Goal: Task Accomplishment & Management: Use online tool/utility

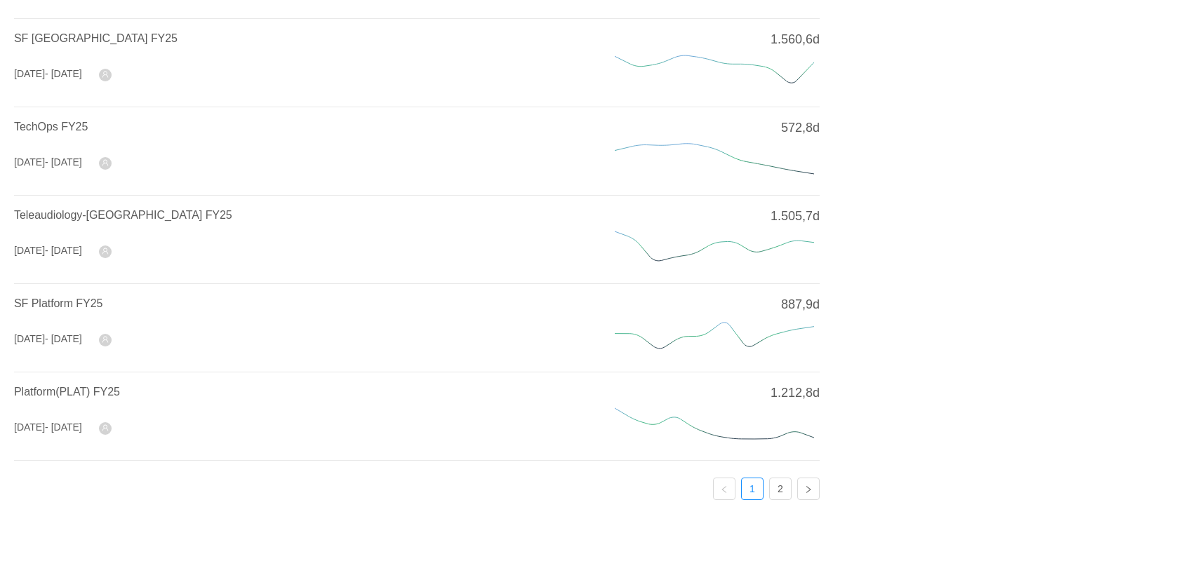
scroll to position [518, 0]
click at [777, 477] on link "2" at bounding box center [780, 486] width 21 height 21
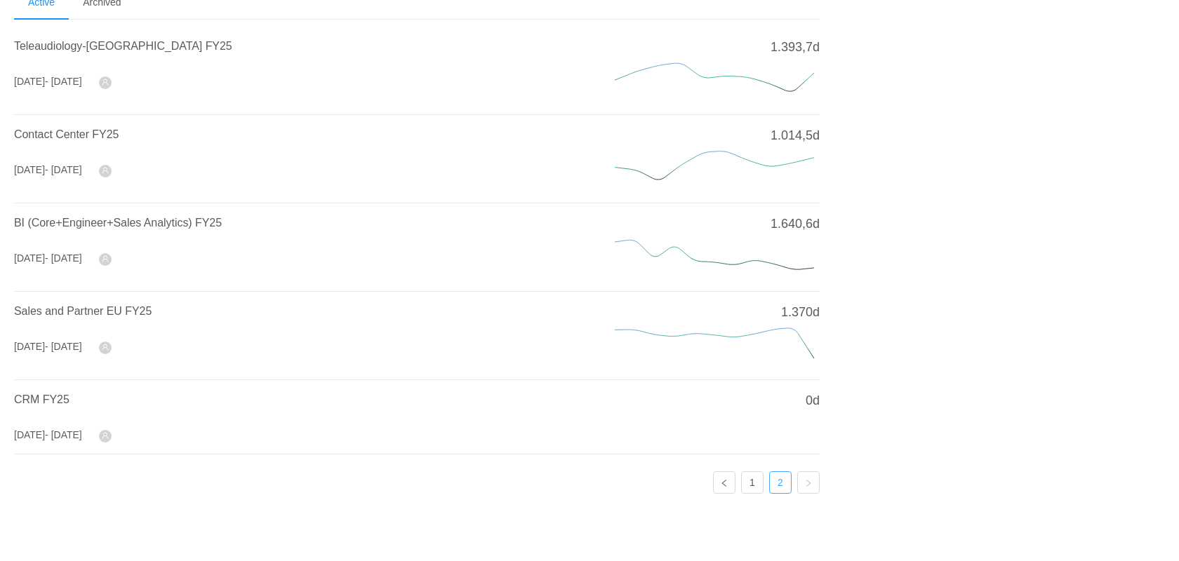
click at [777, 477] on link "2" at bounding box center [780, 482] width 21 height 21
click at [638, 168] on icon at bounding box center [714, 166] width 210 height 42
click at [98, 133] on span "Contact Center FY25" at bounding box center [66, 134] width 105 height 12
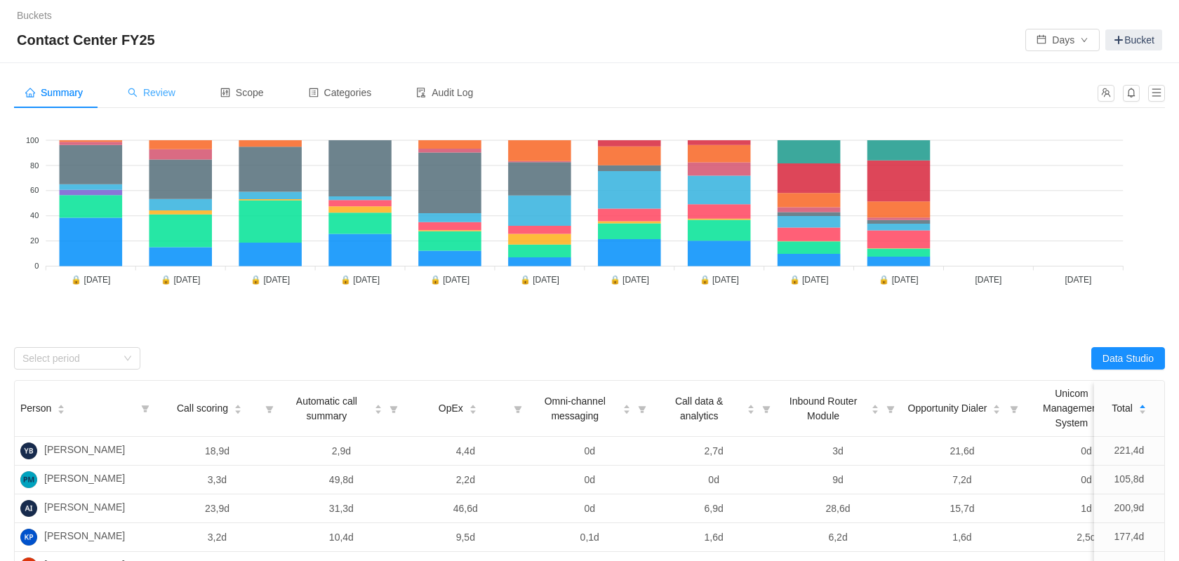
click at [168, 84] on div "Review" at bounding box center [151, 93] width 70 height 32
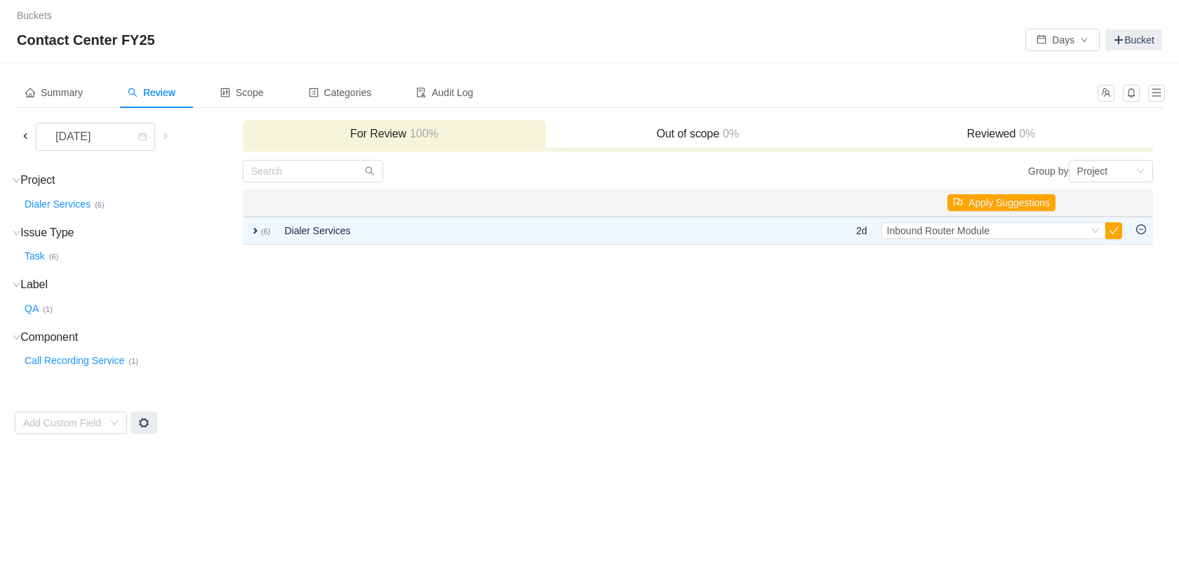
click at [27, 133] on span at bounding box center [25, 135] width 11 height 11
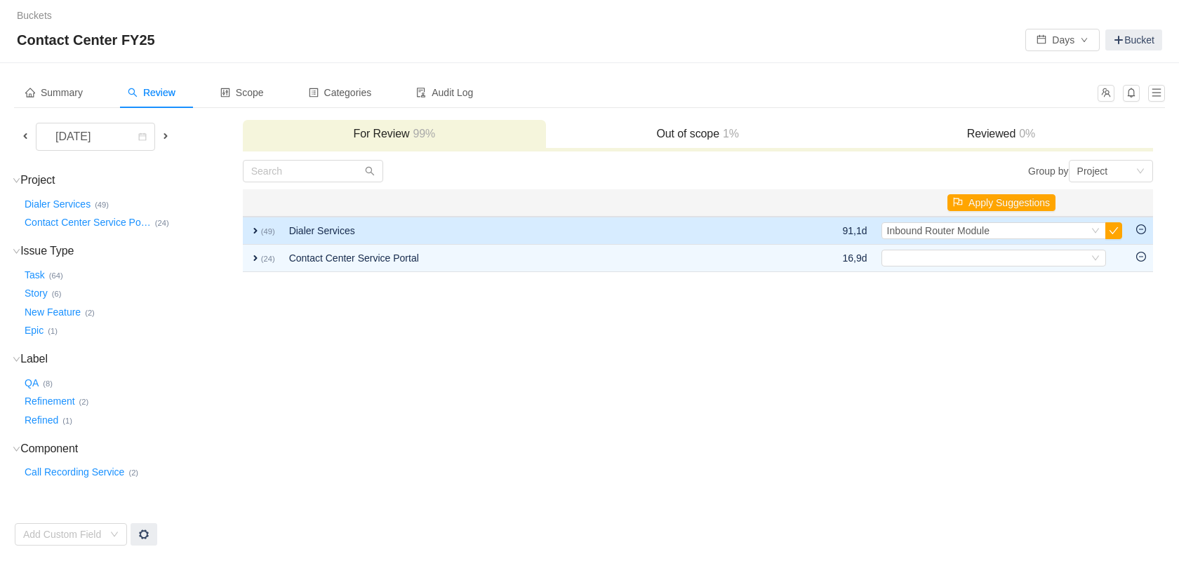
click at [250, 232] on span "expand" at bounding box center [255, 230] width 11 height 11
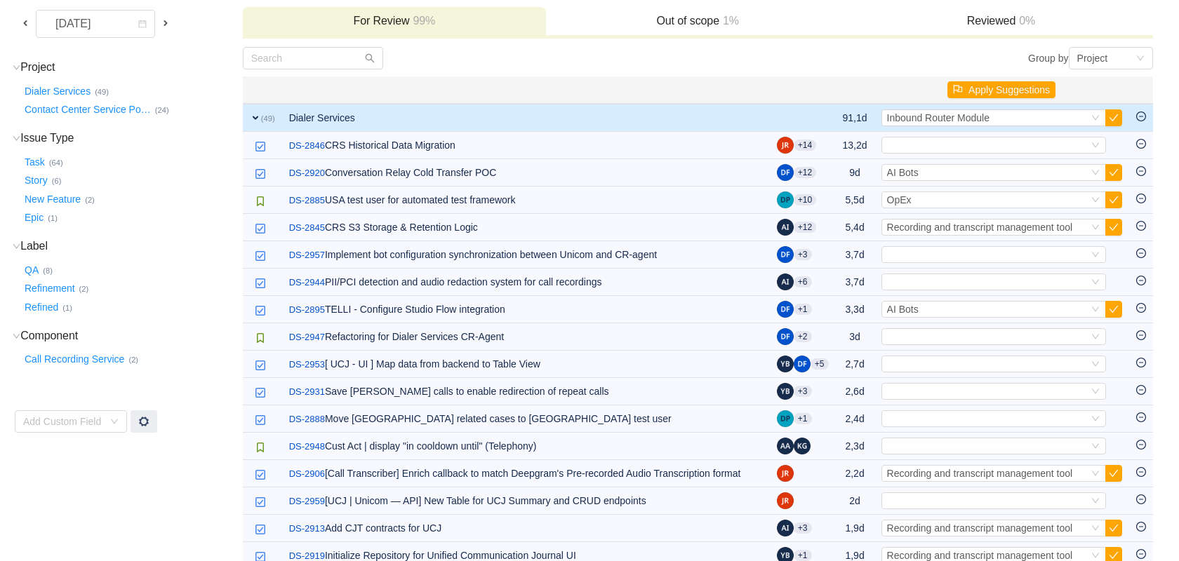
scroll to position [107, 0]
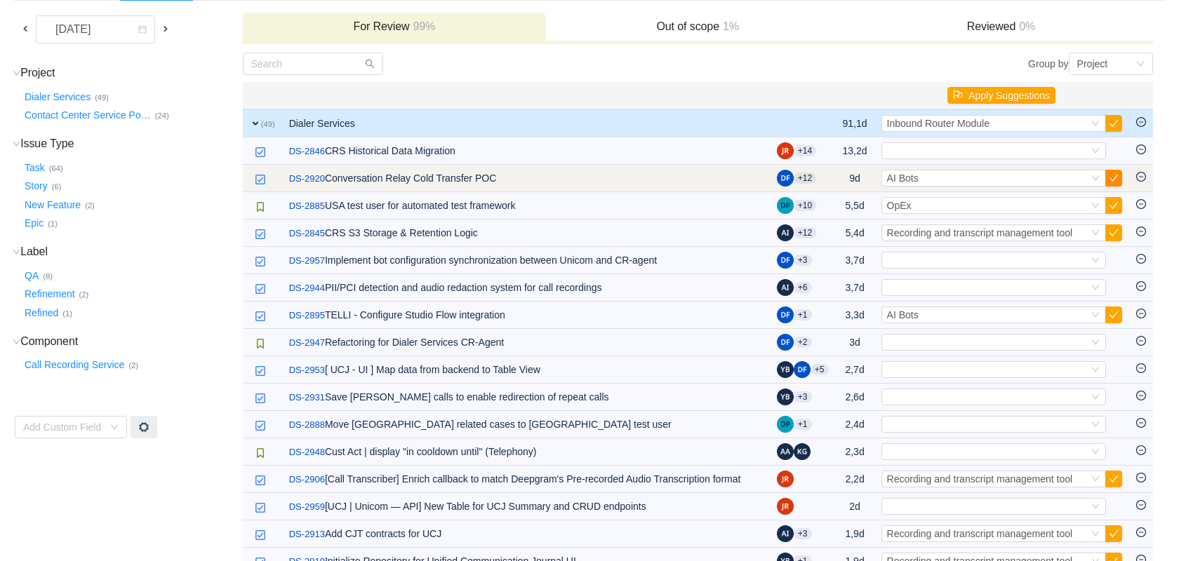
click at [1119, 179] on button "button" at bounding box center [1113, 178] width 17 height 17
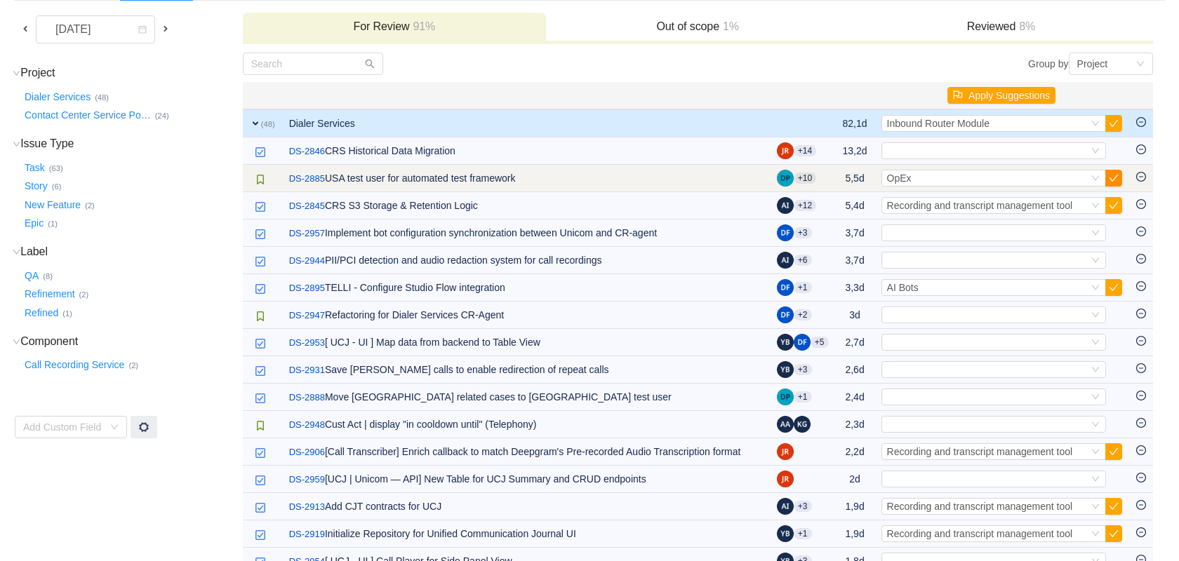
click at [1115, 175] on button "button" at bounding box center [1113, 178] width 17 height 17
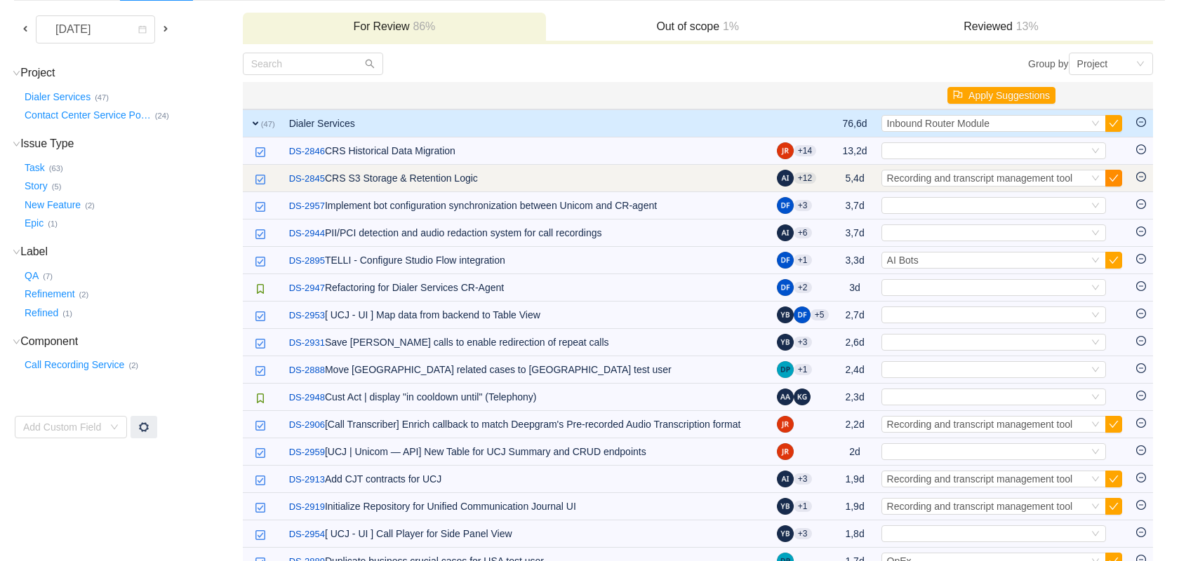
click at [1115, 175] on button "button" at bounding box center [1113, 178] width 17 height 17
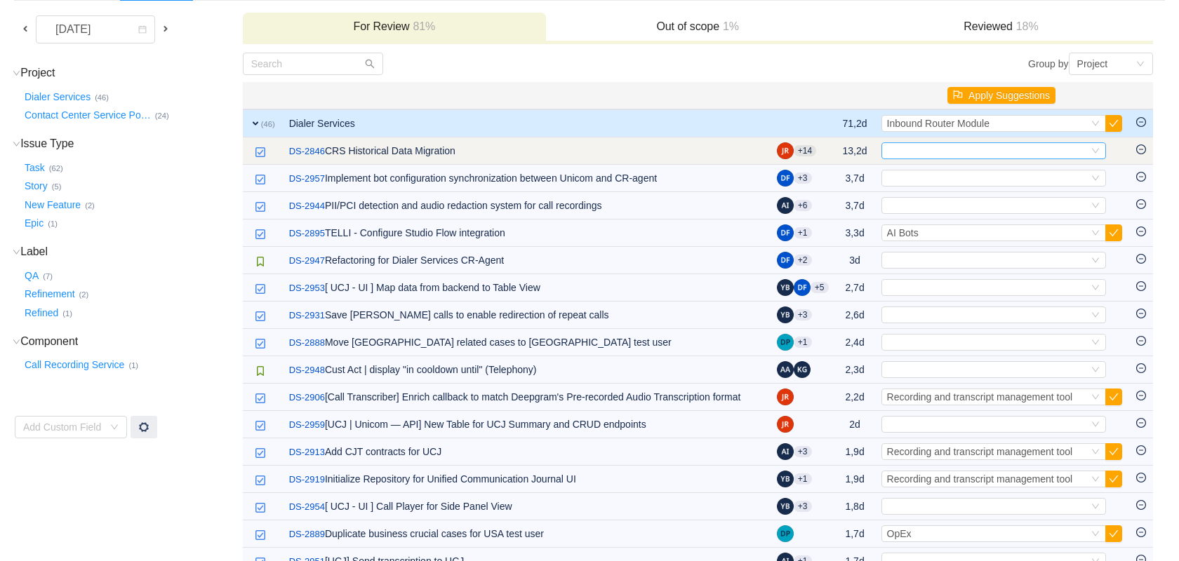
click at [1095, 150] on icon "icon: down" at bounding box center [1095, 151] width 8 height 8
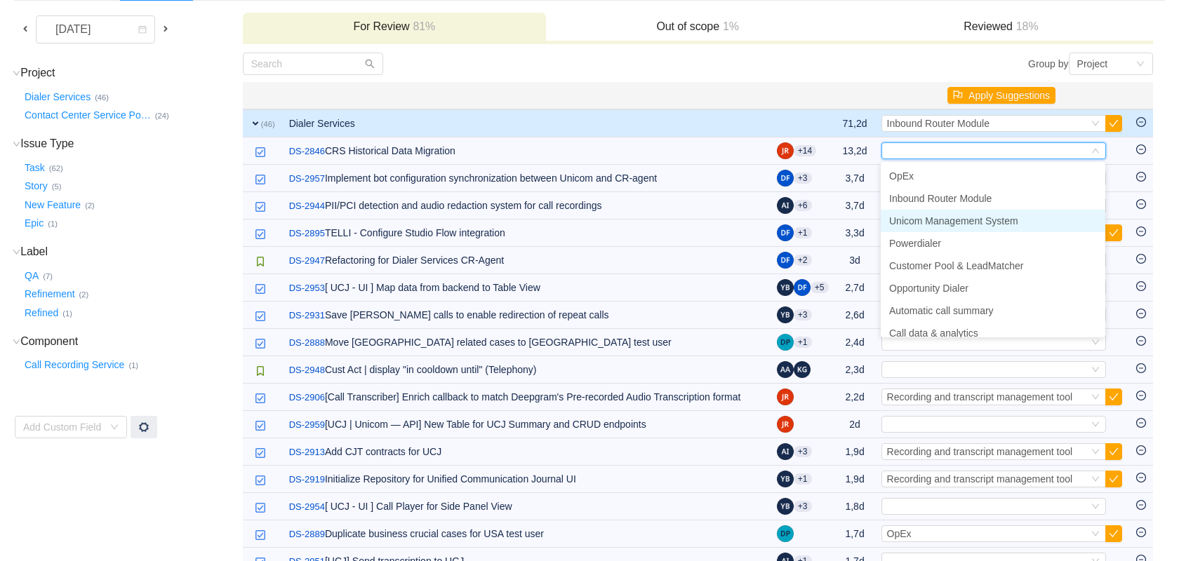
scroll to position [100, 0]
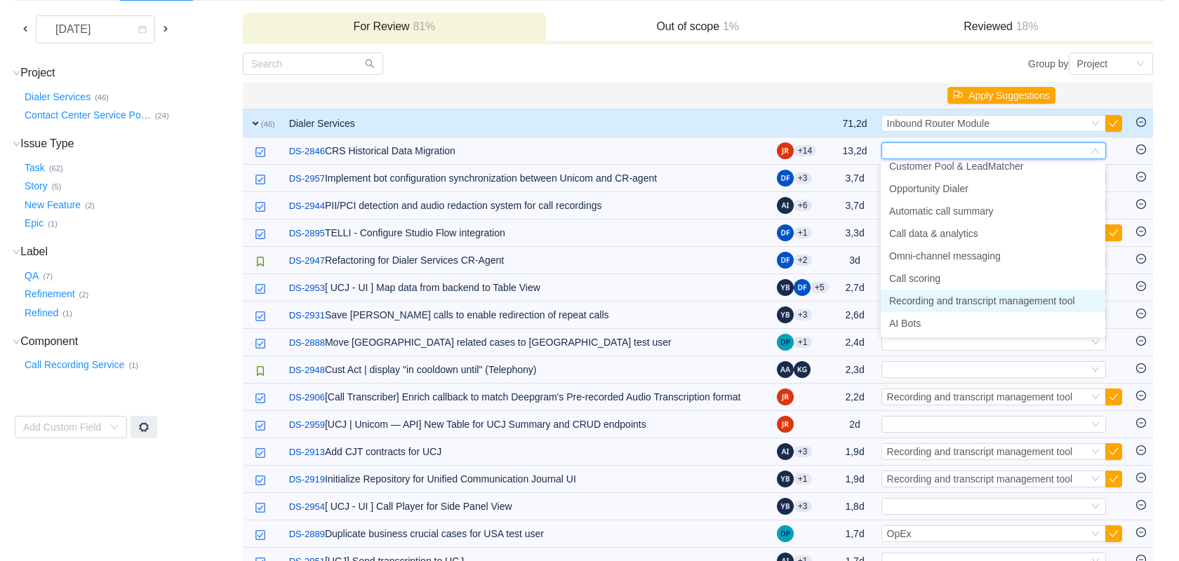
click at [944, 302] on span "Recording and transcript management tool" at bounding box center [982, 300] width 186 height 11
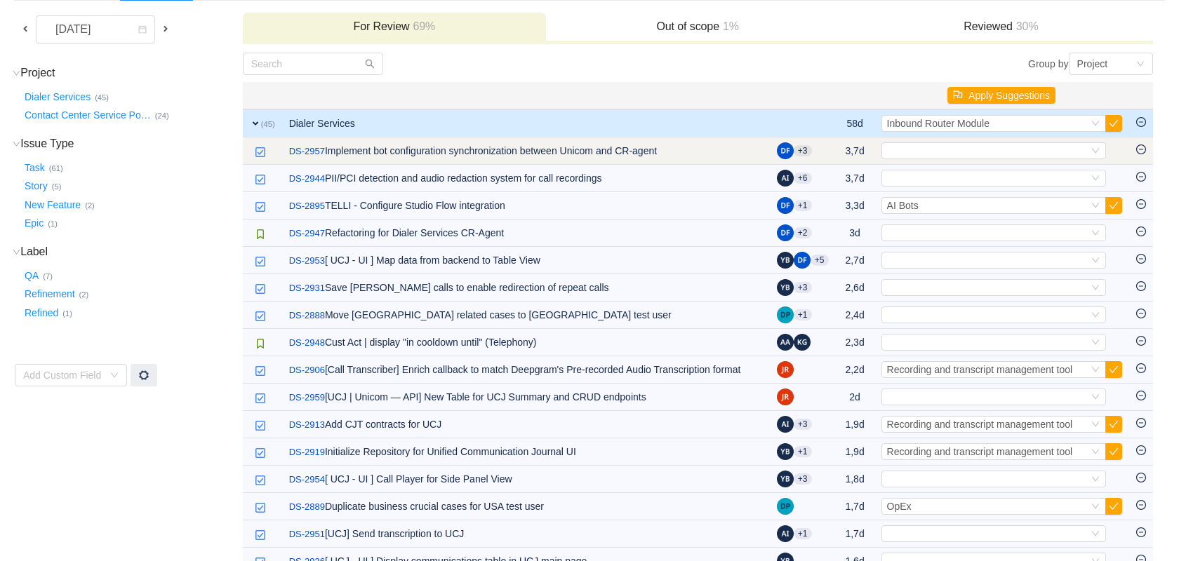
click at [1105, 145] on span "Select" at bounding box center [1001, 150] width 241 height 17
click at [1100, 153] on div "Select" at bounding box center [993, 150] width 225 height 17
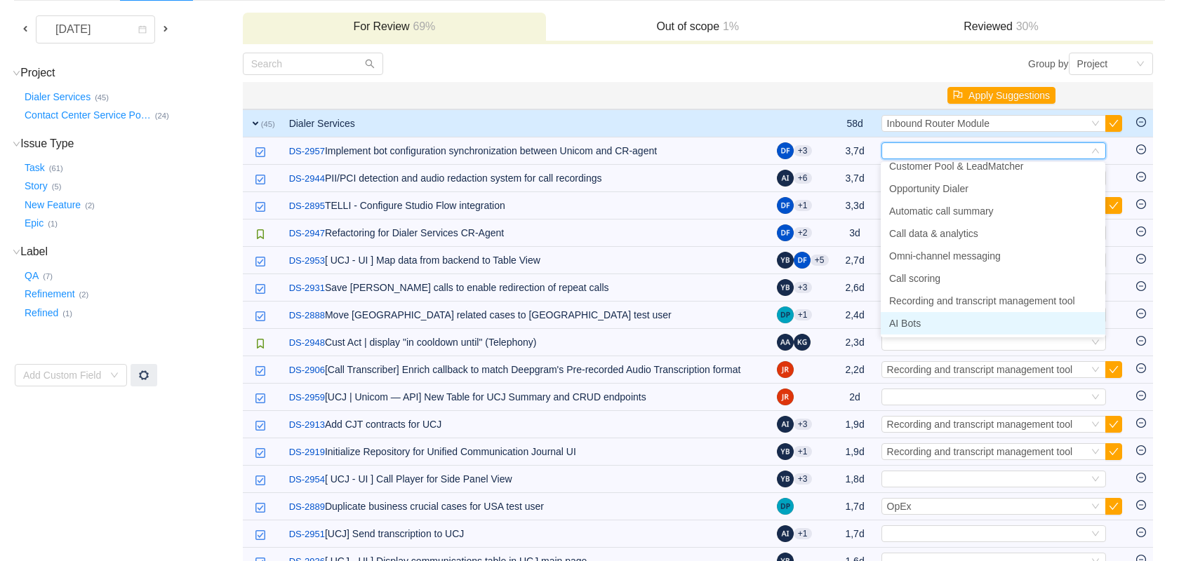
click at [924, 327] on li "AI Bots" at bounding box center [992, 323] width 225 height 22
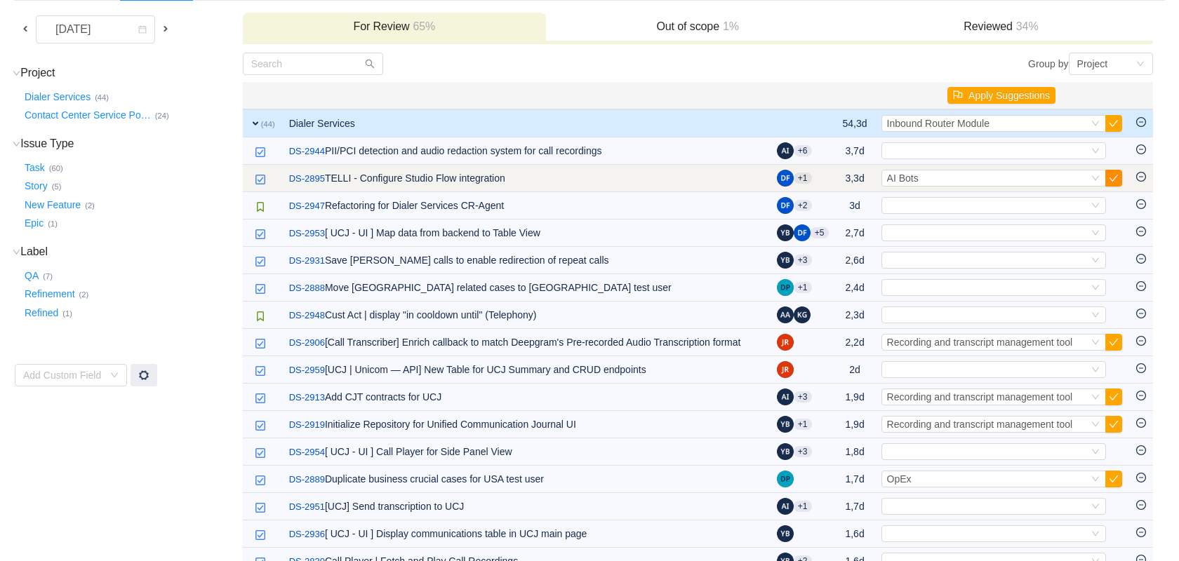
click at [1117, 179] on button "button" at bounding box center [1113, 178] width 17 height 17
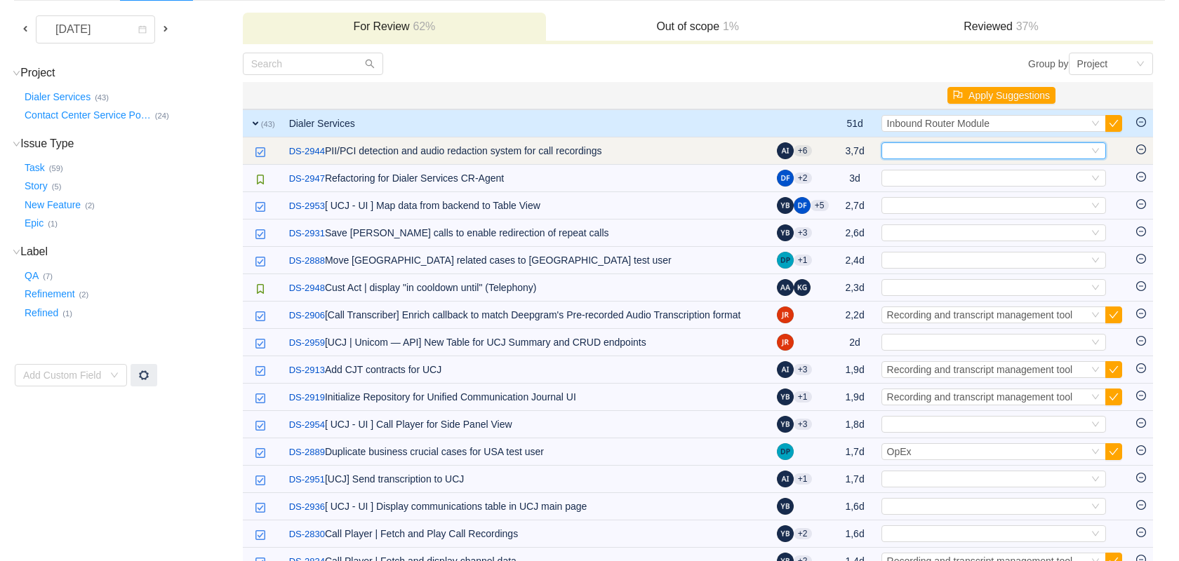
click at [1098, 145] on div "Select" at bounding box center [993, 150] width 225 height 17
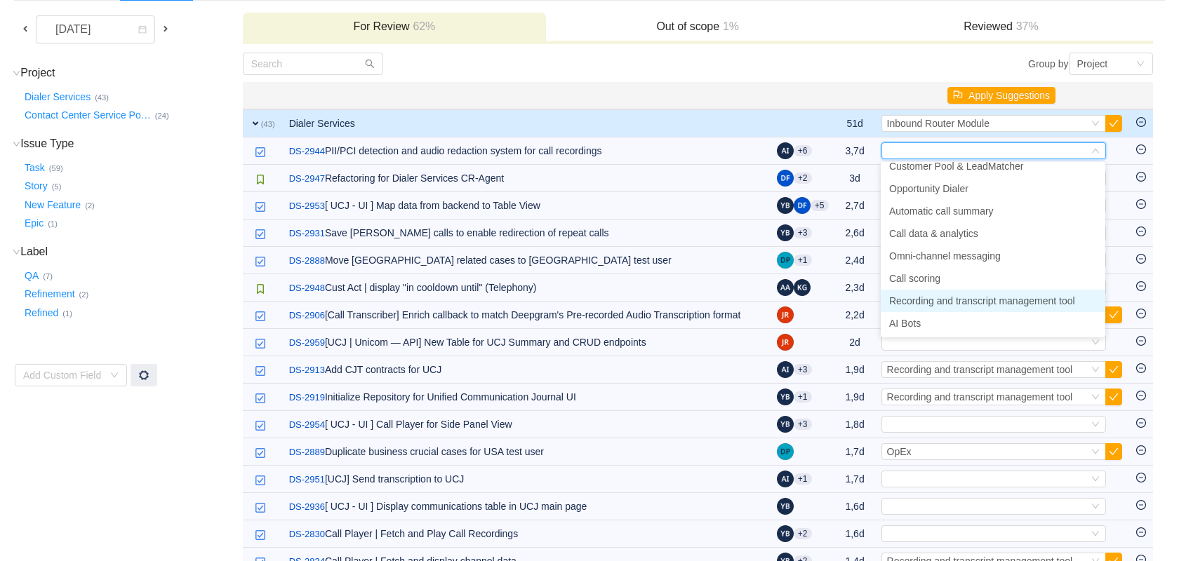
click at [954, 299] on span "Recording and transcript management tool" at bounding box center [982, 300] width 186 height 11
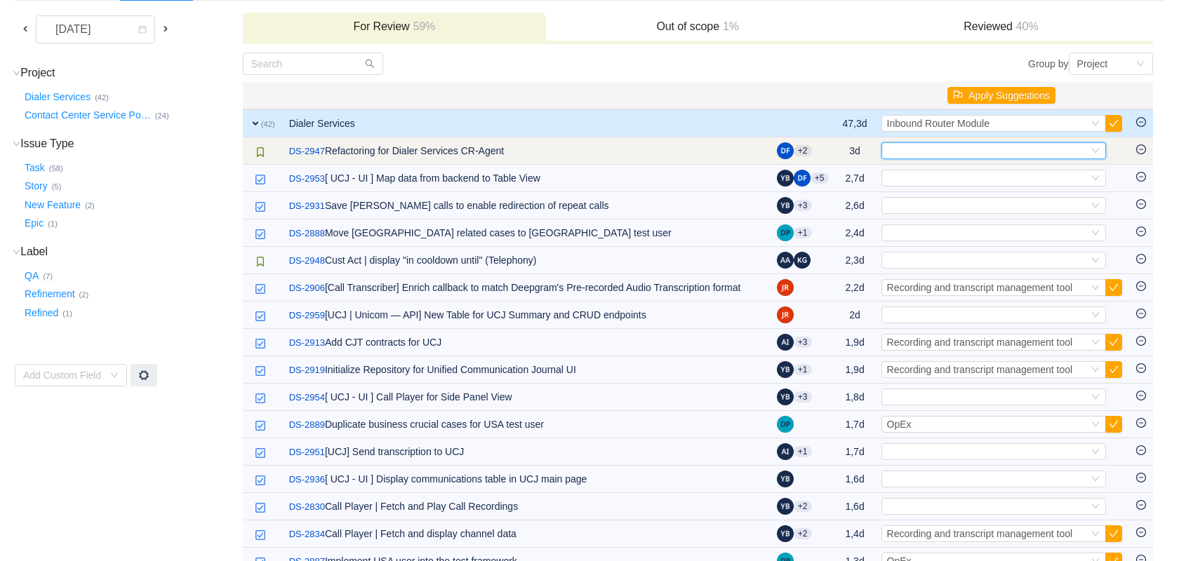
click at [1092, 150] on icon "icon: down" at bounding box center [1095, 151] width 8 height 8
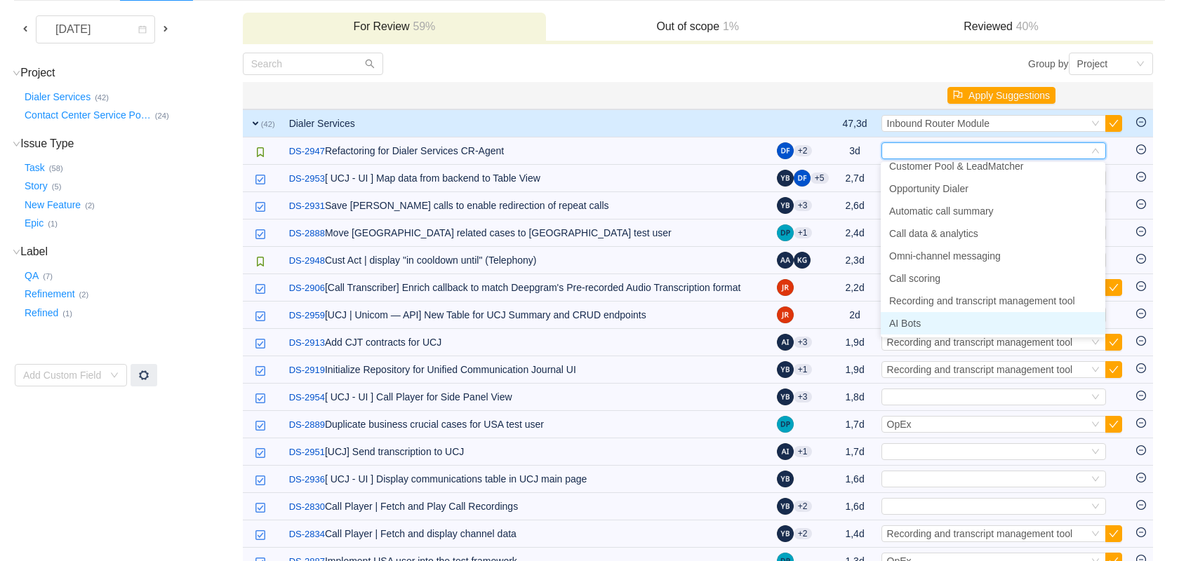
click at [916, 314] on li "AI Bots" at bounding box center [992, 323] width 225 height 22
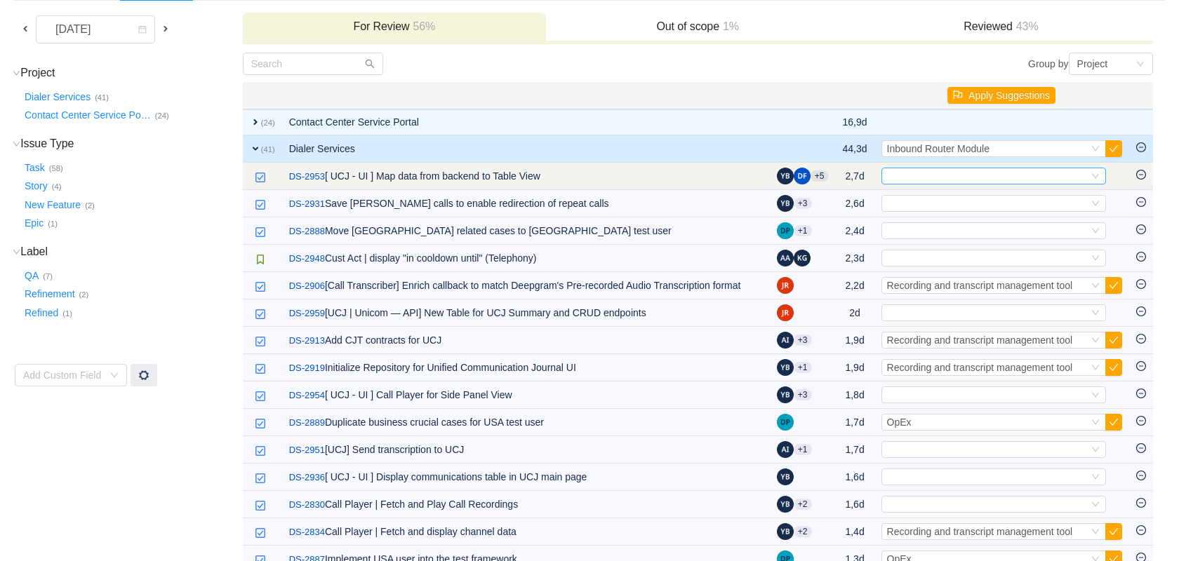
click at [1016, 170] on div "Select" at bounding box center [987, 175] width 201 height 15
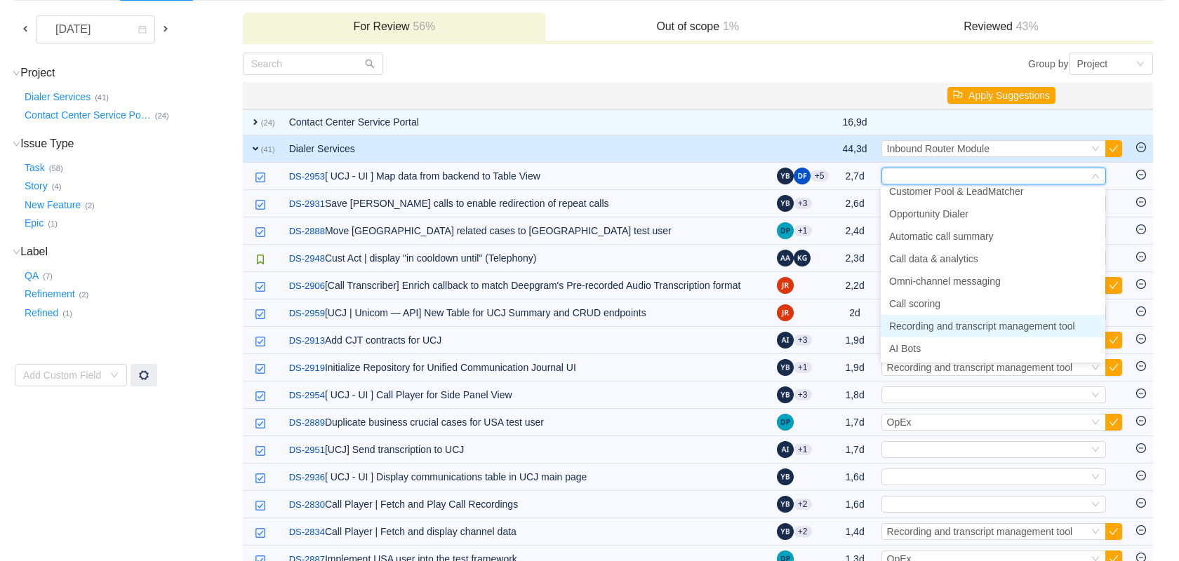
click at [952, 323] on span "Recording and transcript management tool" at bounding box center [982, 326] width 186 height 11
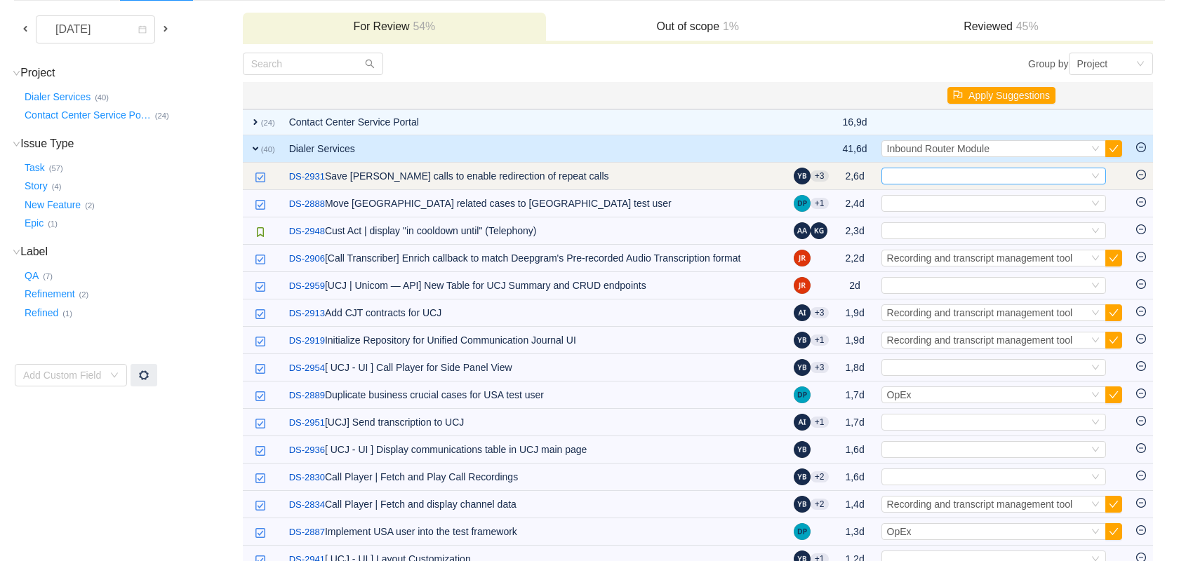
click at [1025, 178] on div "Select" at bounding box center [987, 175] width 201 height 15
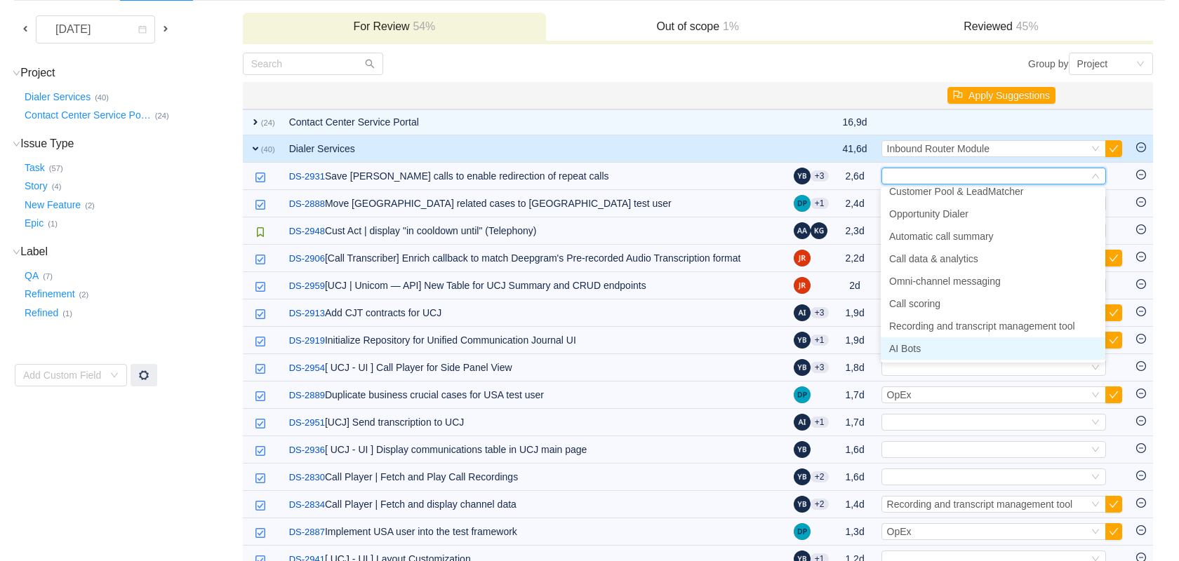
click at [925, 347] on li "AI Bots" at bounding box center [992, 348] width 225 height 22
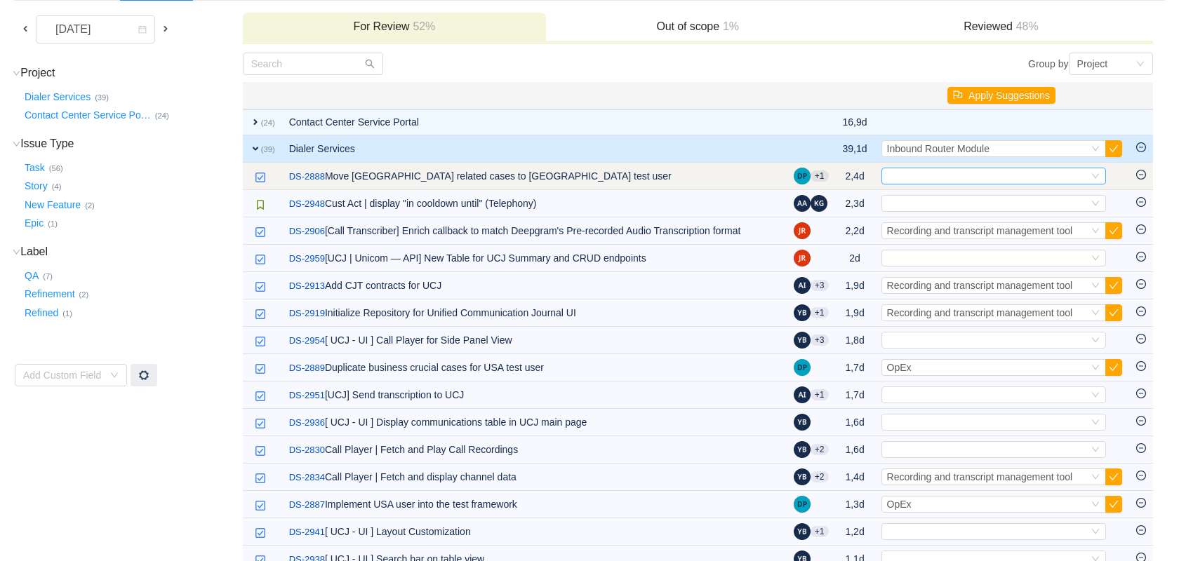
click at [989, 175] on div "Select" at bounding box center [987, 175] width 201 height 15
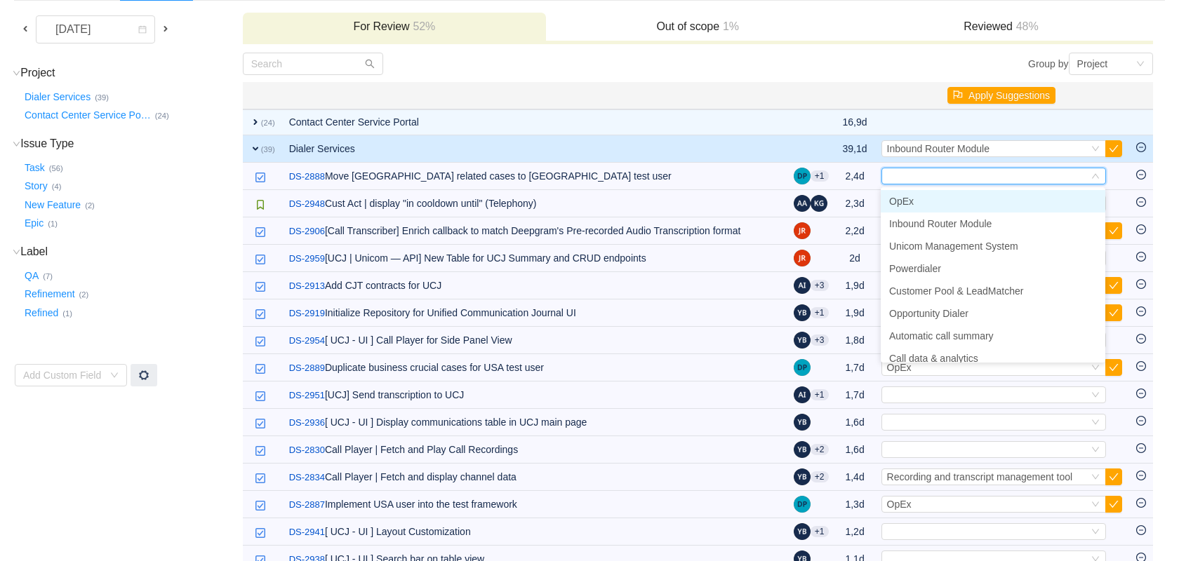
click at [965, 201] on li "OpEx" at bounding box center [992, 201] width 225 height 22
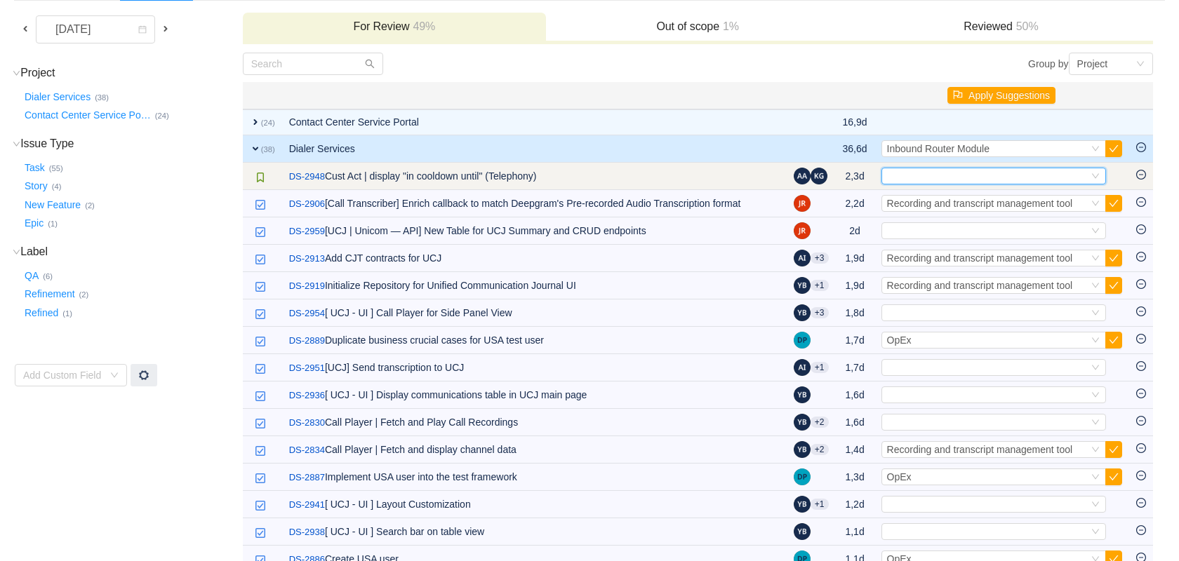
click at [980, 175] on div "Select" at bounding box center [987, 175] width 201 height 15
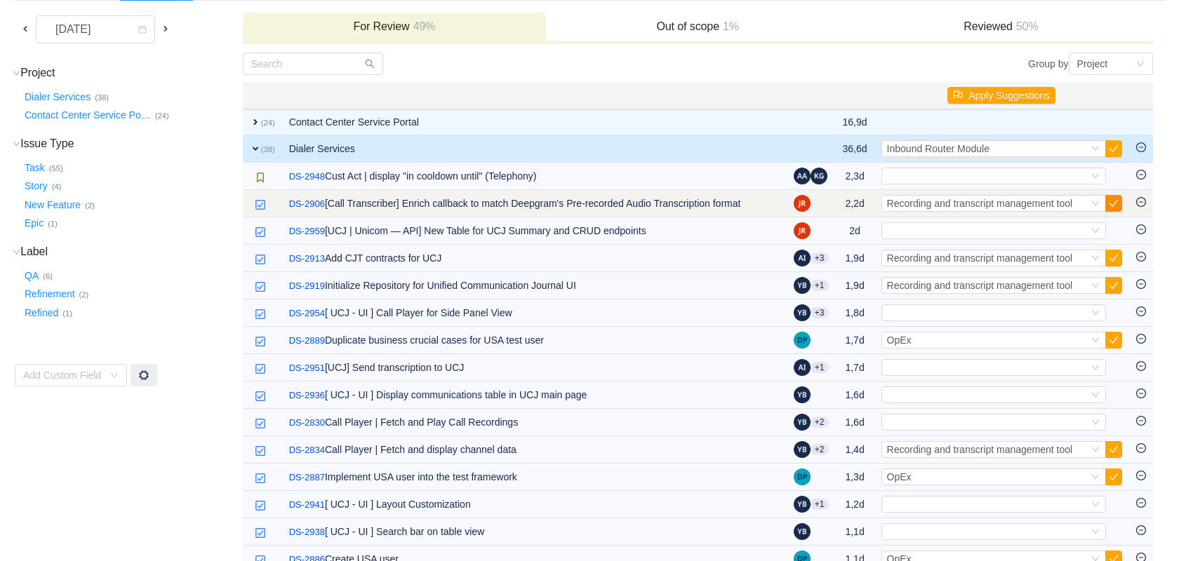
click at [1113, 203] on button "button" at bounding box center [1113, 203] width 17 height 17
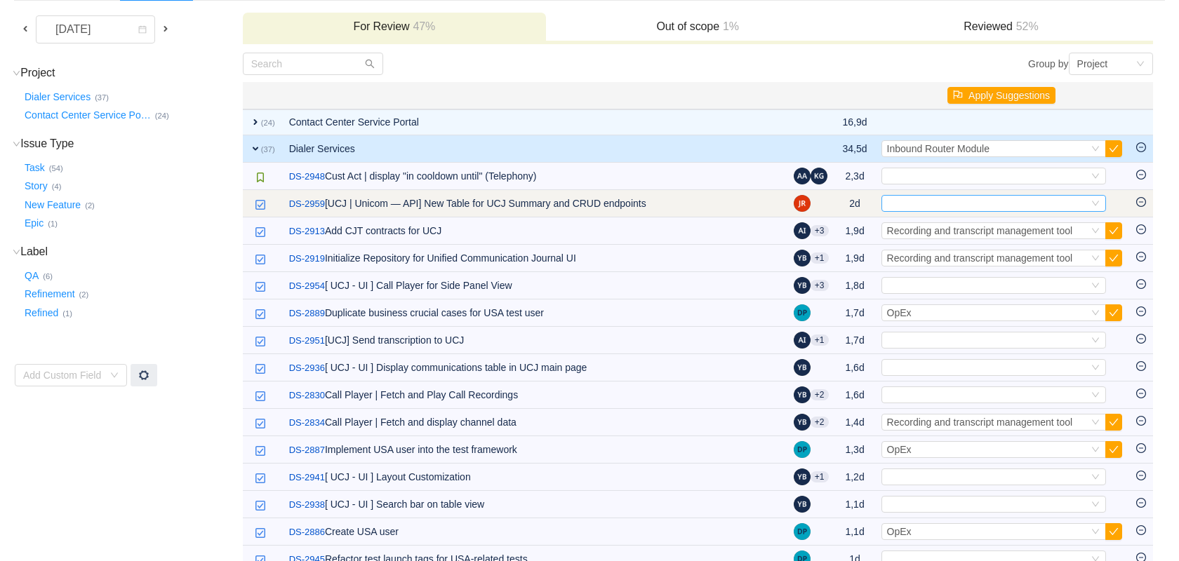
click at [1096, 201] on icon "icon: down" at bounding box center [1095, 203] width 8 height 8
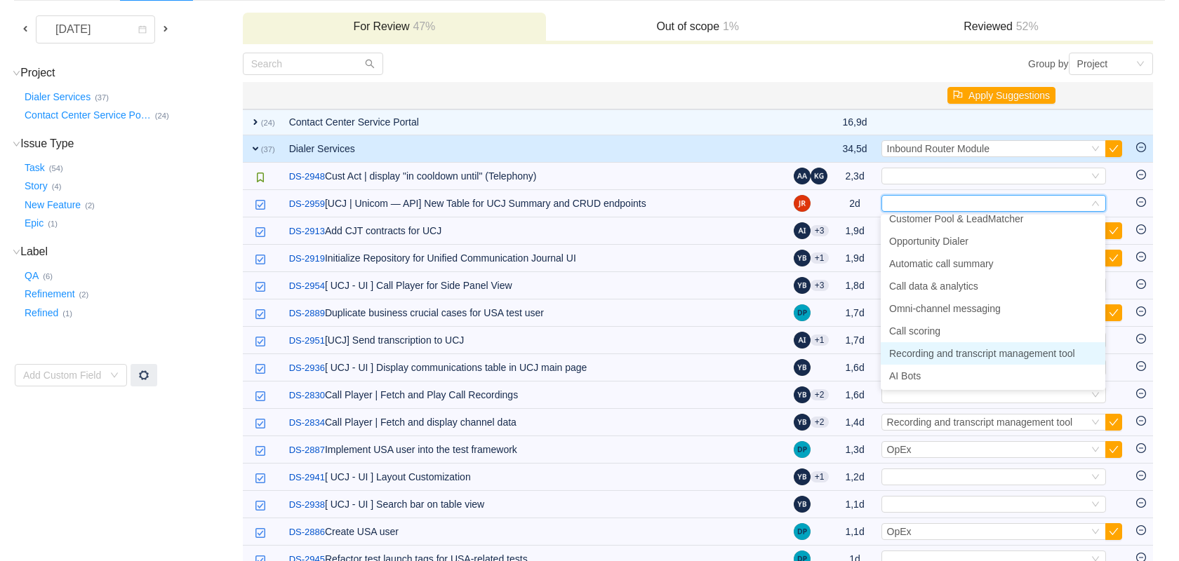
click at [951, 359] on li "Recording and transcript management tool" at bounding box center [992, 353] width 225 height 22
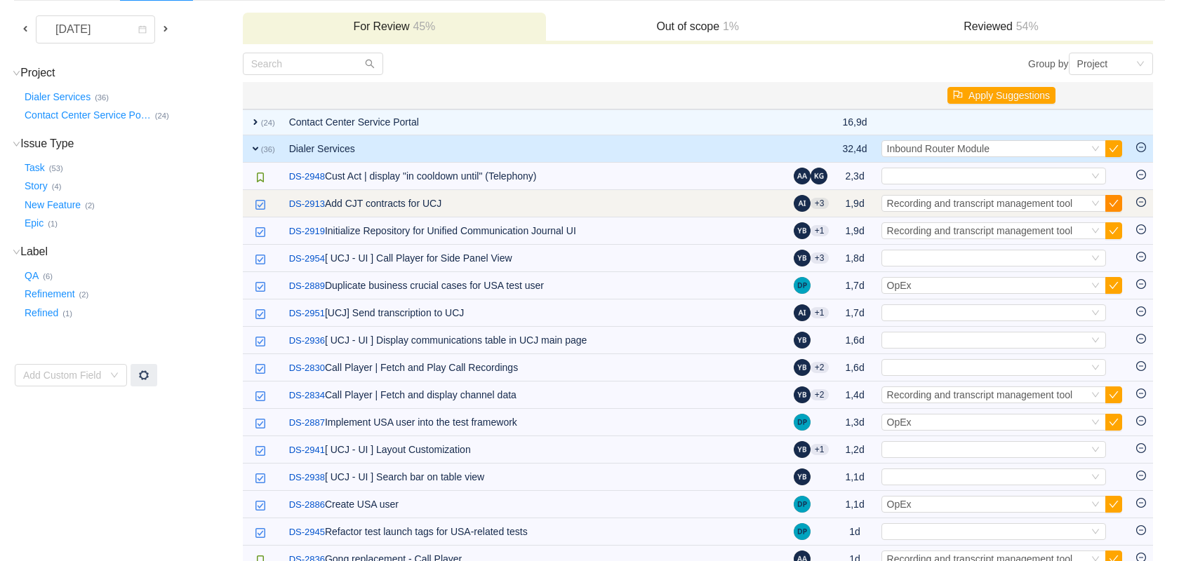
click at [1111, 201] on button "button" at bounding box center [1113, 203] width 17 height 17
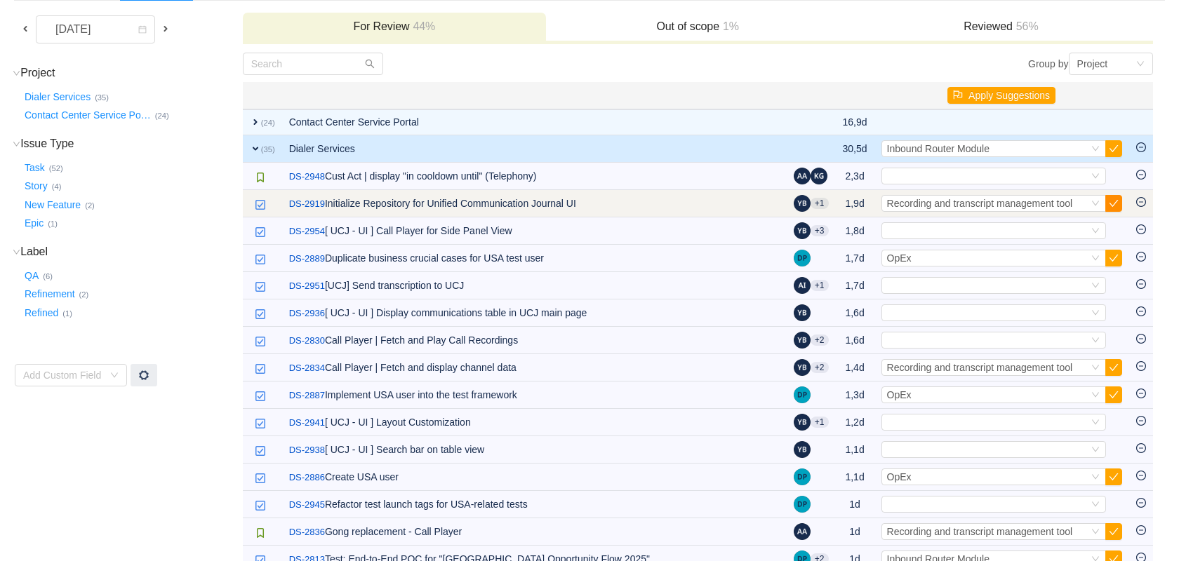
click at [1116, 206] on button "button" at bounding box center [1113, 203] width 17 height 17
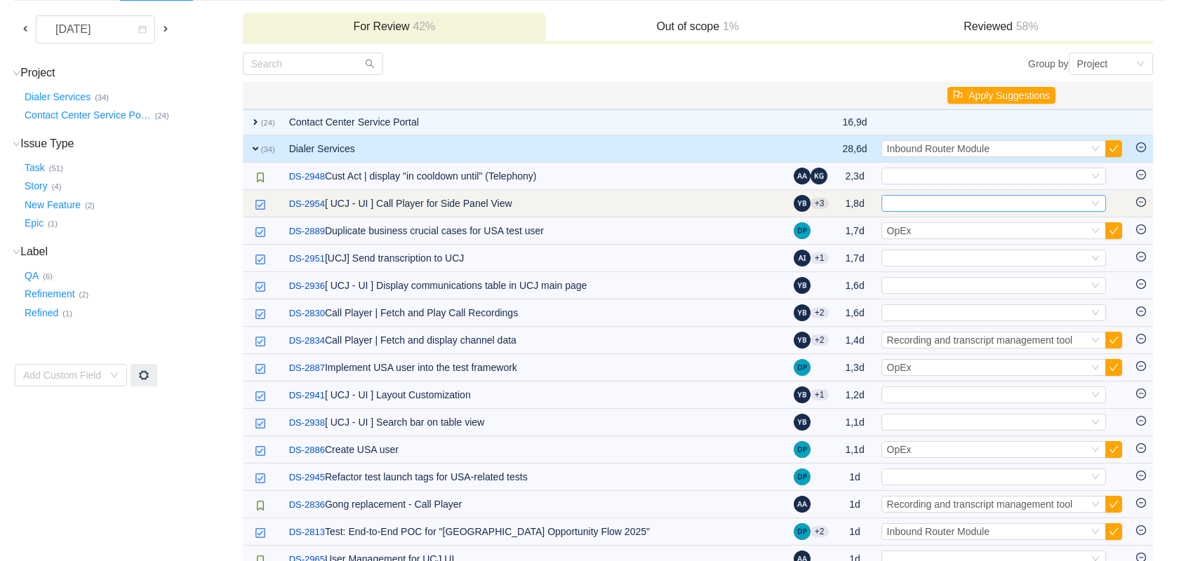
click at [1097, 205] on icon "icon: down" at bounding box center [1095, 203] width 8 height 8
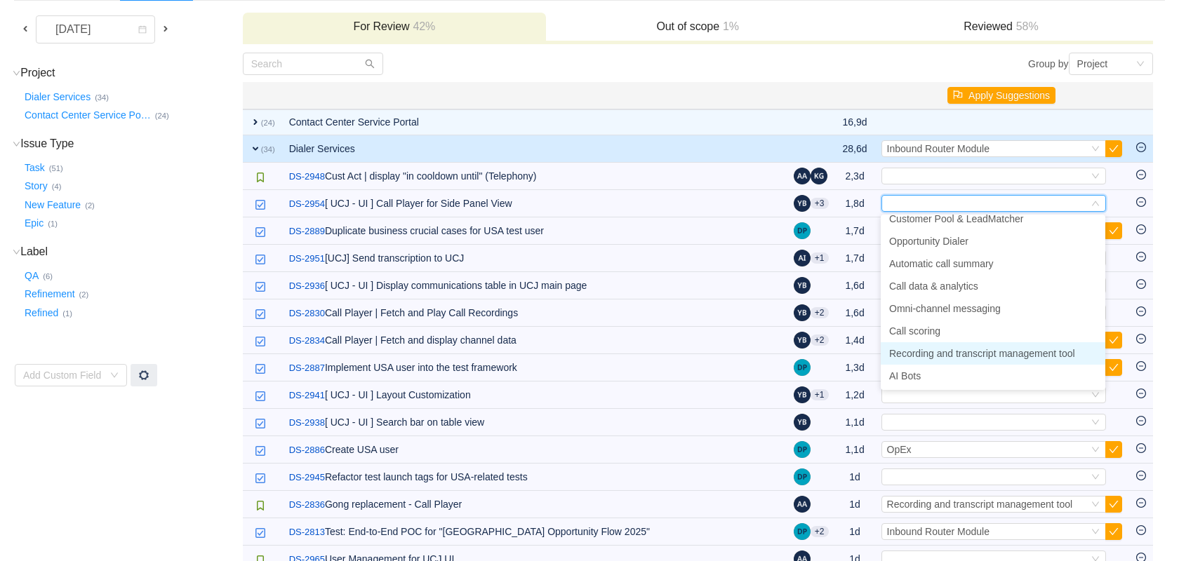
click at [953, 354] on span "Recording and transcript management tool" at bounding box center [982, 353] width 186 height 11
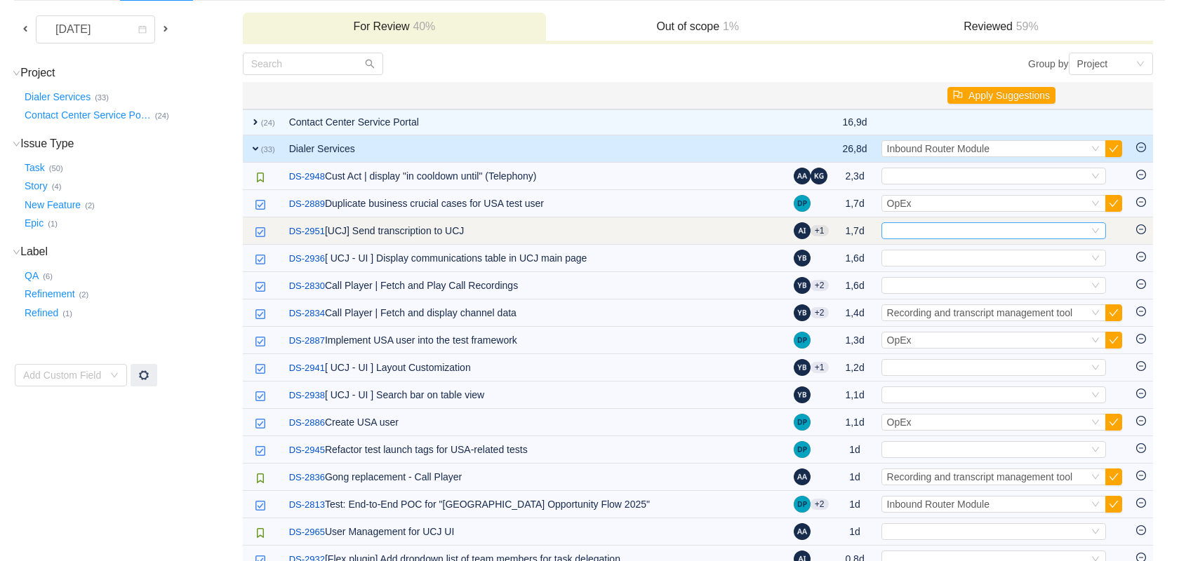
click at [1094, 227] on icon "icon: down" at bounding box center [1095, 231] width 8 height 8
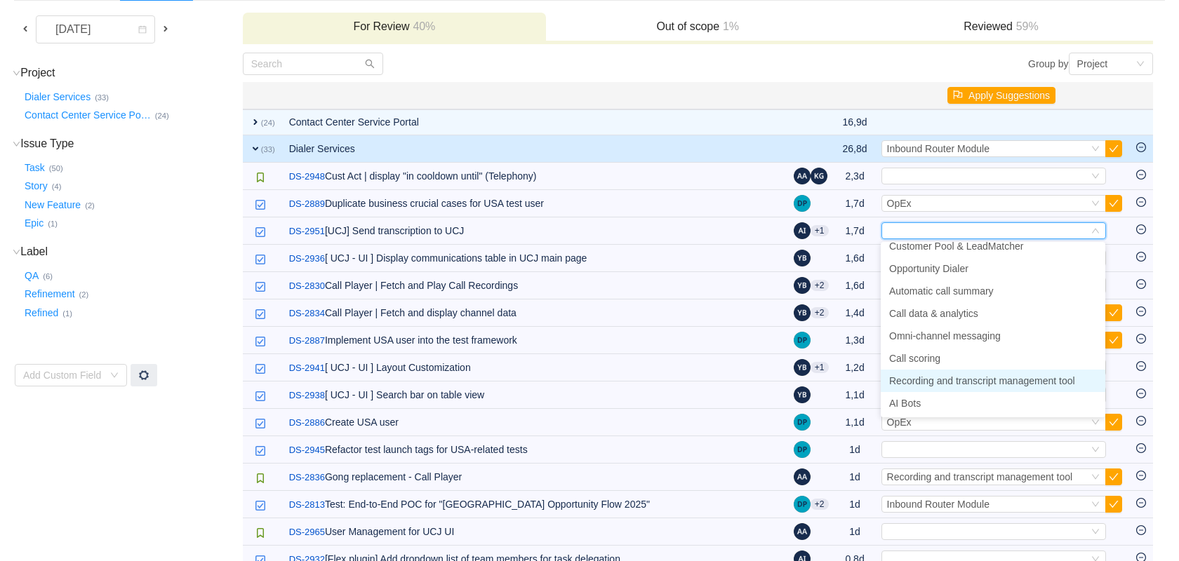
click at [976, 382] on span "Recording and transcript management tool" at bounding box center [982, 380] width 186 height 11
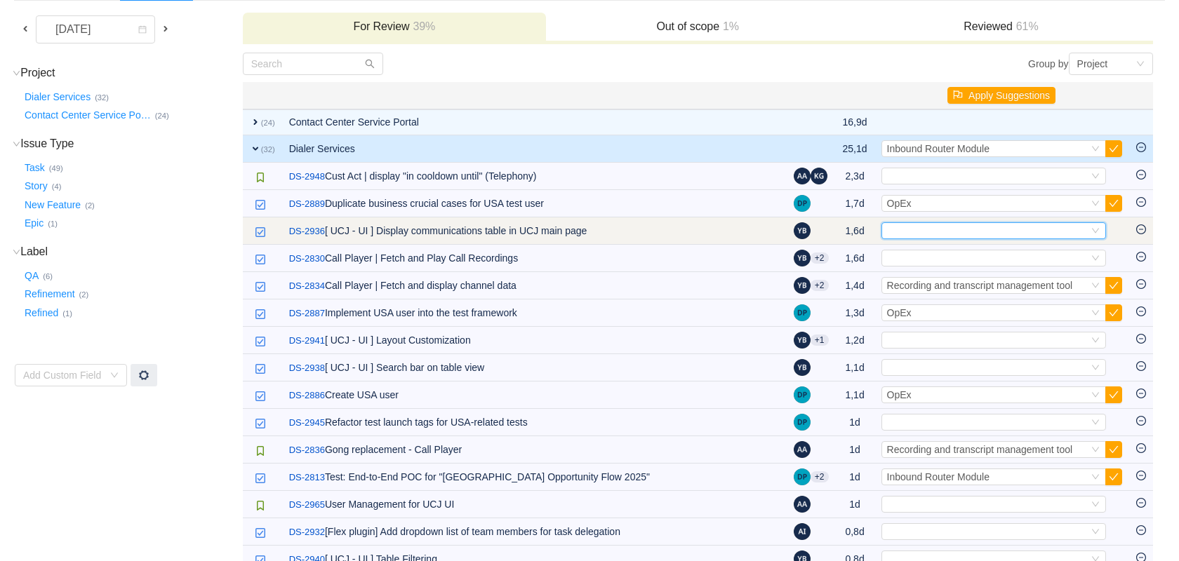
click at [1097, 230] on icon "icon: down" at bounding box center [1095, 231] width 7 height 5
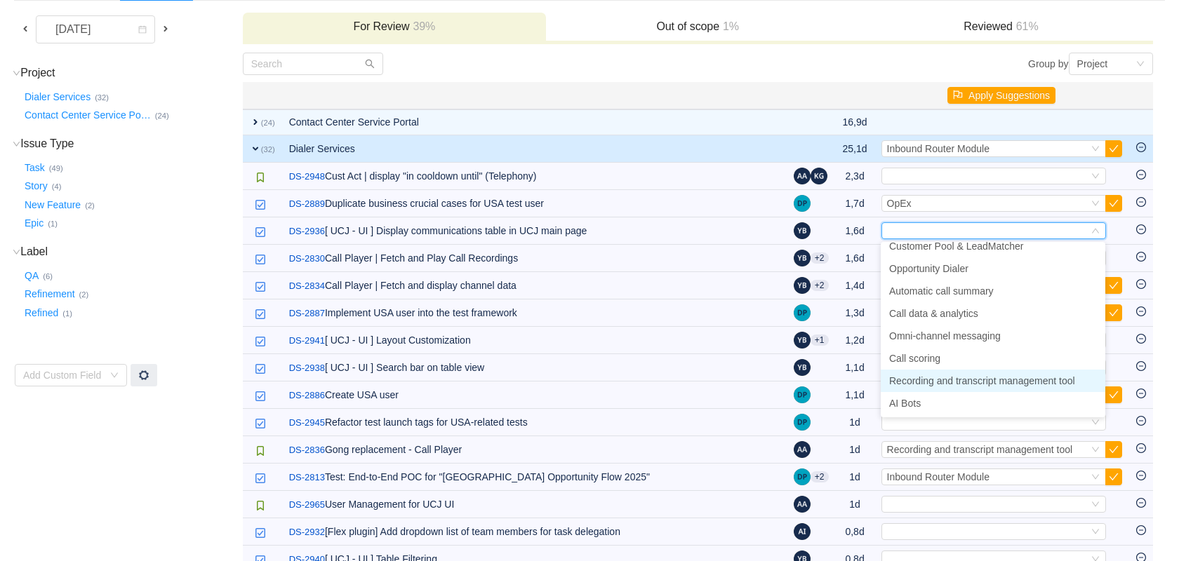
click at [1007, 378] on span "Recording and transcript management tool" at bounding box center [982, 380] width 186 height 11
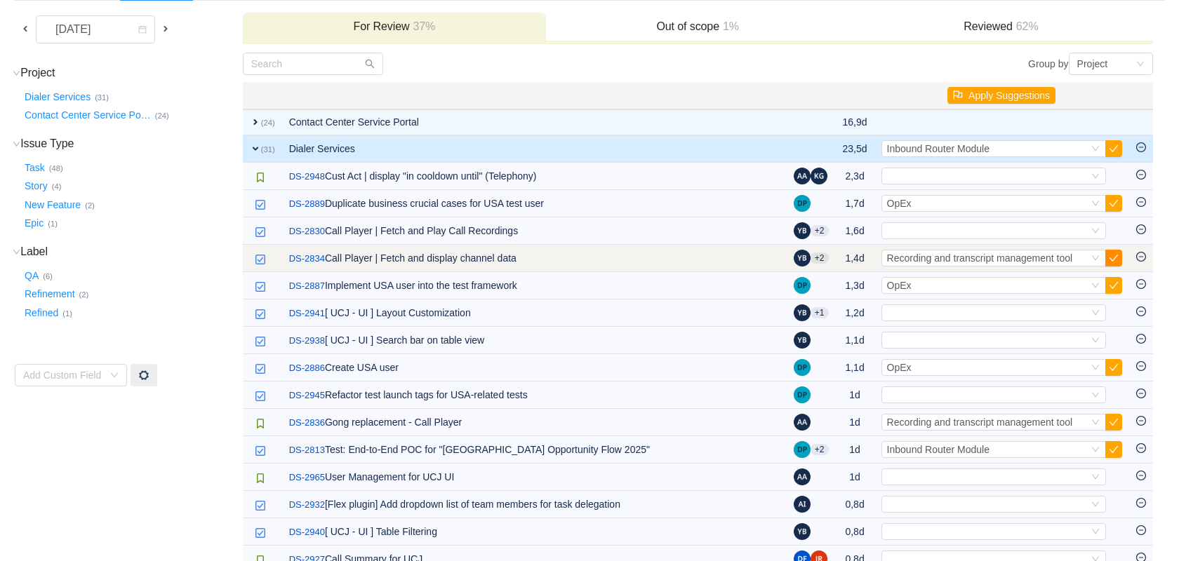
click at [1111, 261] on button "button" at bounding box center [1113, 258] width 17 height 17
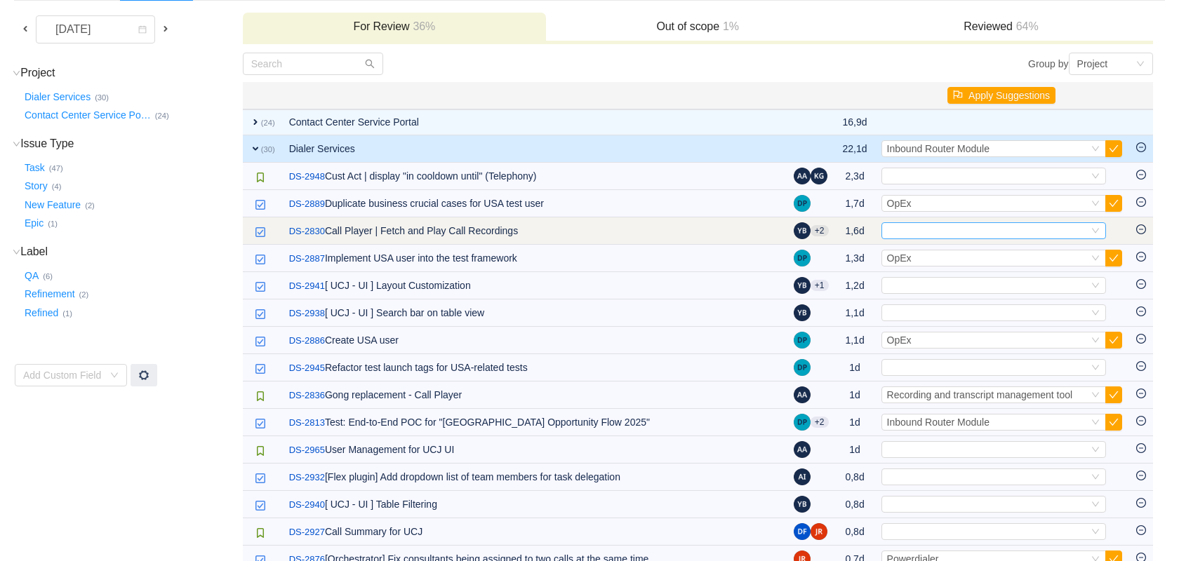
click at [1097, 234] on icon "icon: down" at bounding box center [1095, 231] width 8 height 8
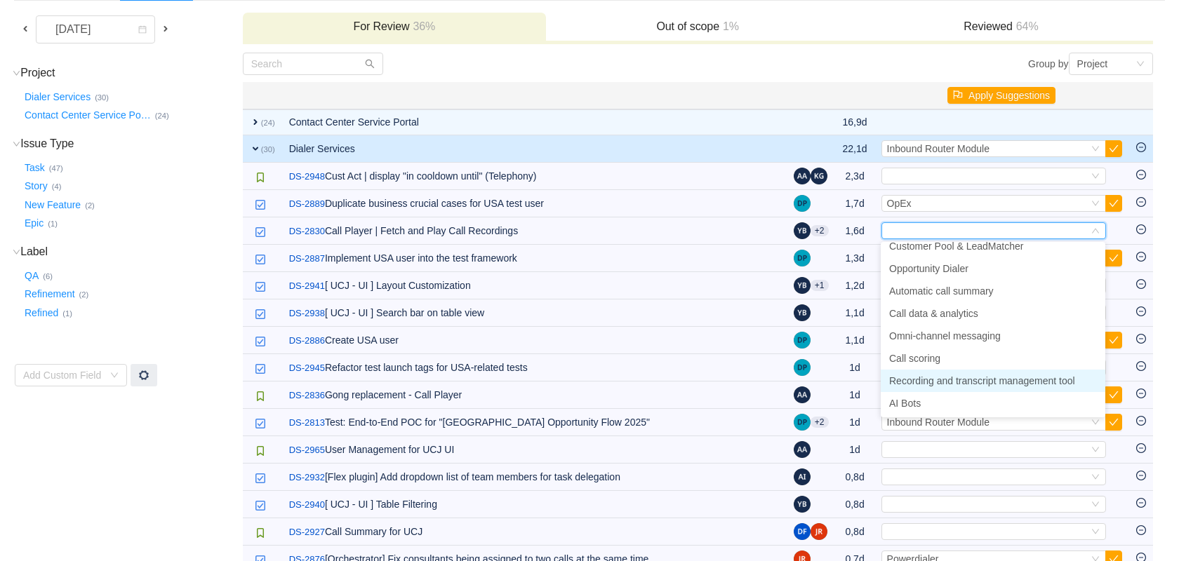
click at [967, 380] on span "Recording and transcript management tool" at bounding box center [982, 380] width 186 height 11
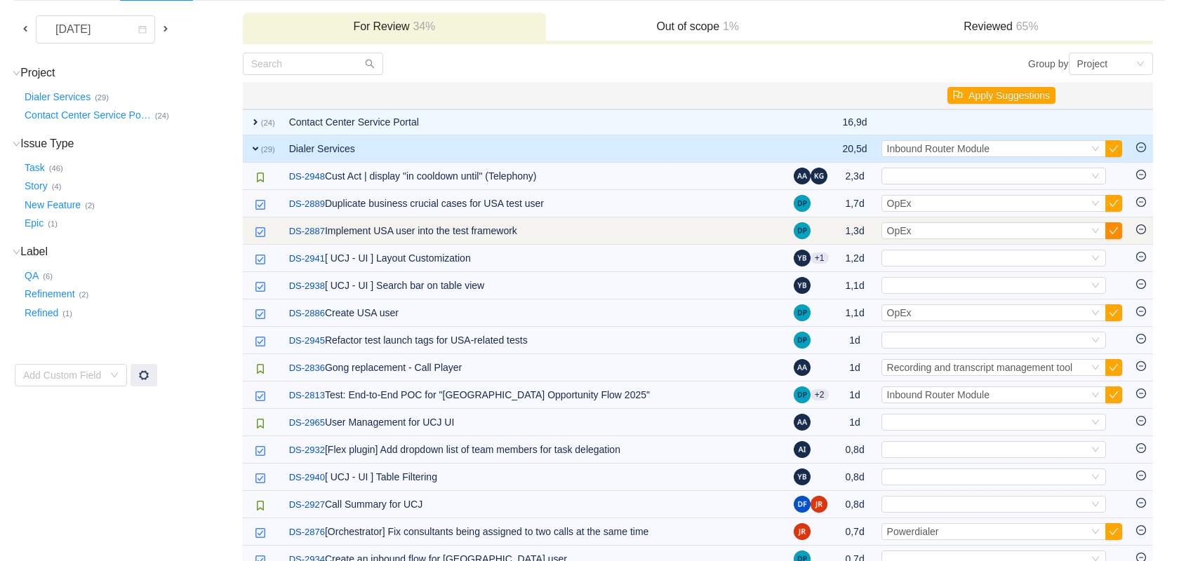
click at [1117, 235] on button "button" at bounding box center [1113, 230] width 17 height 17
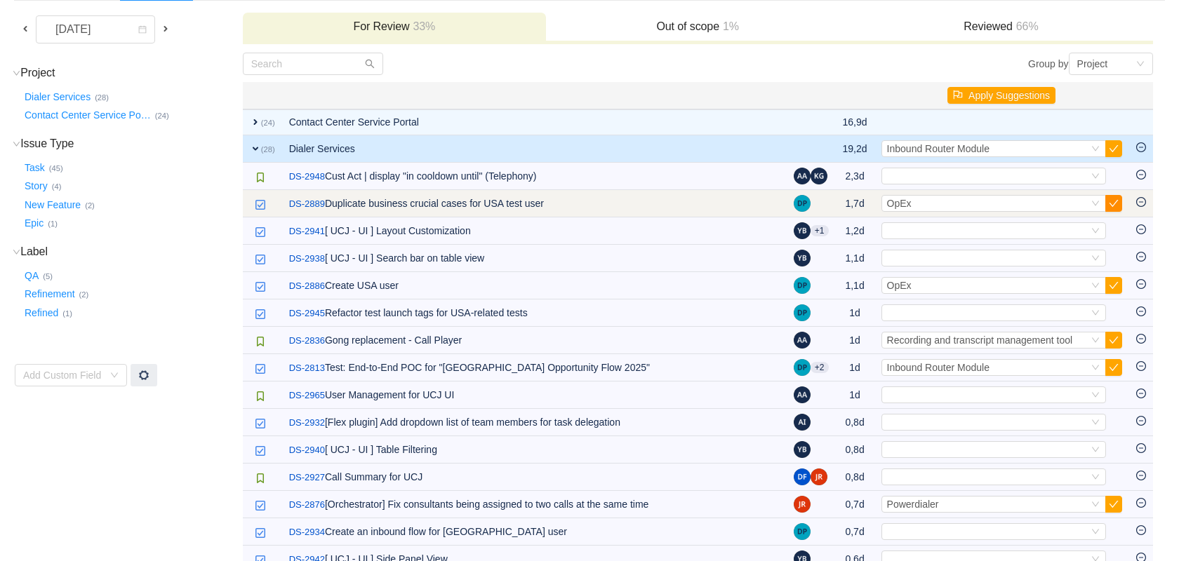
click at [1113, 206] on button "button" at bounding box center [1113, 203] width 17 height 17
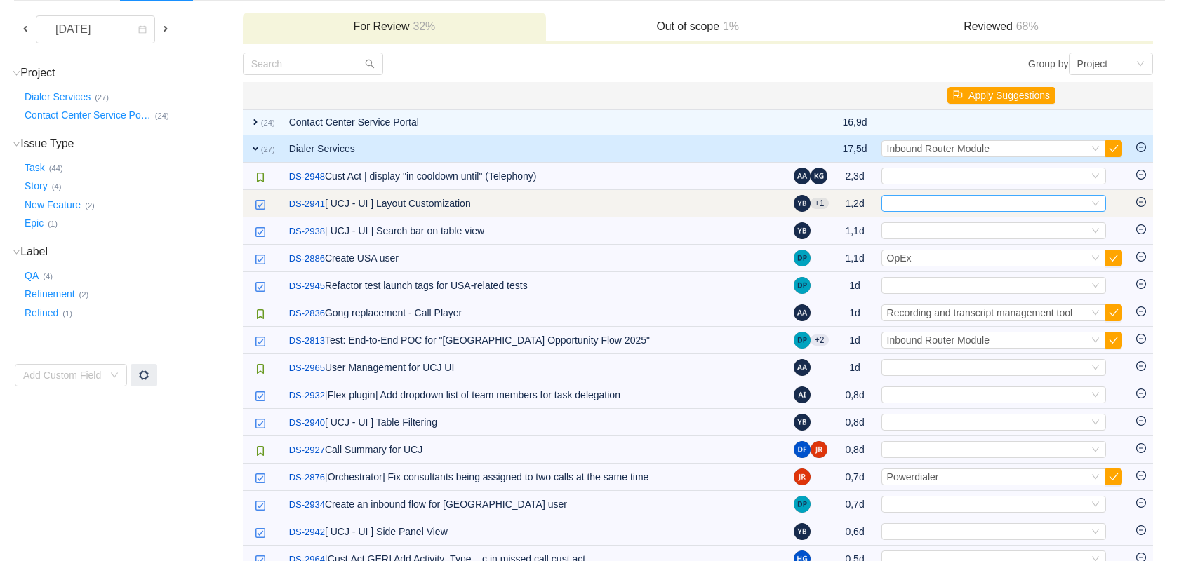
click at [1092, 201] on icon "icon: down" at bounding box center [1095, 203] width 8 height 8
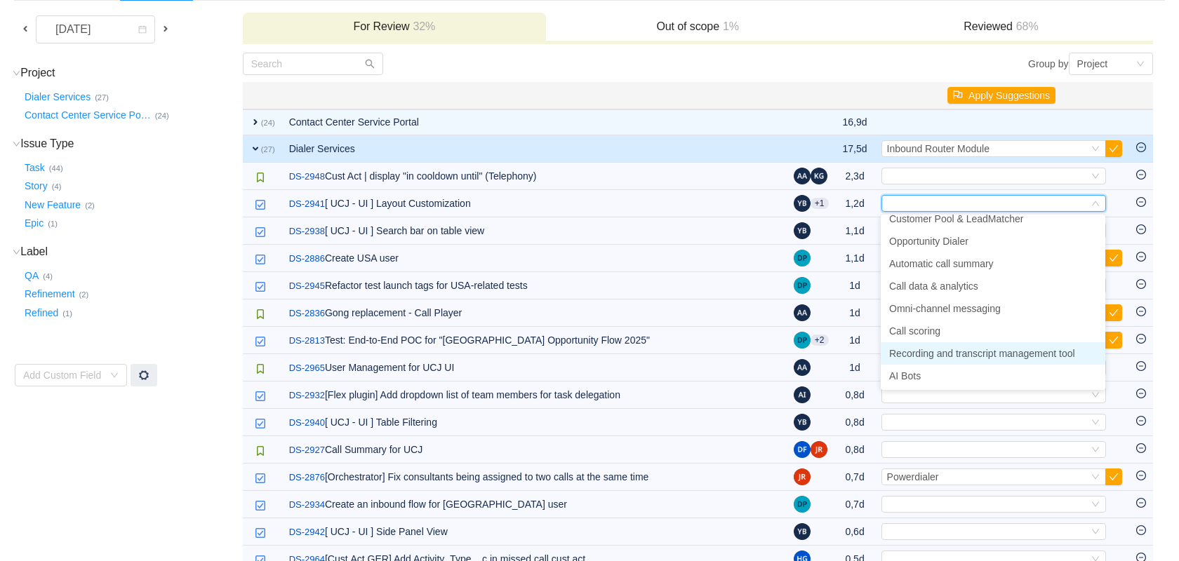
click at [998, 355] on span "Recording and transcript management tool" at bounding box center [982, 353] width 186 height 11
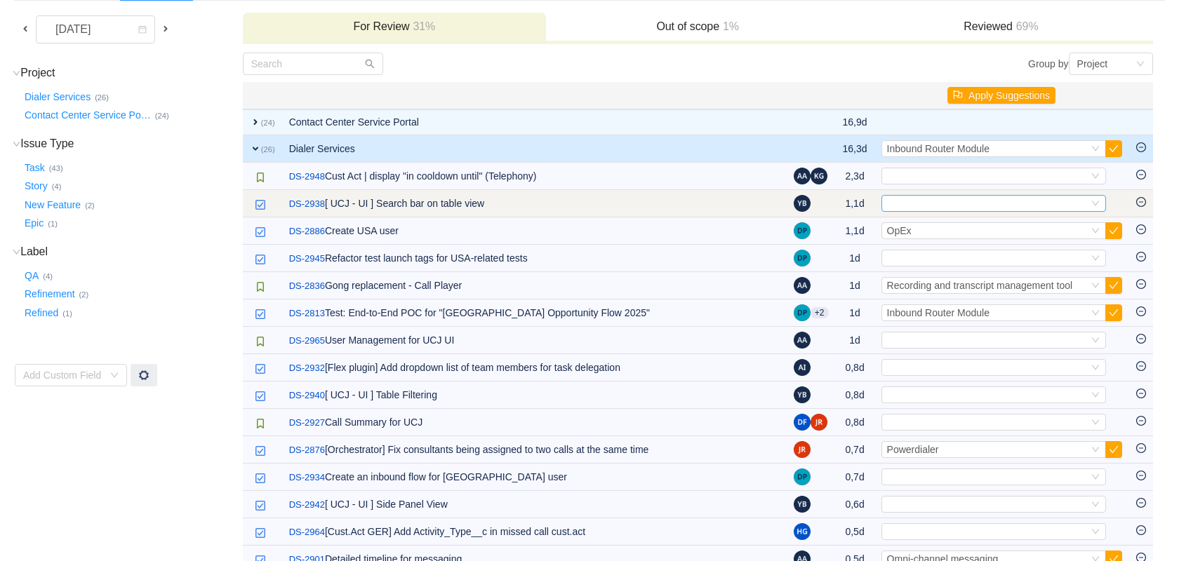
click at [1045, 203] on div "Select" at bounding box center [987, 203] width 201 height 15
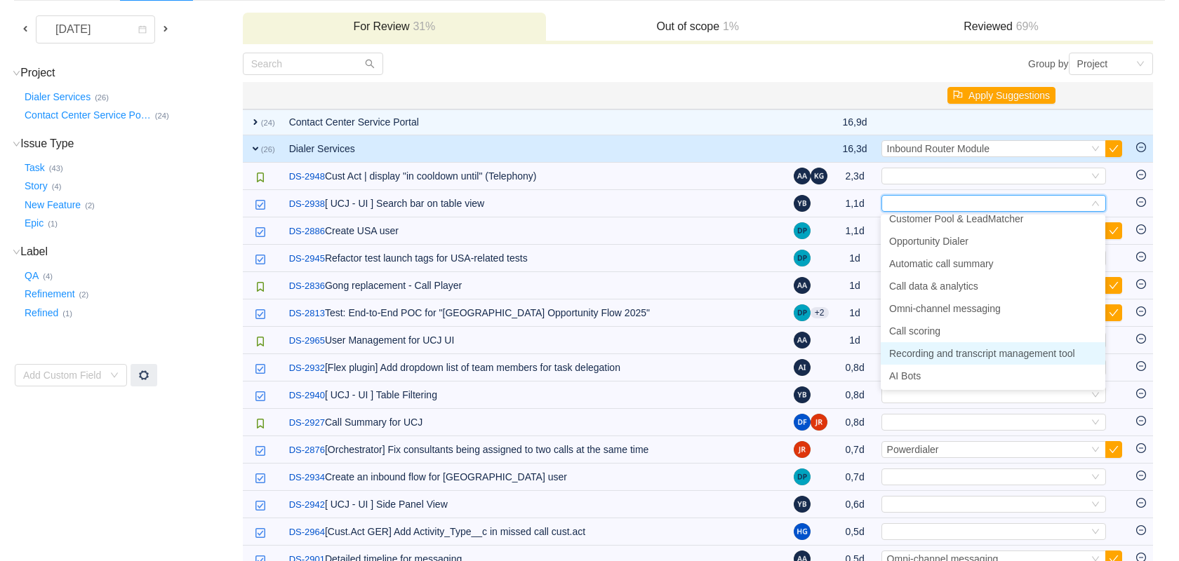
click at [960, 356] on span "Recording and transcript management tool" at bounding box center [982, 353] width 186 height 11
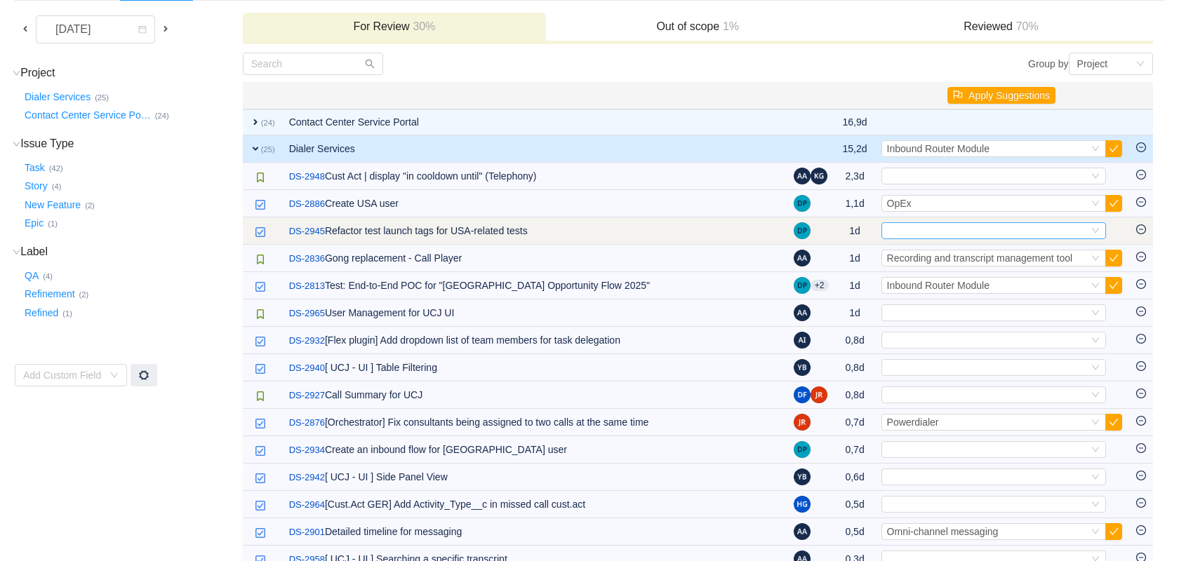
click at [1017, 227] on div "Select" at bounding box center [987, 230] width 201 height 15
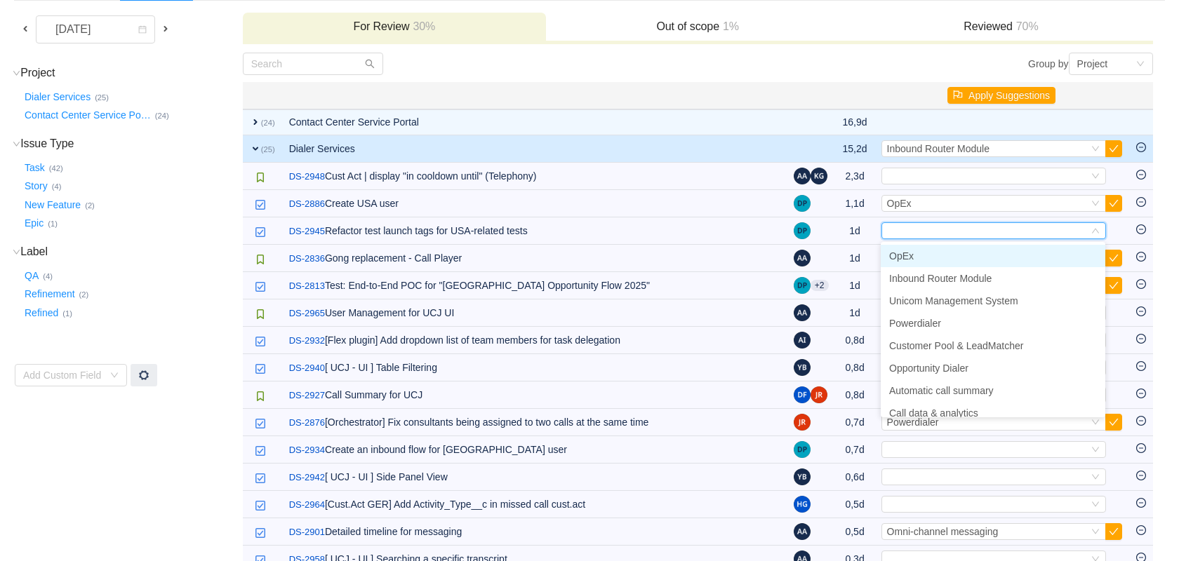
click at [986, 260] on li "OpEx" at bounding box center [992, 256] width 225 height 22
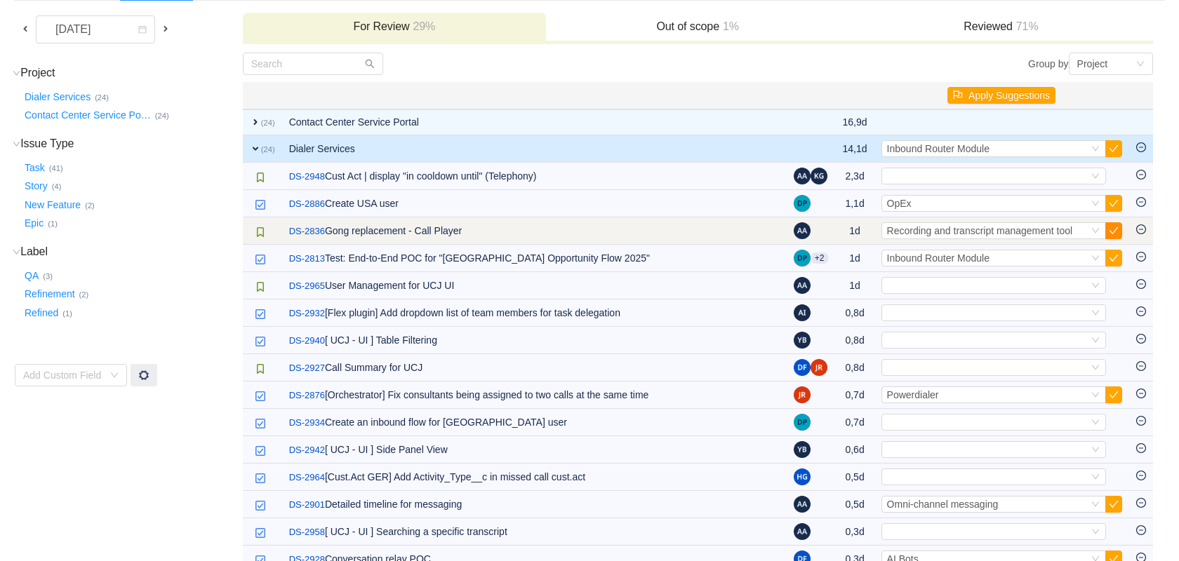
click at [1113, 232] on button "button" at bounding box center [1113, 230] width 17 height 17
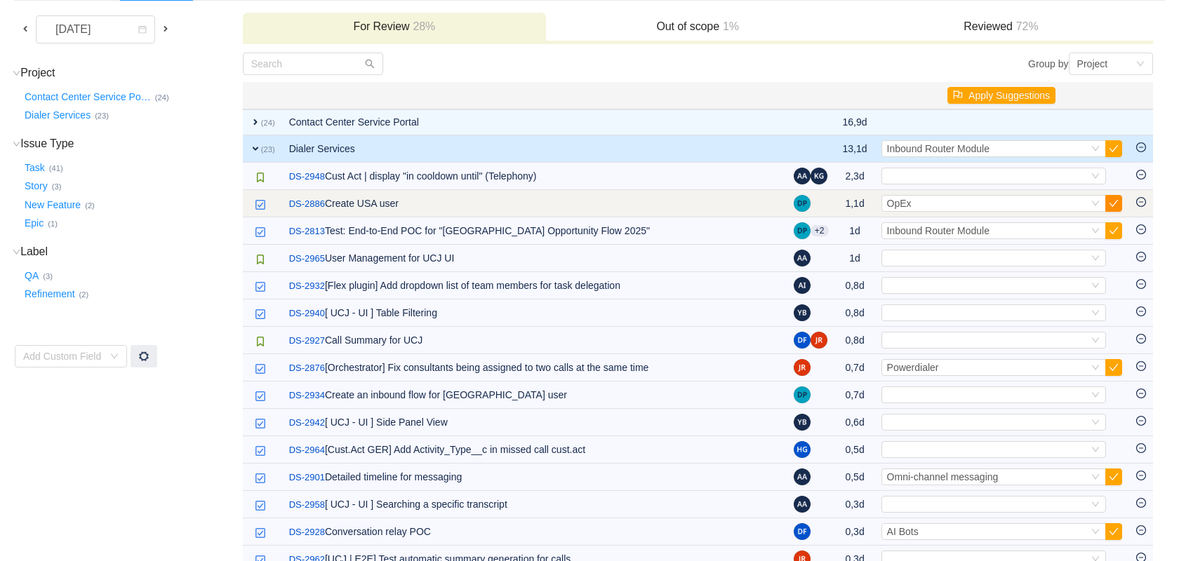
click at [1112, 202] on button "button" at bounding box center [1113, 203] width 17 height 17
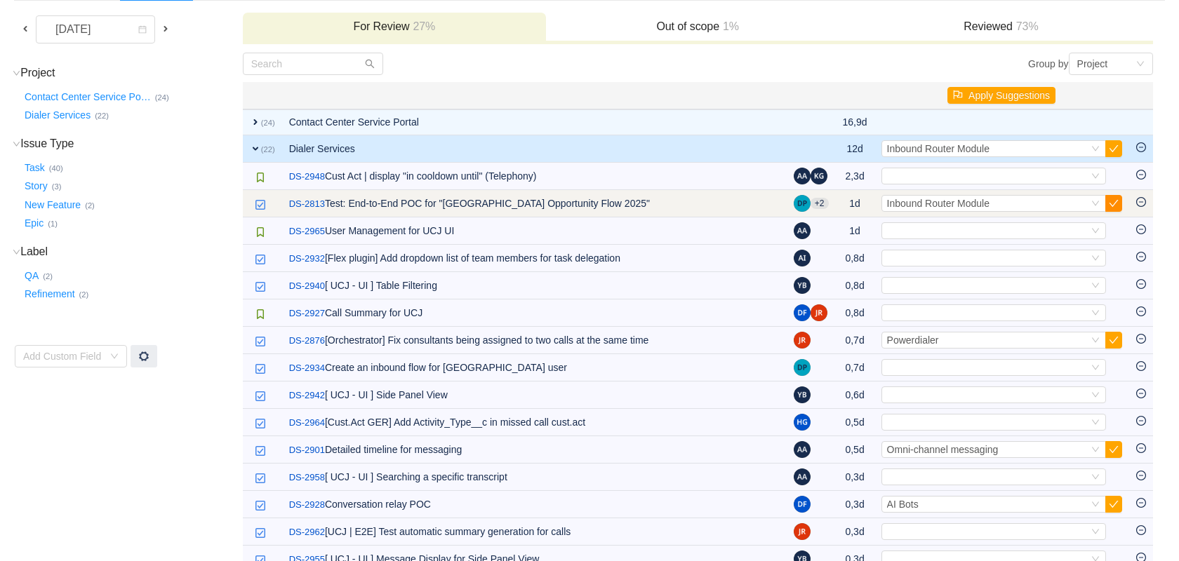
click at [1117, 203] on button "button" at bounding box center [1113, 203] width 17 height 17
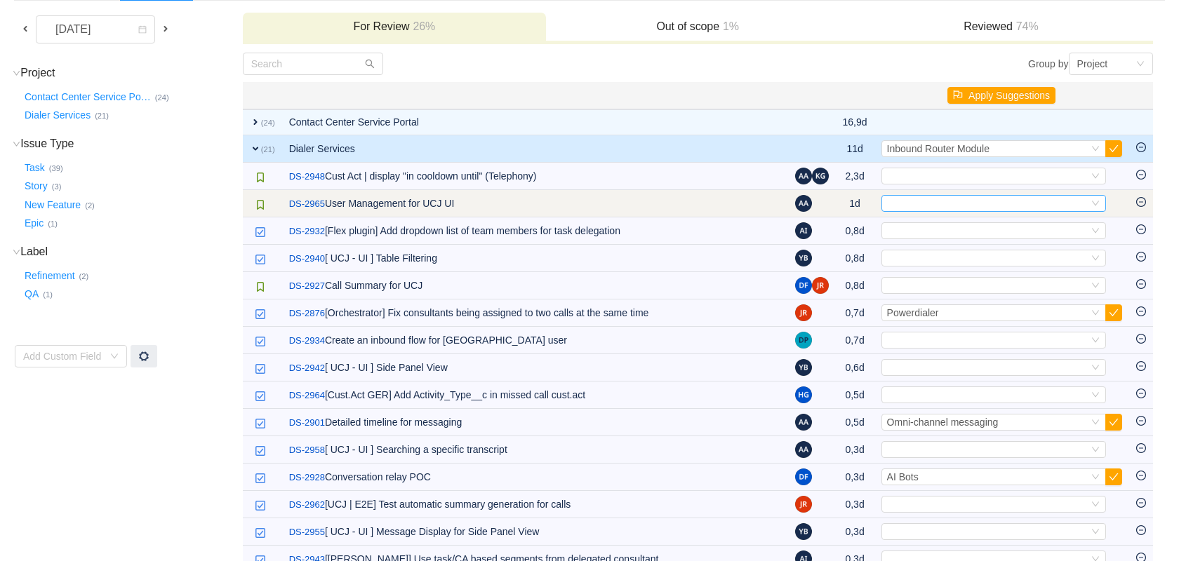
click at [1092, 205] on icon "icon: down" at bounding box center [1095, 203] width 8 height 8
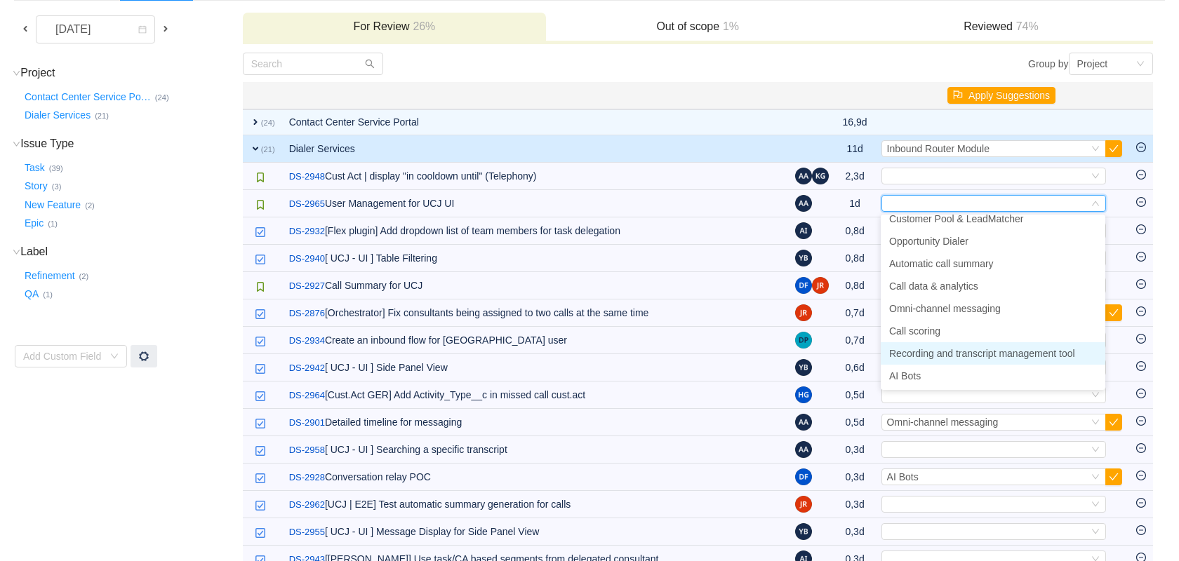
click at [1015, 349] on span "Recording and transcript management tool" at bounding box center [982, 353] width 186 height 11
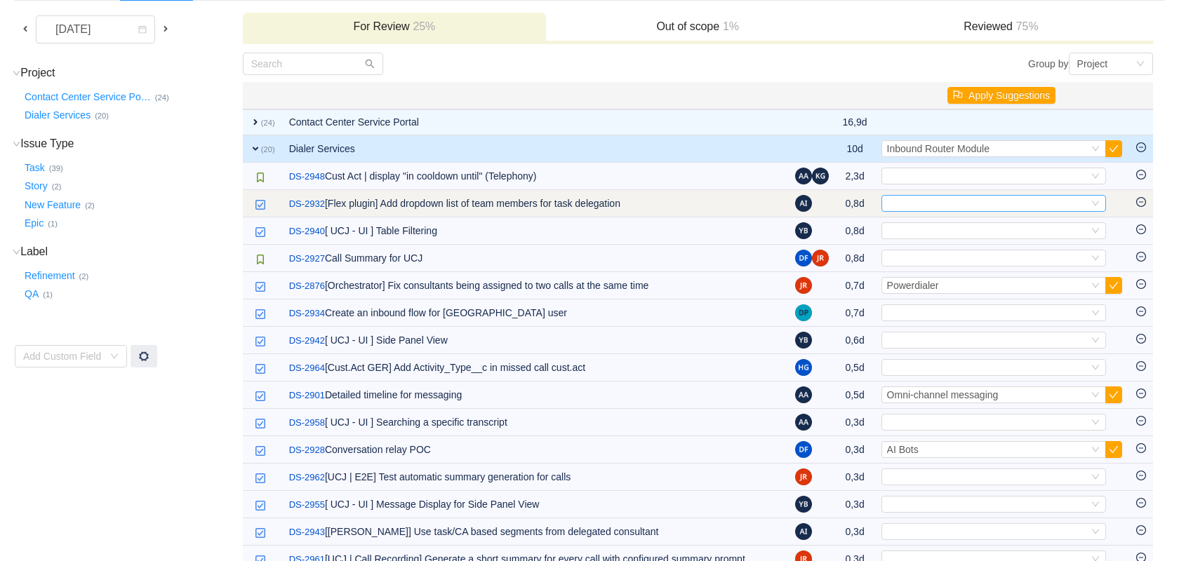
click at [1059, 208] on div "Select" at bounding box center [987, 203] width 201 height 15
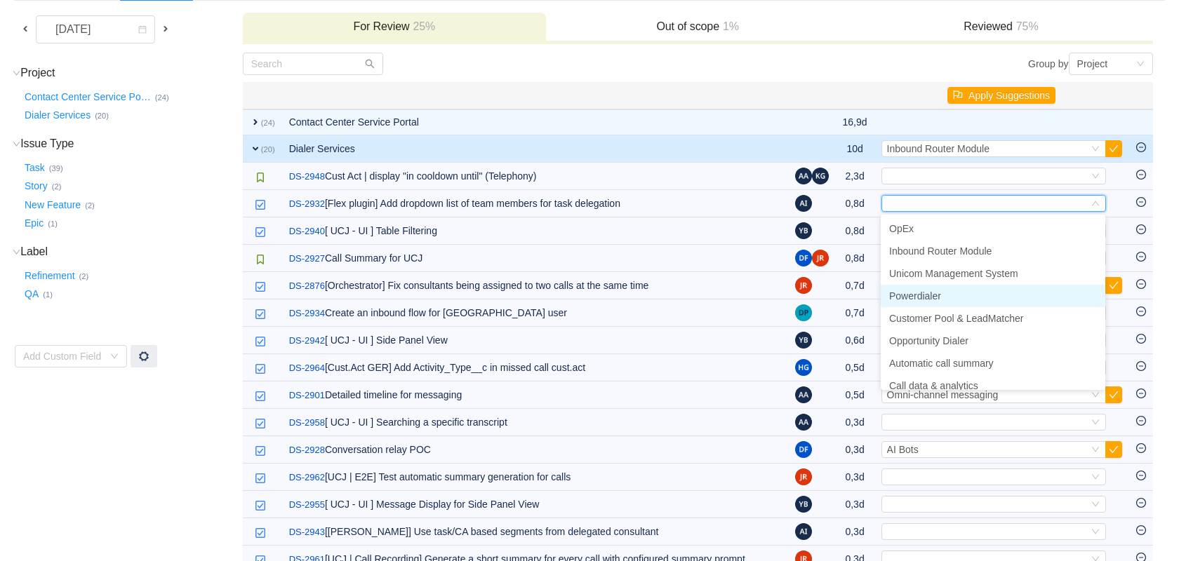
click at [989, 289] on li "Powerdialer" at bounding box center [992, 296] width 225 height 22
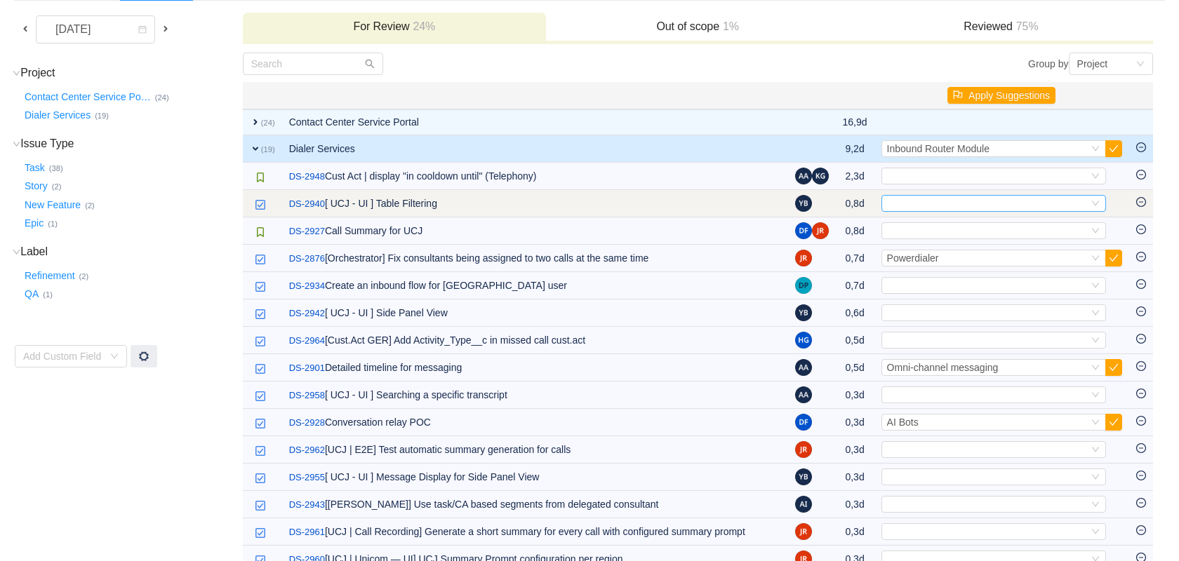
click at [1052, 211] on div "Select" at bounding box center [987, 203] width 201 height 15
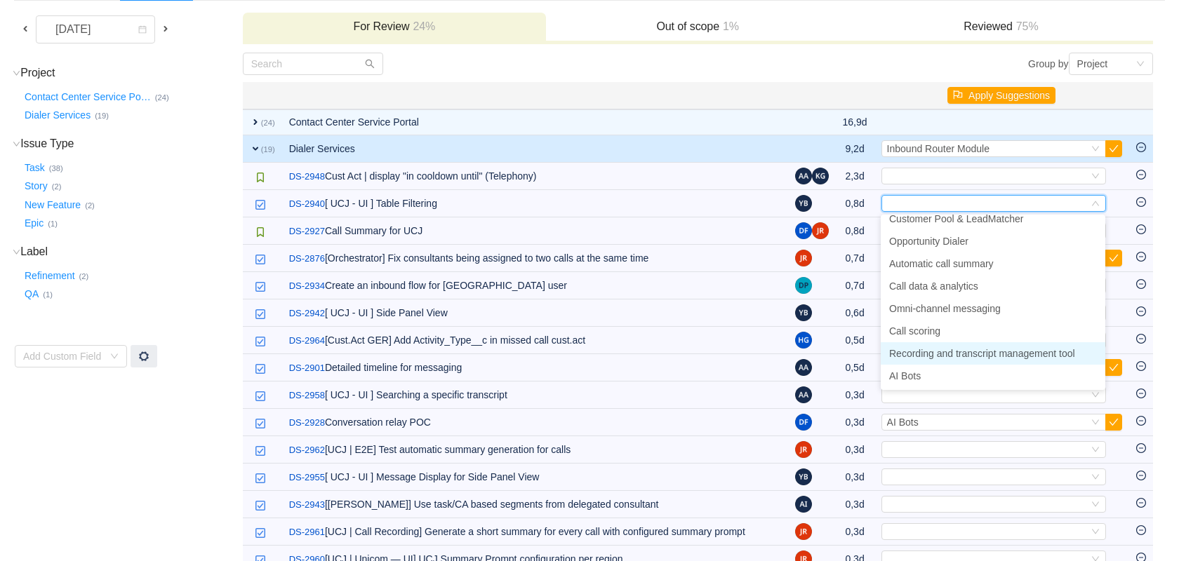
click at [956, 348] on span "Recording and transcript management tool" at bounding box center [982, 353] width 186 height 11
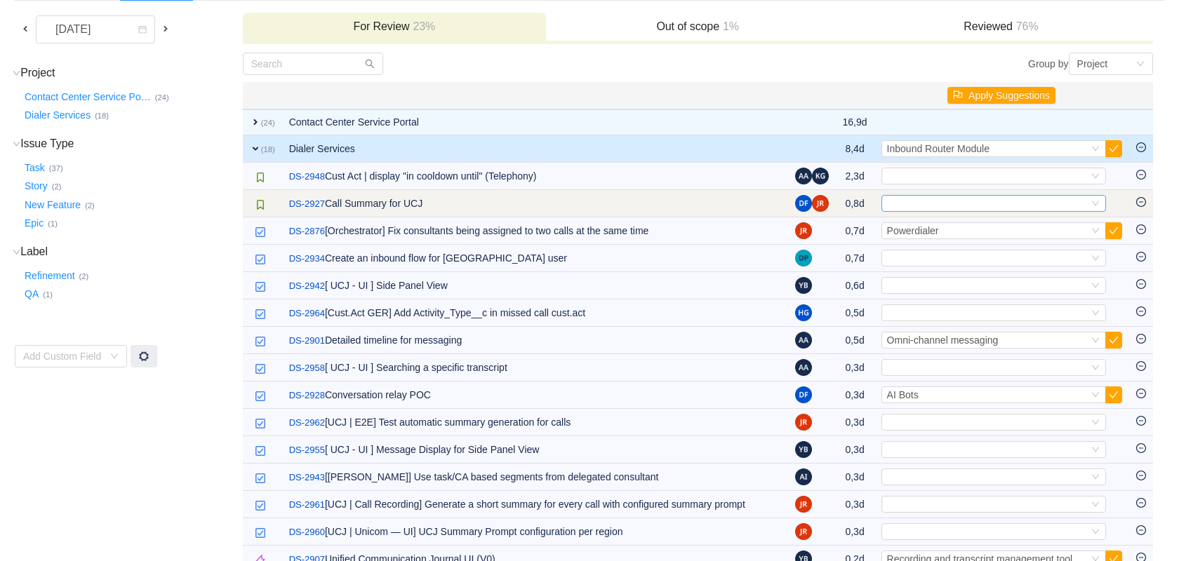
click at [1008, 198] on div "Select" at bounding box center [987, 203] width 201 height 15
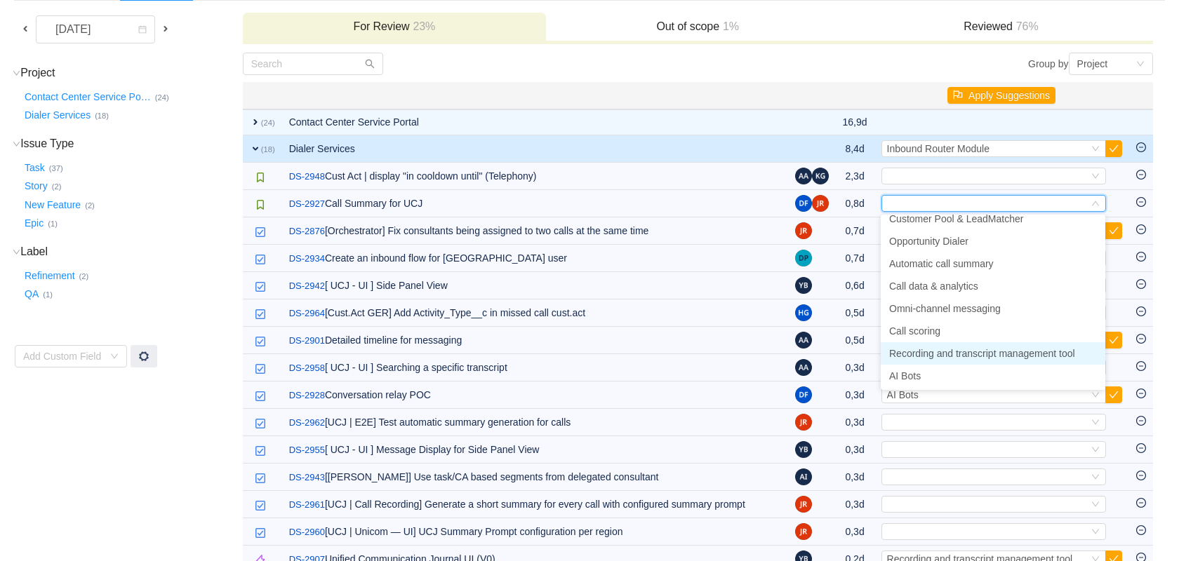
click at [952, 345] on li "Recording and transcript management tool" at bounding box center [992, 353] width 225 height 22
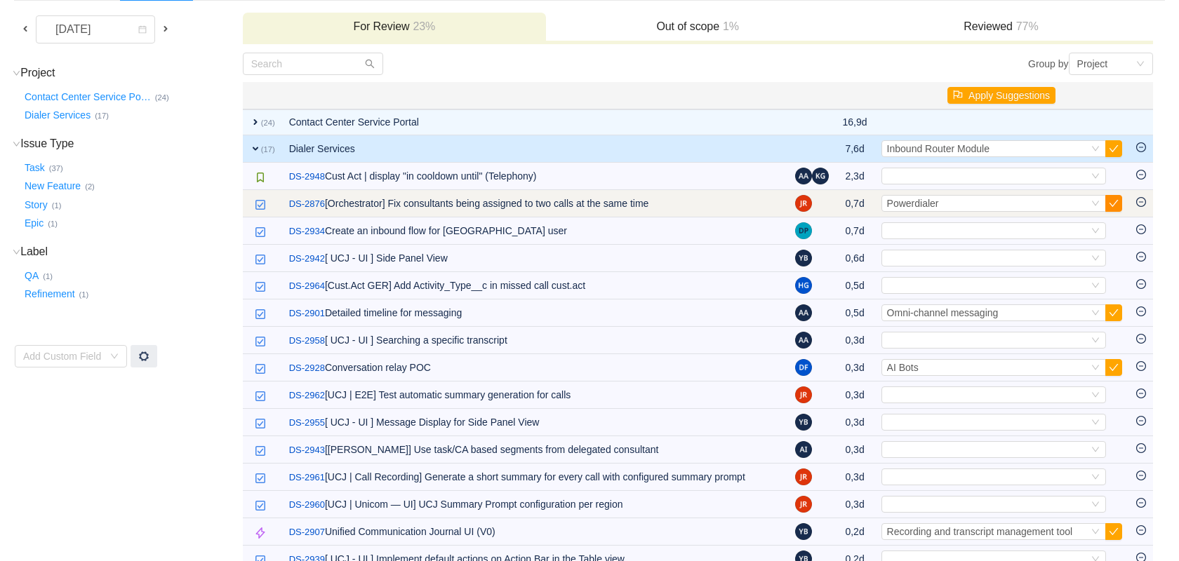
click at [1118, 201] on button "button" at bounding box center [1113, 203] width 17 height 17
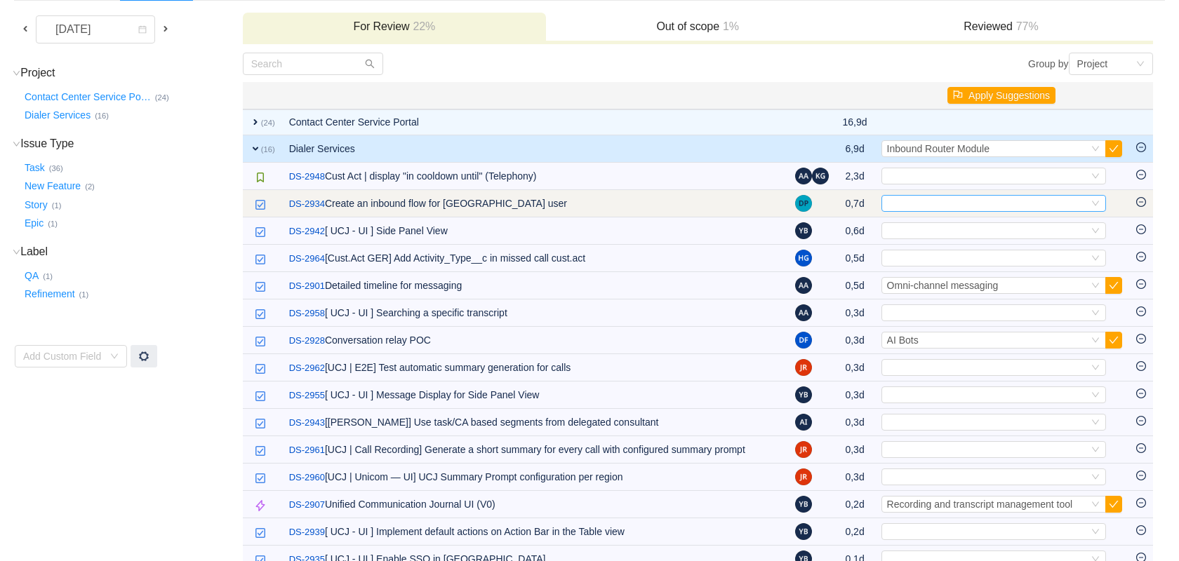
click at [1096, 204] on icon "icon: down" at bounding box center [1095, 203] width 7 height 5
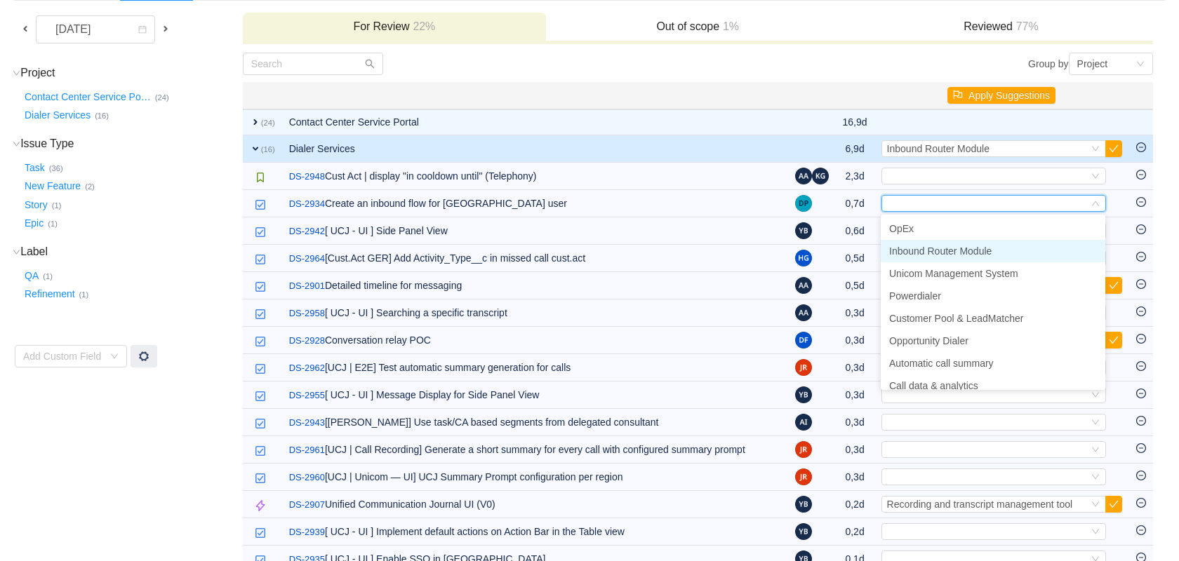
click at [1005, 247] on li "Inbound Router Module" at bounding box center [992, 251] width 225 height 22
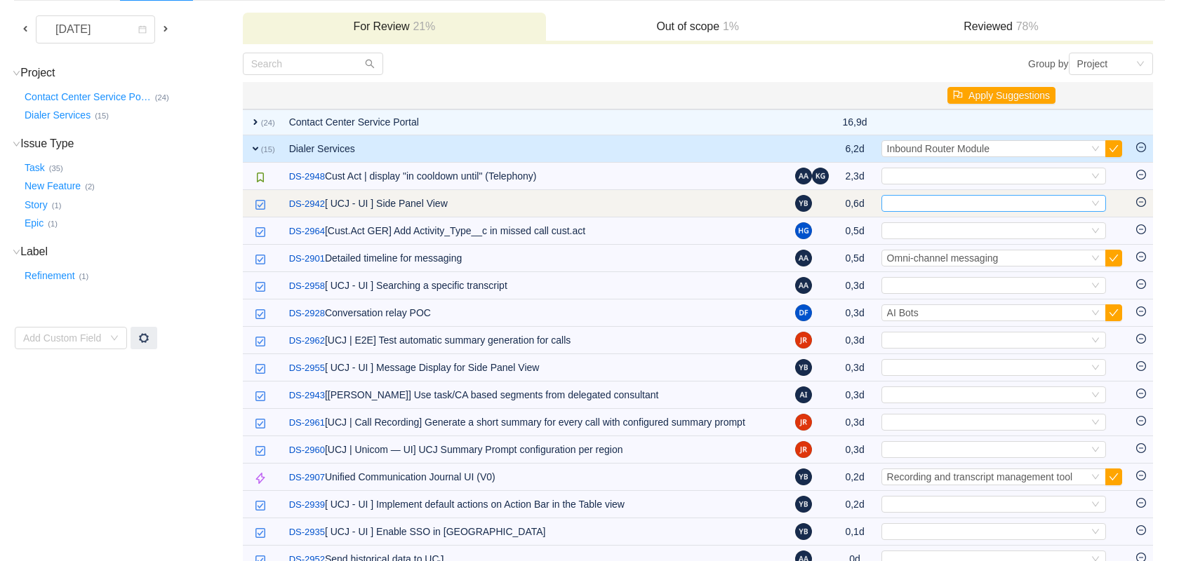
click at [1001, 208] on div "Select" at bounding box center [987, 203] width 201 height 15
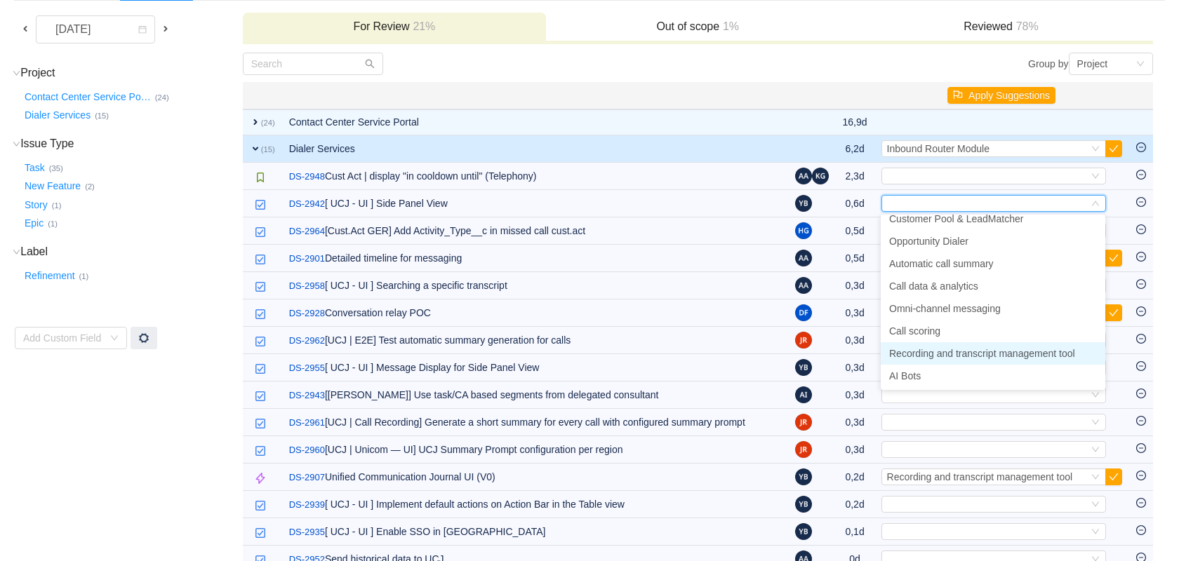
click at [955, 356] on span "Recording and transcript management tool" at bounding box center [982, 353] width 186 height 11
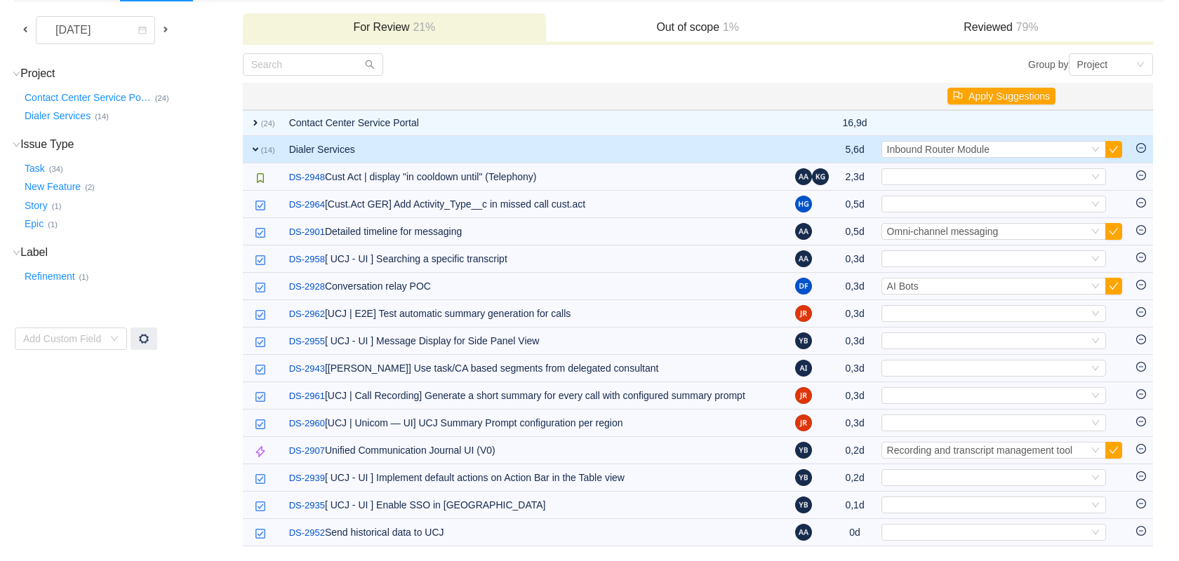
scroll to position [109, 0]
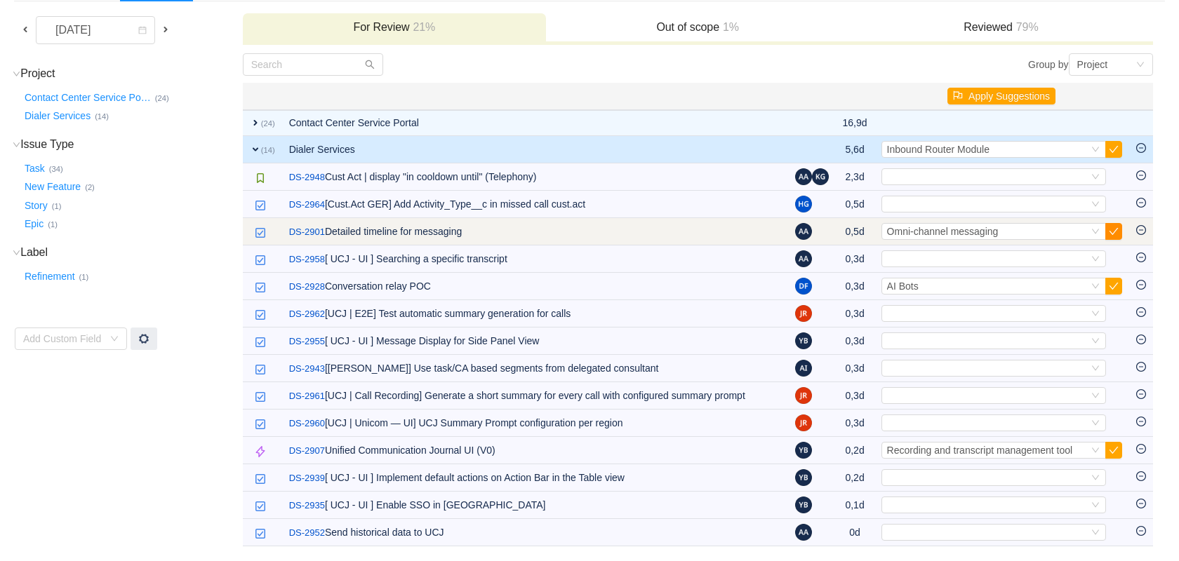
click at [1115, 232] on button "button" at bounding box center [1113, 231] width 17 height 17
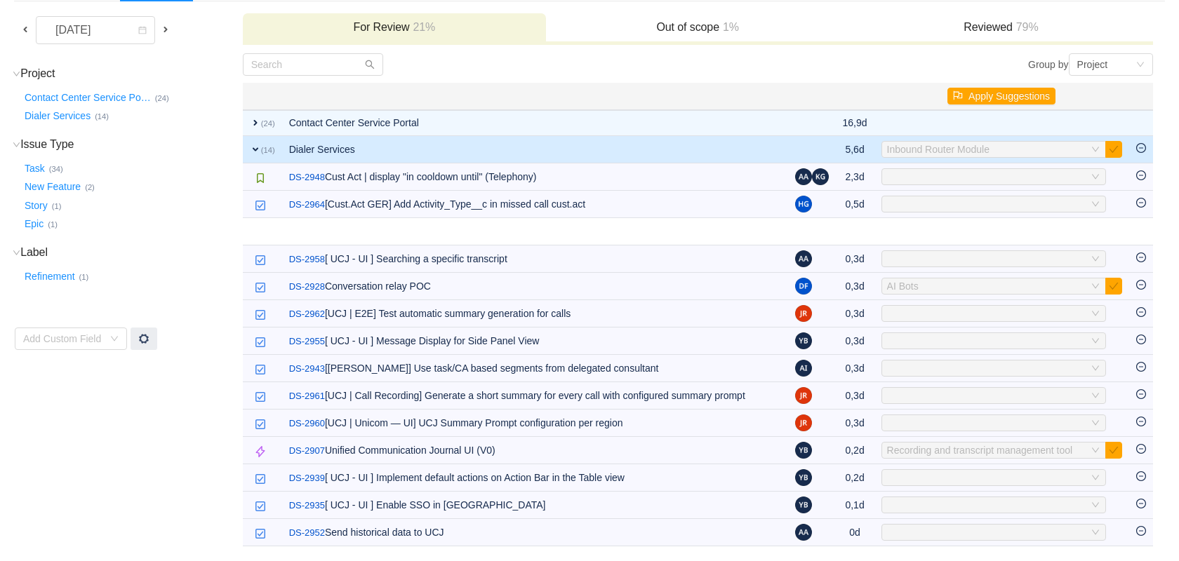
scroll to position [82, 0]
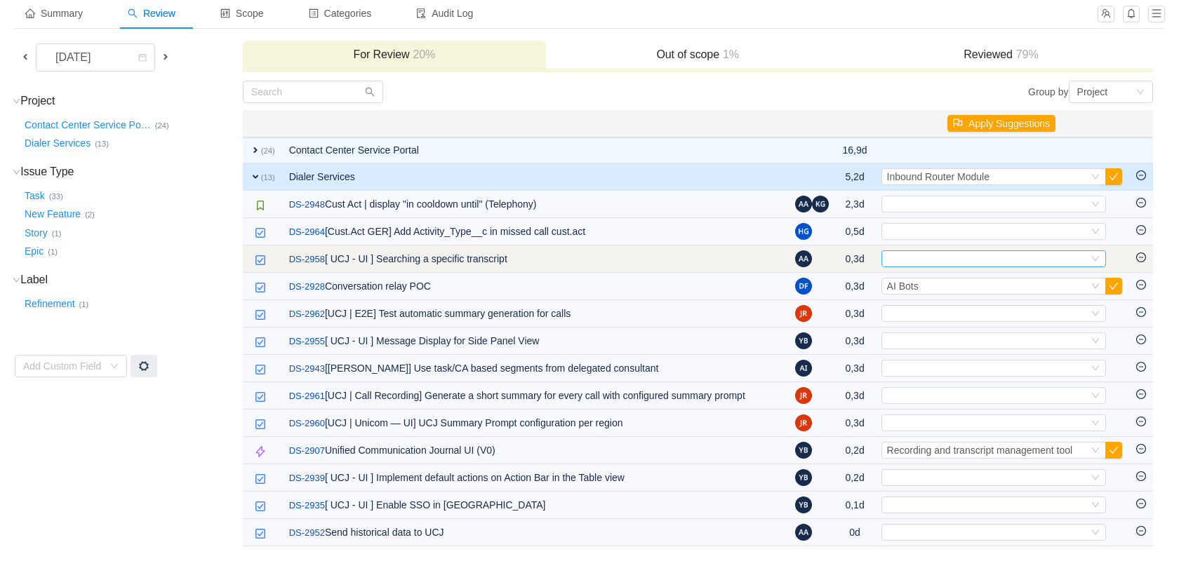
click at [1085, 256] on div "Select" at bounding box center [987, 258] width 201 height 15
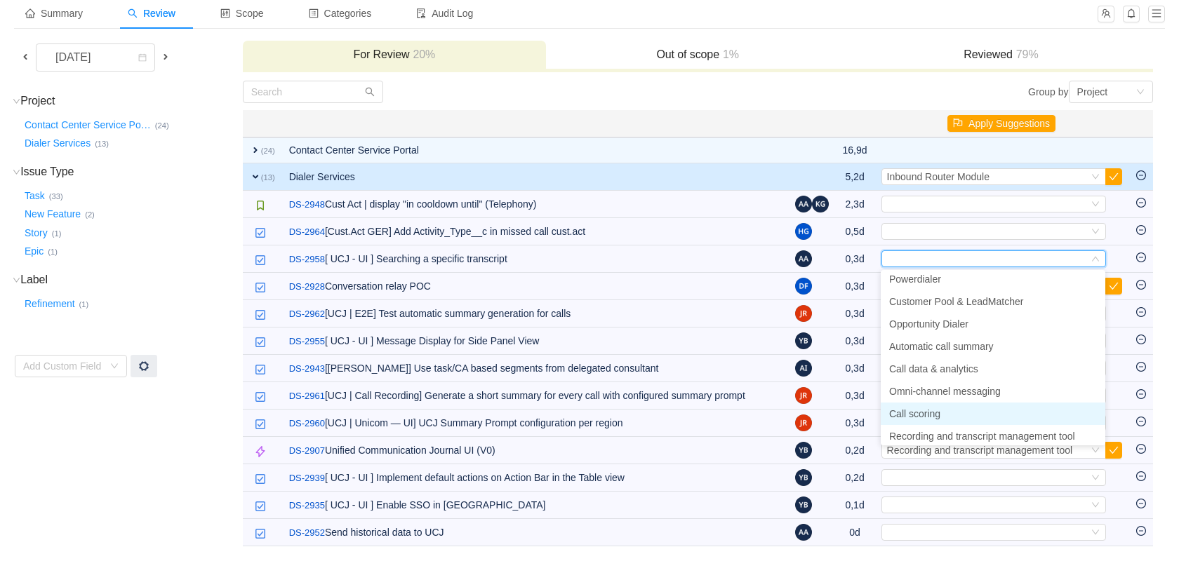
scroll to position [100, 0]
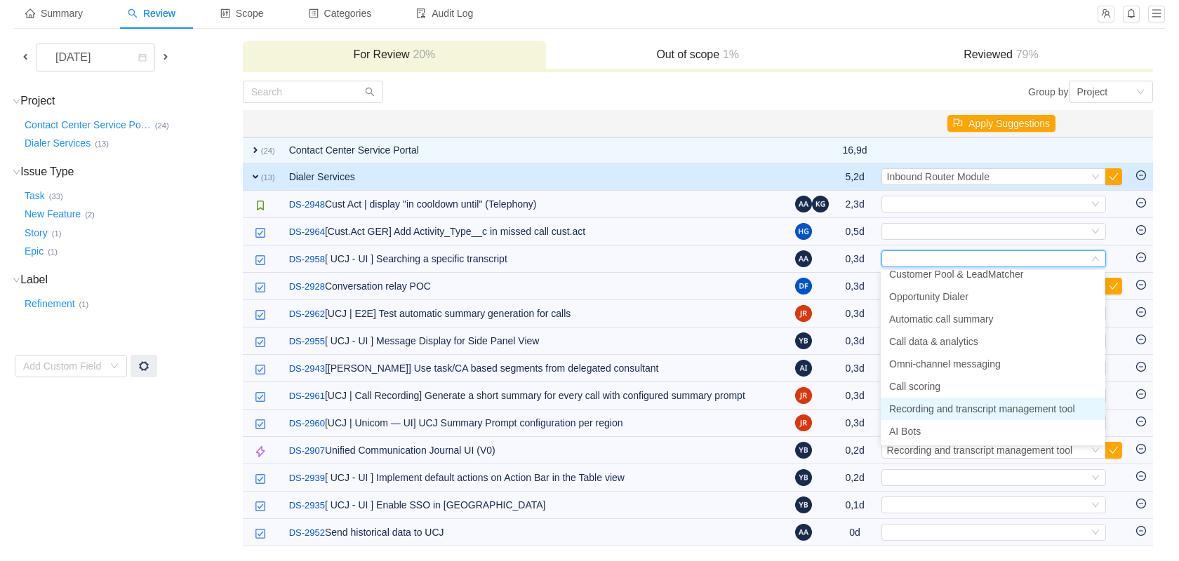
click at [977, 410] on span "Recording and transcript management tool" at bounding box center [982, 408] width 186 height 11
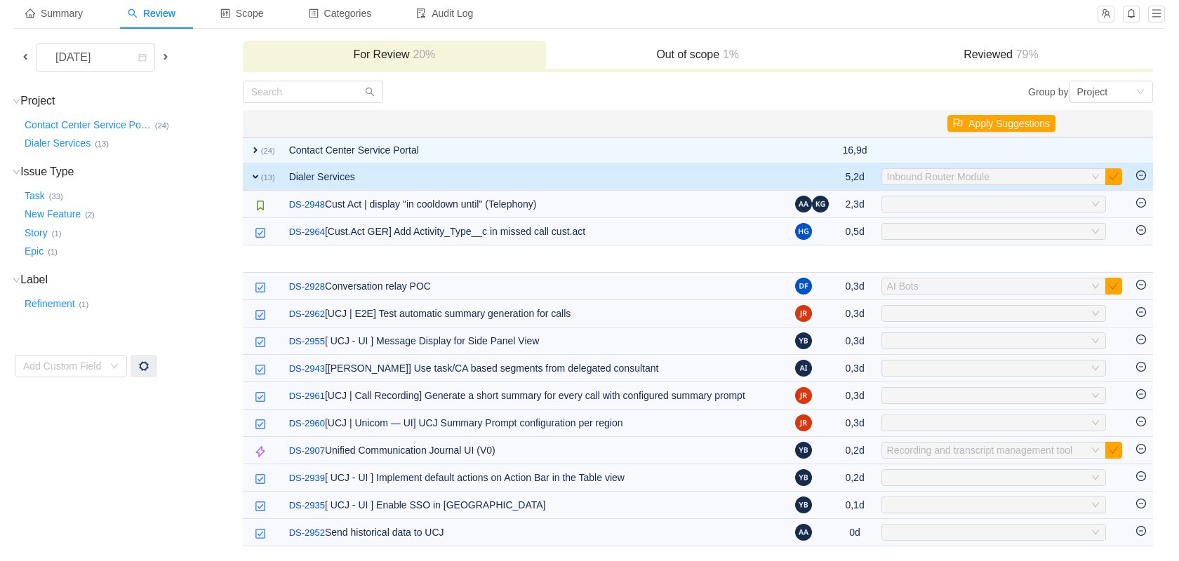
scroll to position [54, 0]
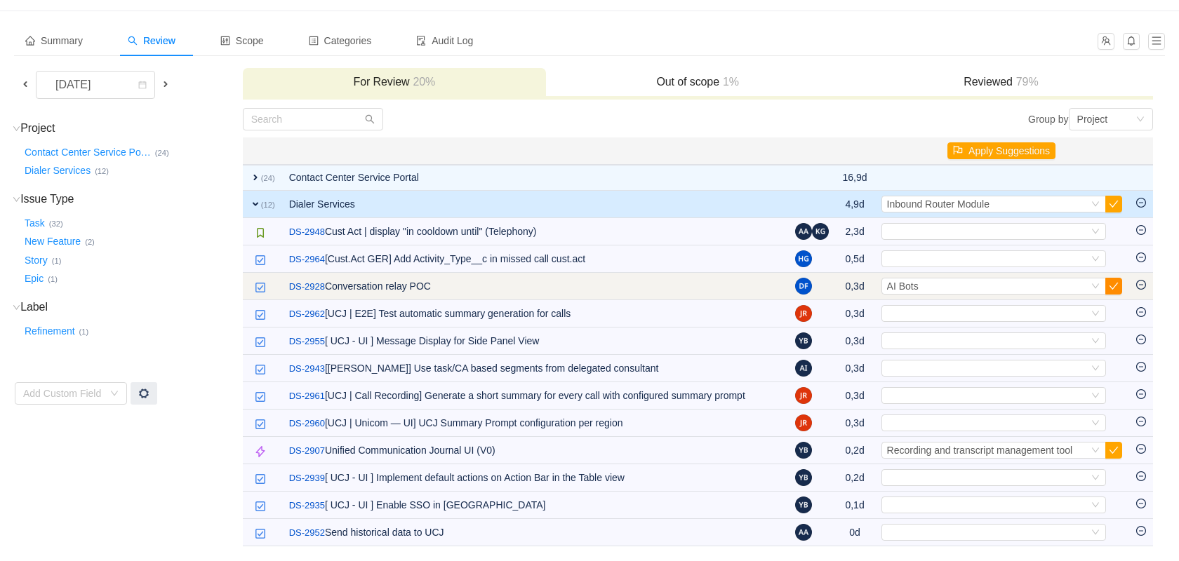
click at [1111, 278] on button "button" at bounding box center [1113, 286] width 17 height 17
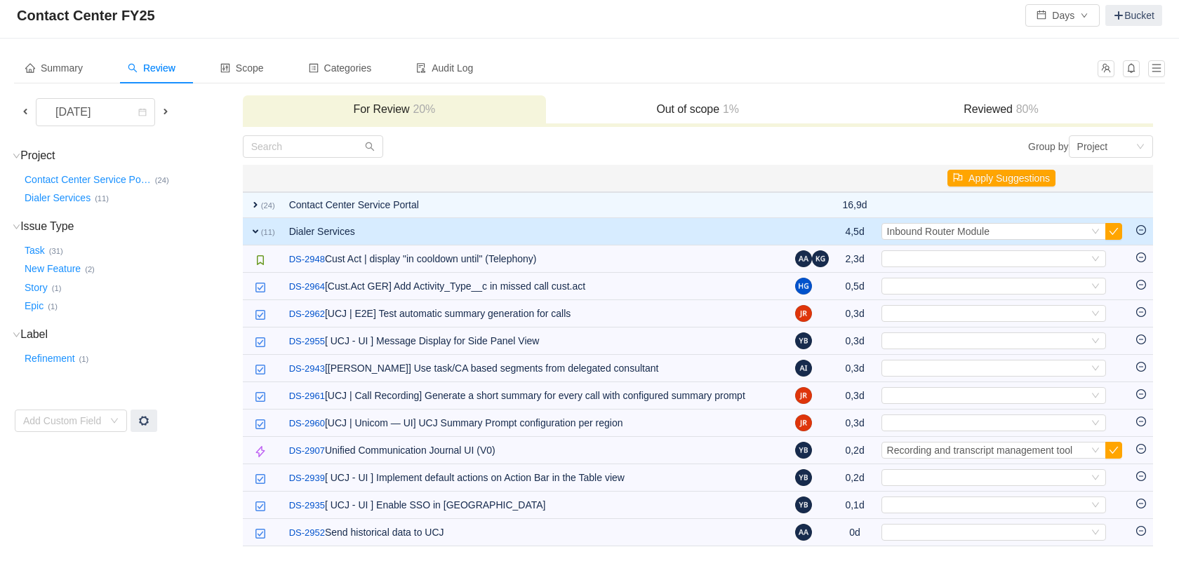
scroll to position [27, 0]
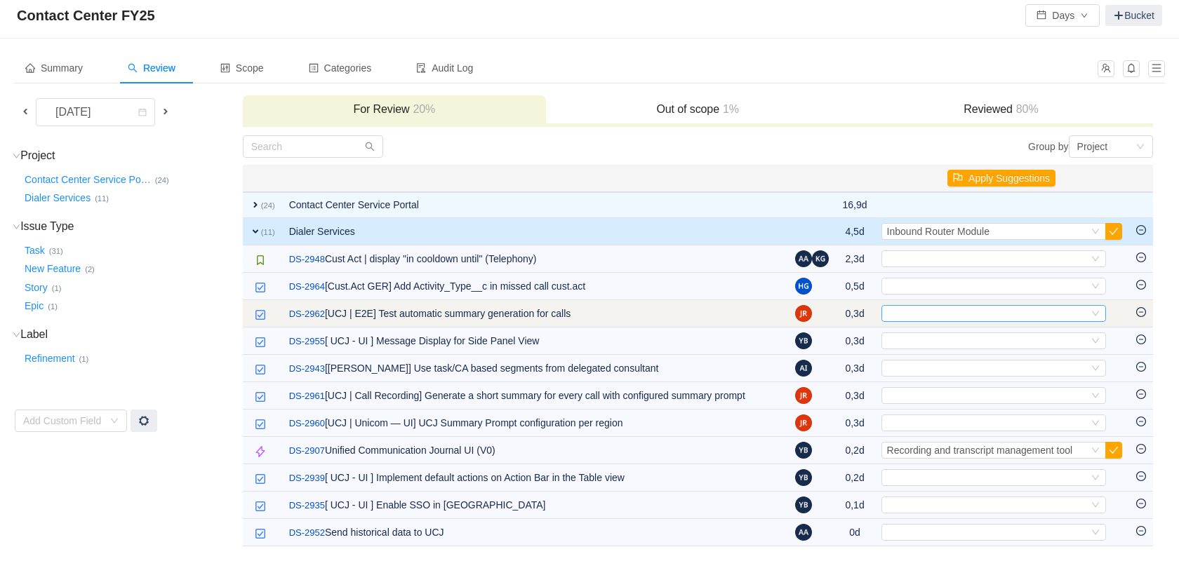
click at [1097, 311] on icon "icon: down" at bounding box center [1095, 313] width 7 height 5
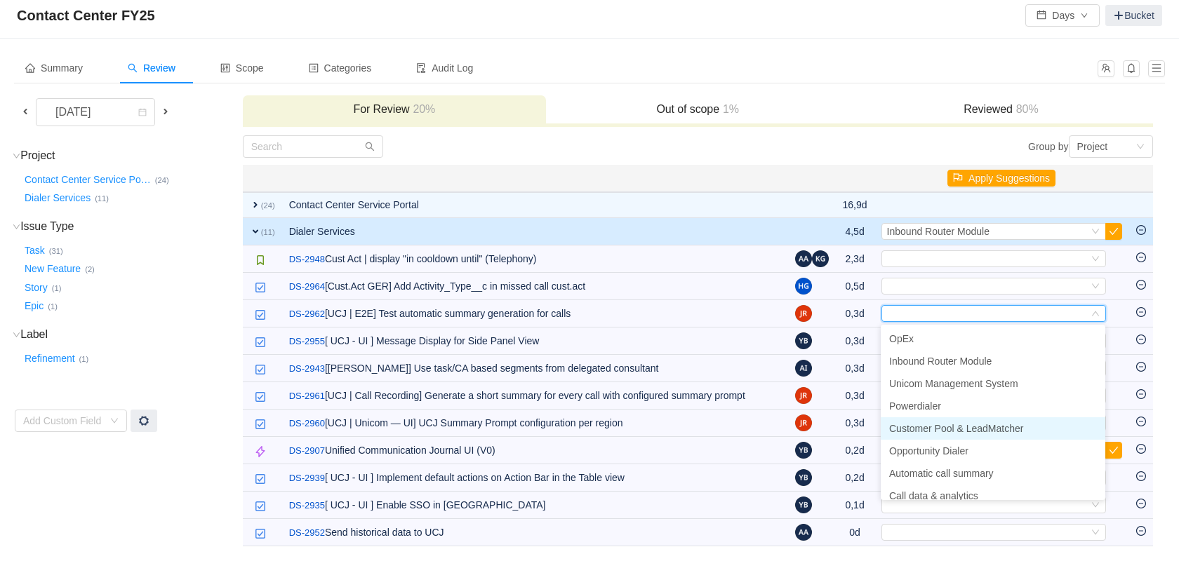
scroll to position [100, 0]
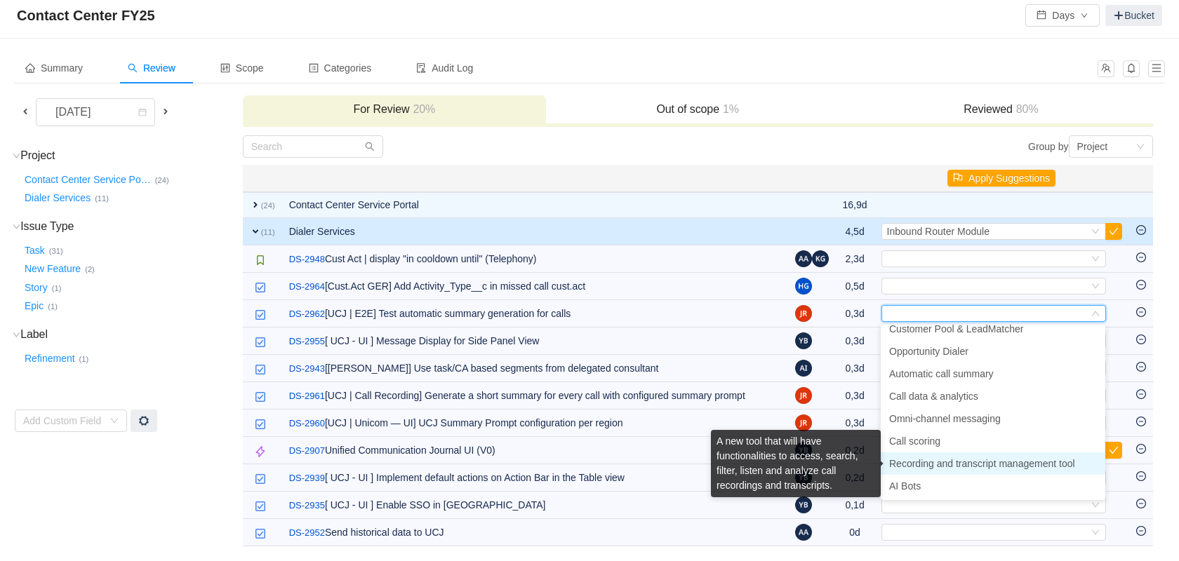
click at [963, 462] on span "Recording and transcript management tool" at bounding box center [982, 463] width 186 height 11
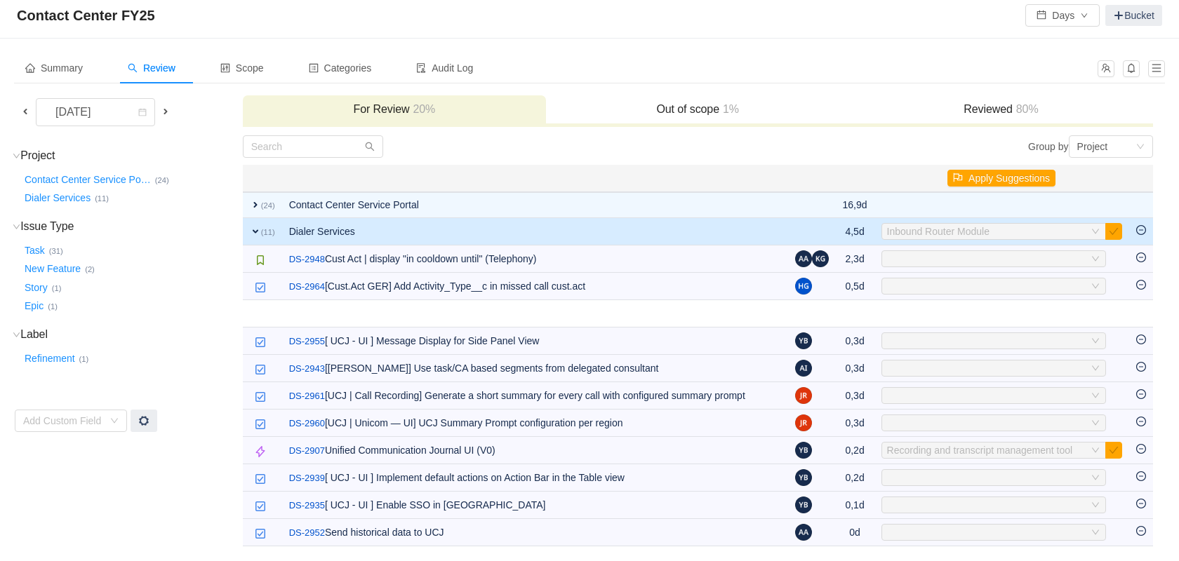
scroll to position [0, 0]
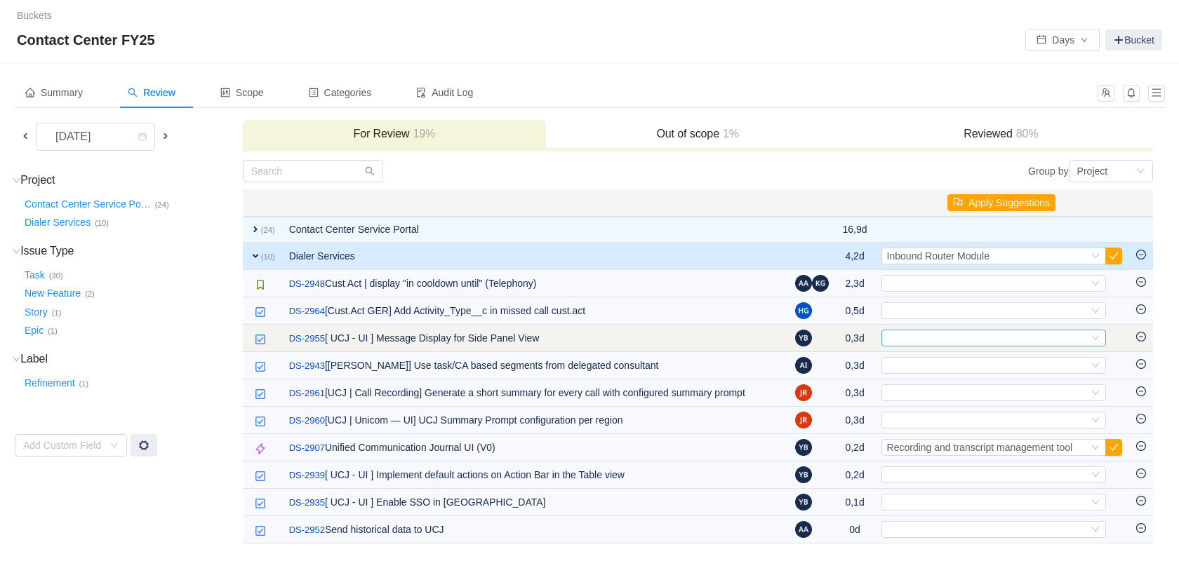
click at [1081, 340] on div "Select" at bounding box center [987, 337] width 201 height 15
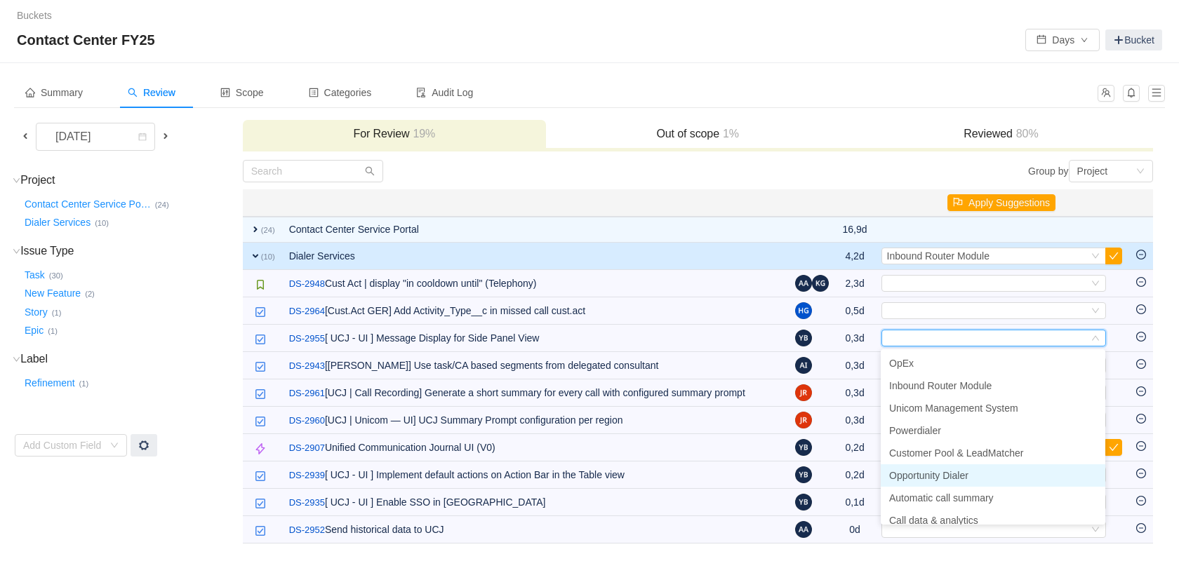
scroll to position [100, 0]
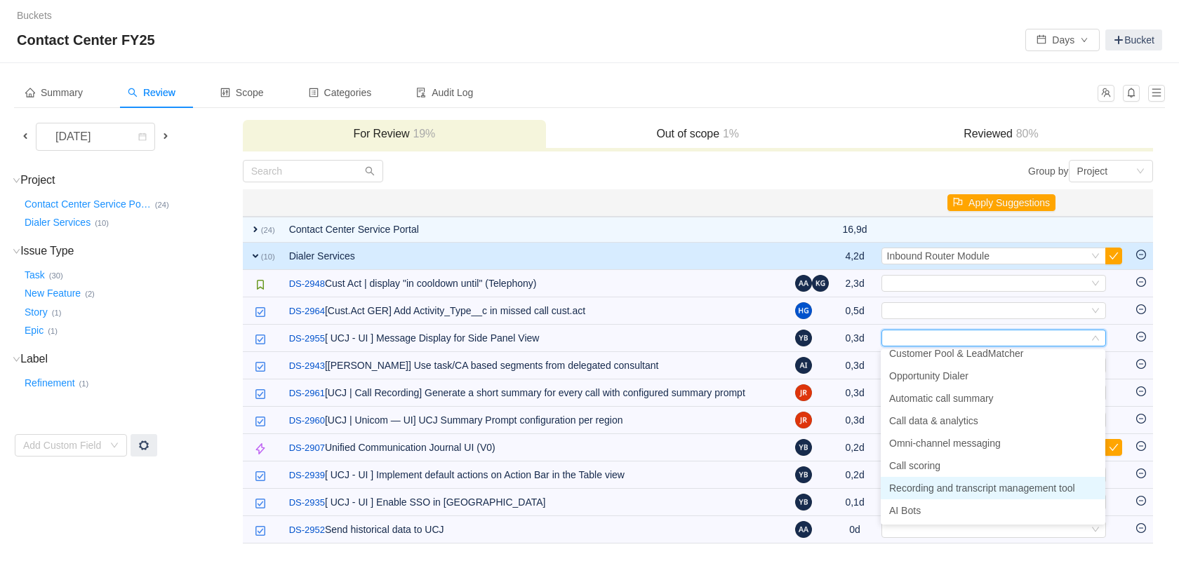
click at [986, 490] on span "Recording and transcript management tool" at bounding box center [982, 488] width 186 height 11
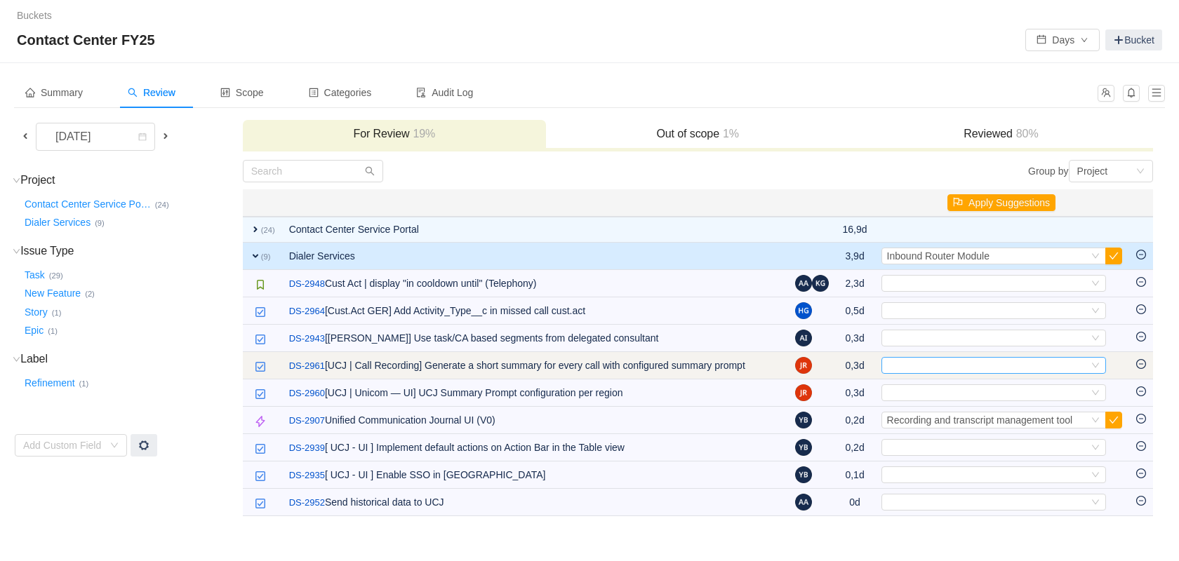
click at [993, 364] on div "Select" at bounding box center [987, 365] width 201 height 15
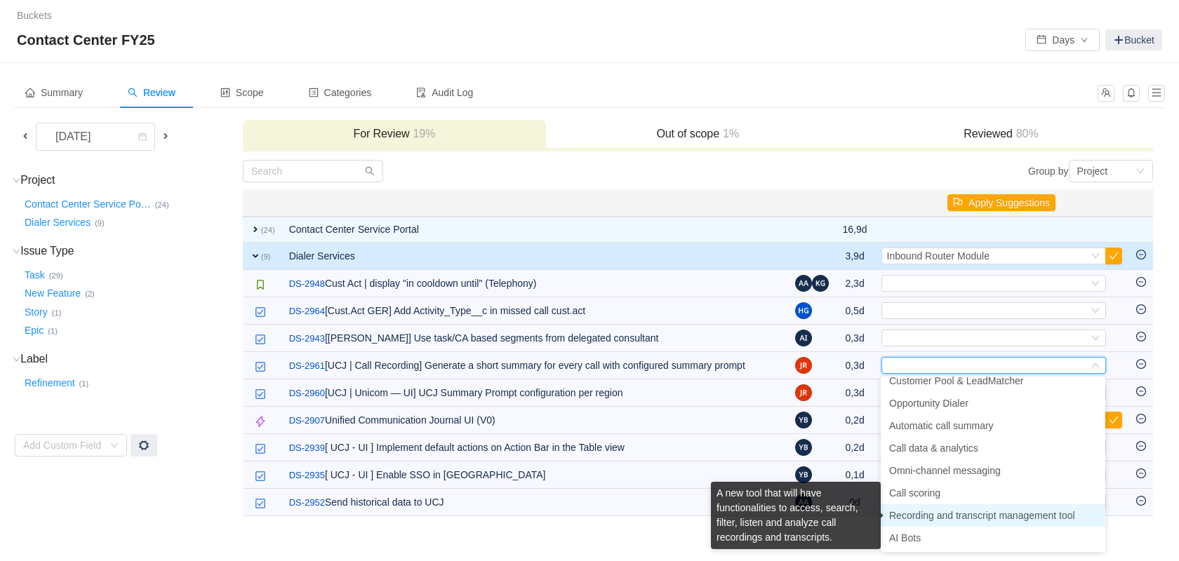
click at [932, 517] on span "Recording and transcript management tool" at bounding box center [982, 515] width 186 height 11
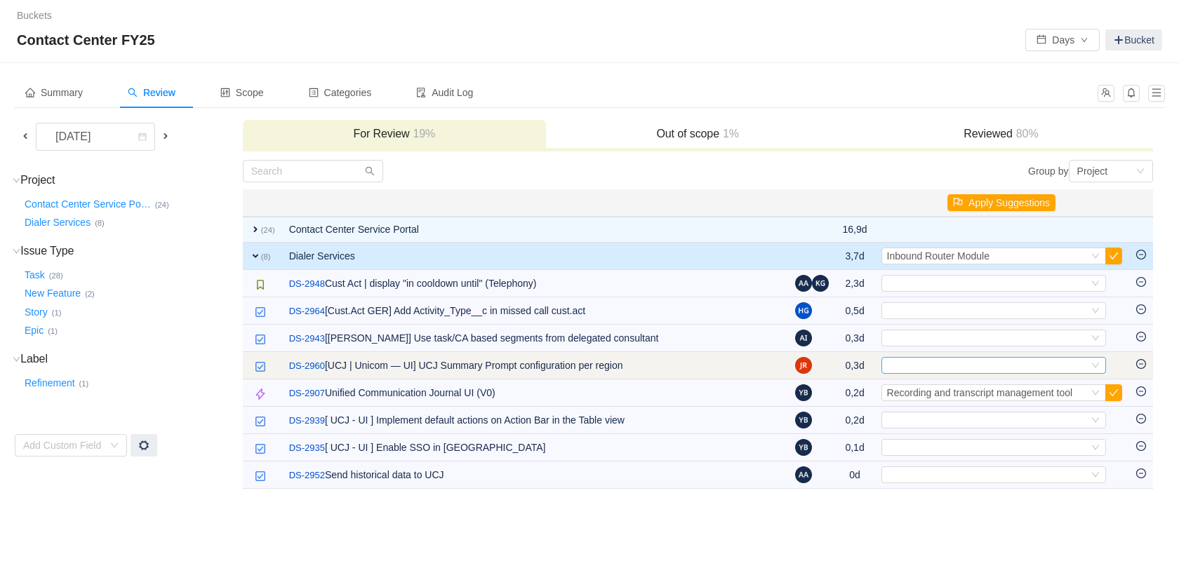
click at [983, 363] on div "Select" at bounding box center [987, 365] width 201 height 15
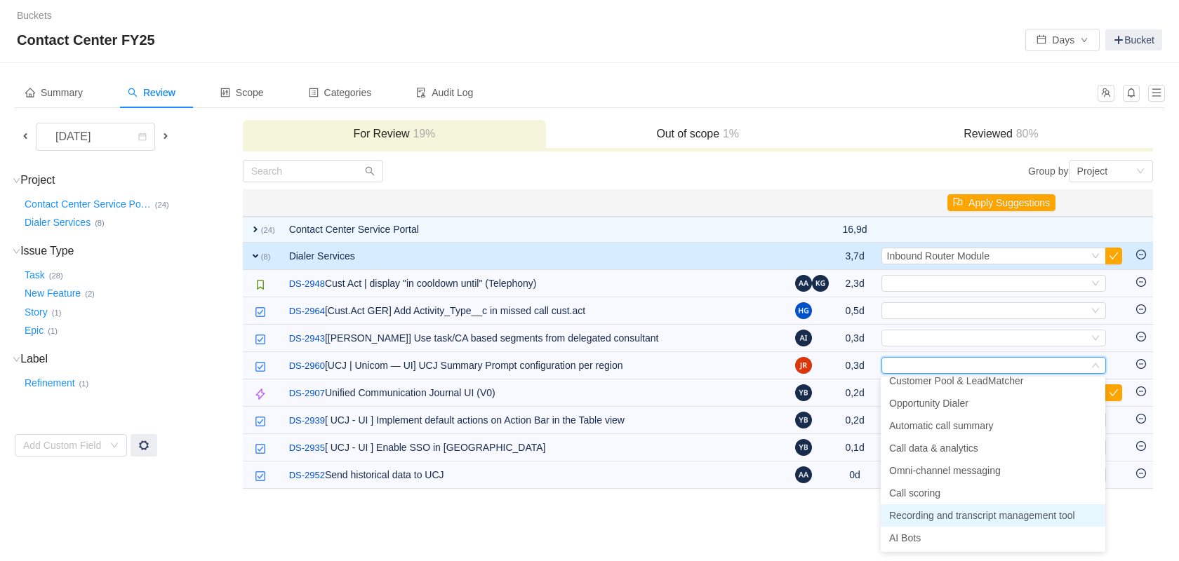
click at [951, 515] on span "Recording and transcript management tool" at bounding box center [982, 515] width 186 height 11
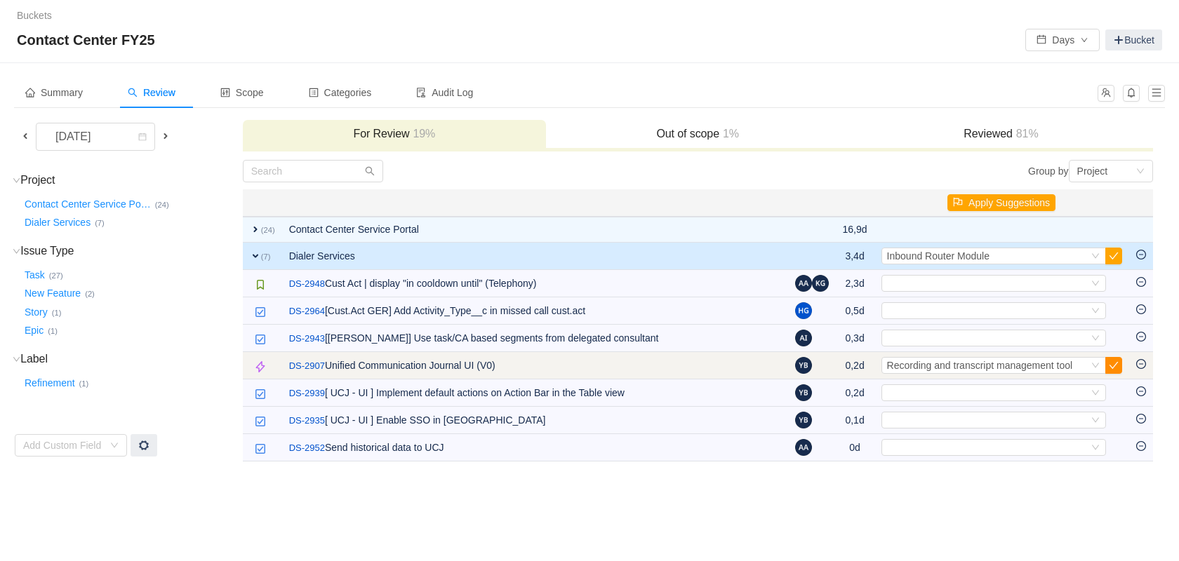
click at [1113, 366] on button "button" at bounding box center [1113, 365] width 17 height 17
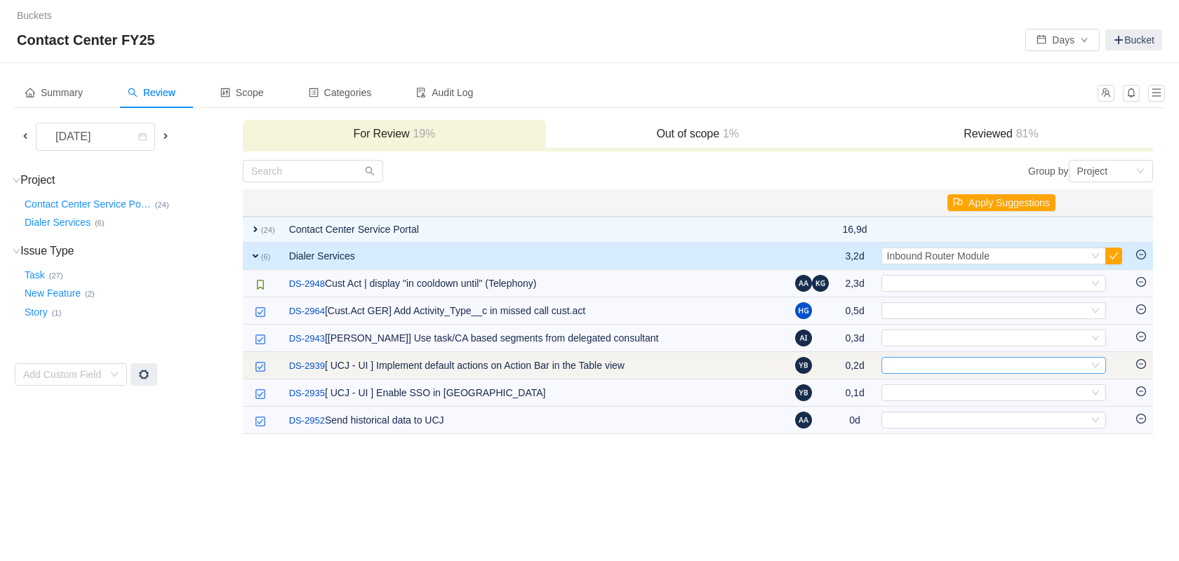
click at [1097, 368] on icon "icon: down" at bounding box center [1095, 365] width 8 height 8
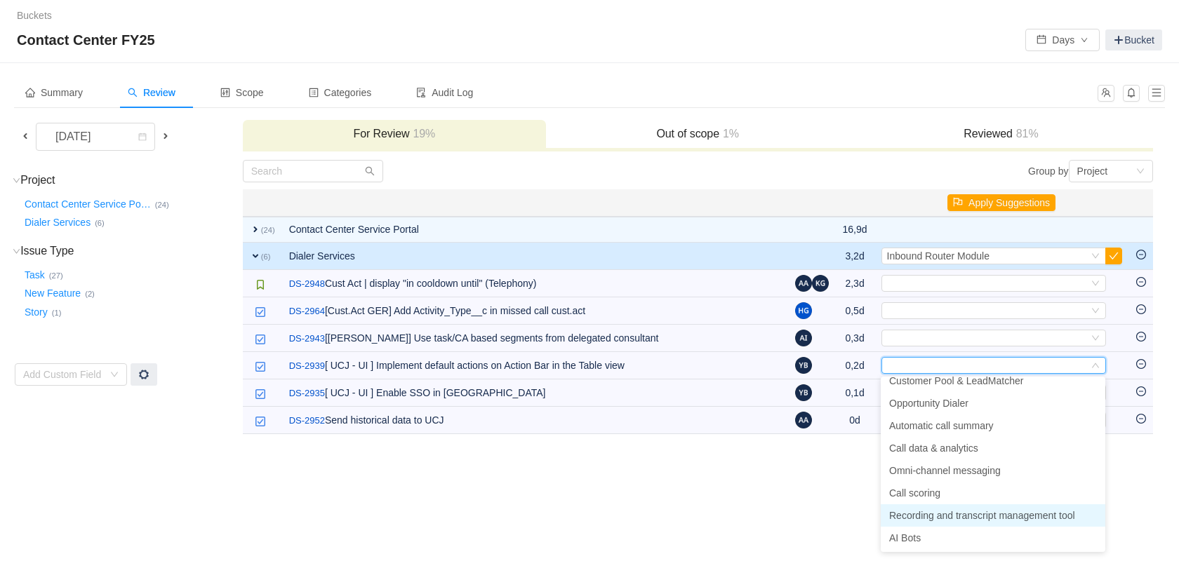
click at [994, 516] on span "Recording and transcript management tool" at bounding box center [982, 515] width 186 height 11
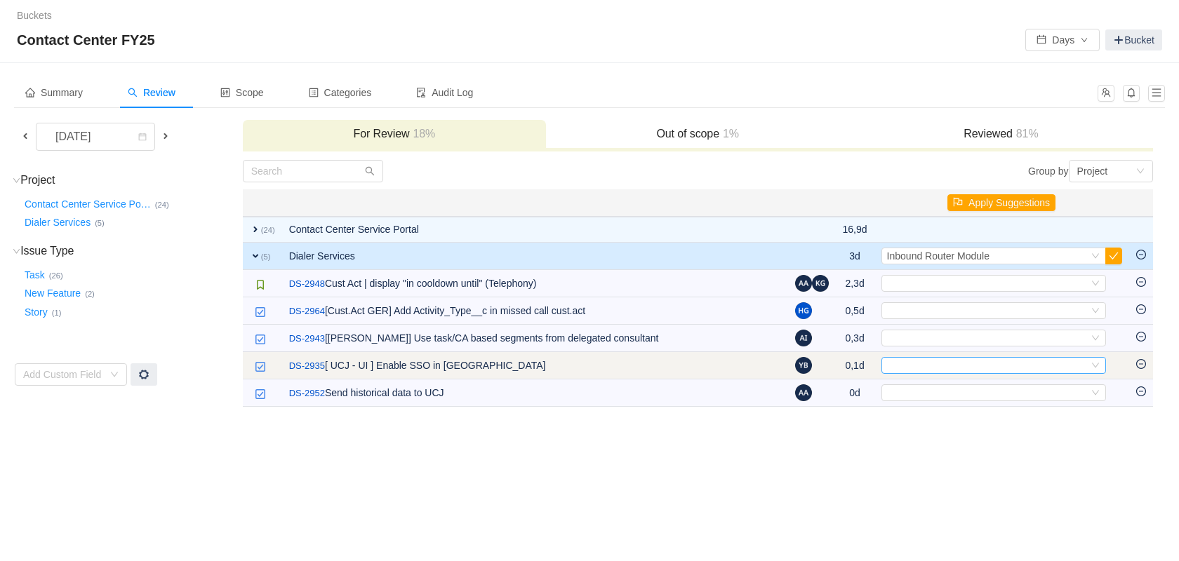
click at [1095, 366] on icon "icon: down" at bounding box center [1095, 365] width 8 height 8
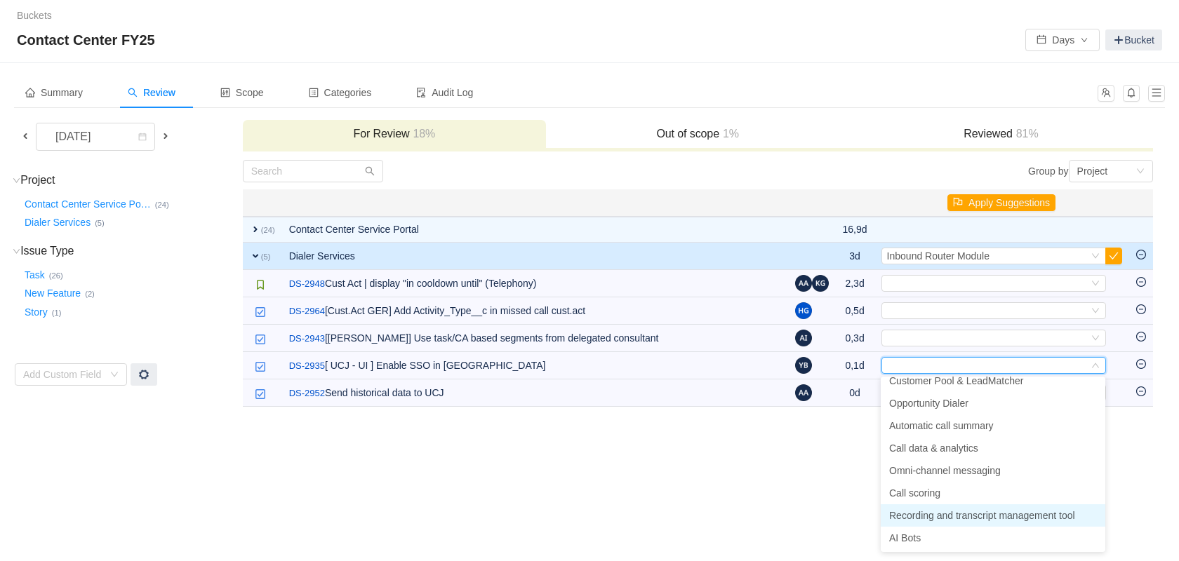
click at [979, 516] on span "Recording and transcript management tool" at bounding box center [982, 515] width 186 height 11
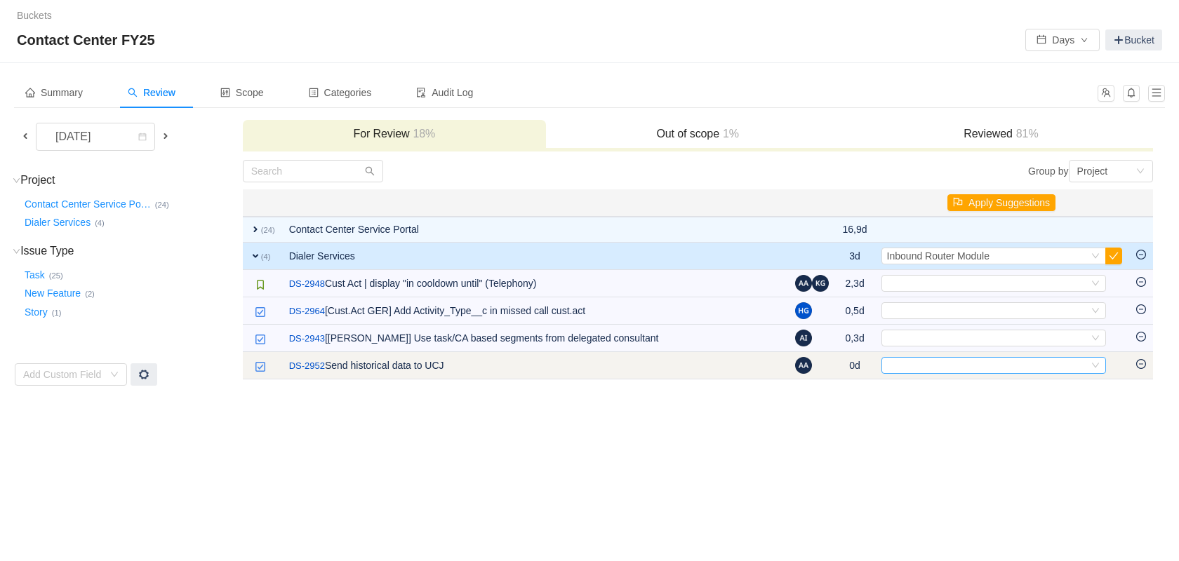
click at [1039, 366] on div "Select" at bounding box center [987, 365] width 201 height 15
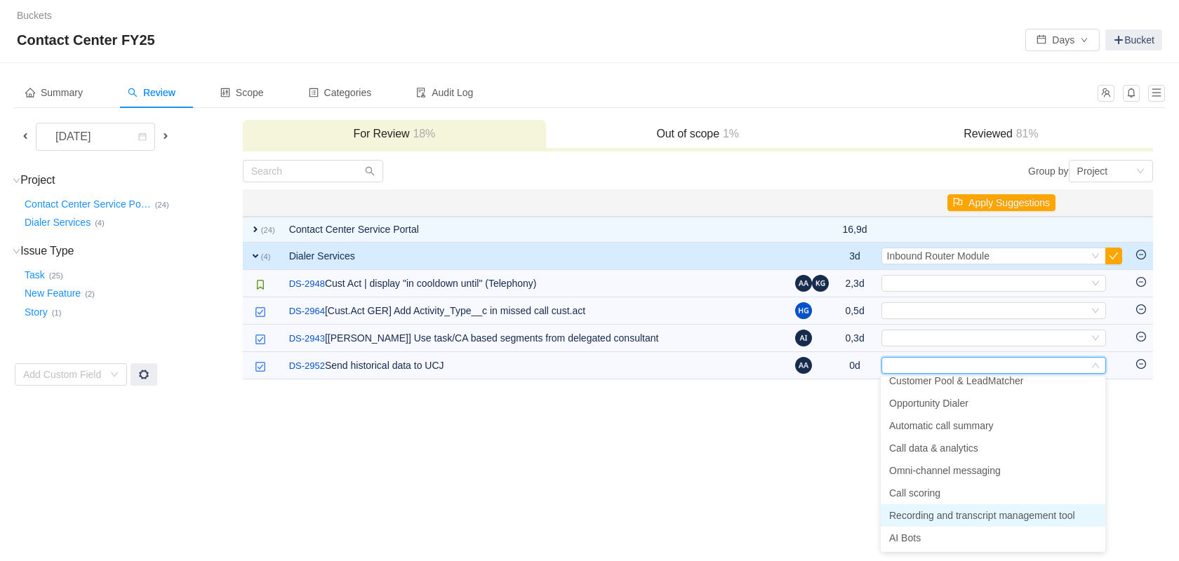
click at [956, 518] on span "Recording and transcript management tool" at bounding box center [982, 515] width 186 height 11
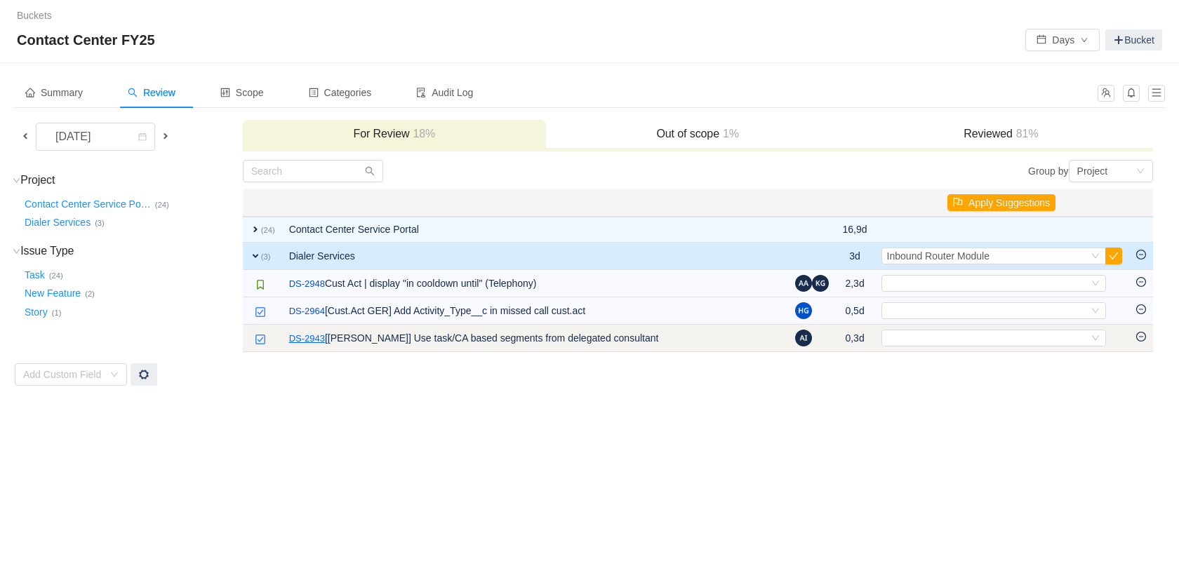
click at [307, 339] on link "DS-2943" at bounding box center [307, 339] width 36 height 14
click at [1088, 335] on div "Select" at bounding box center [993, 338] width 225 height 17
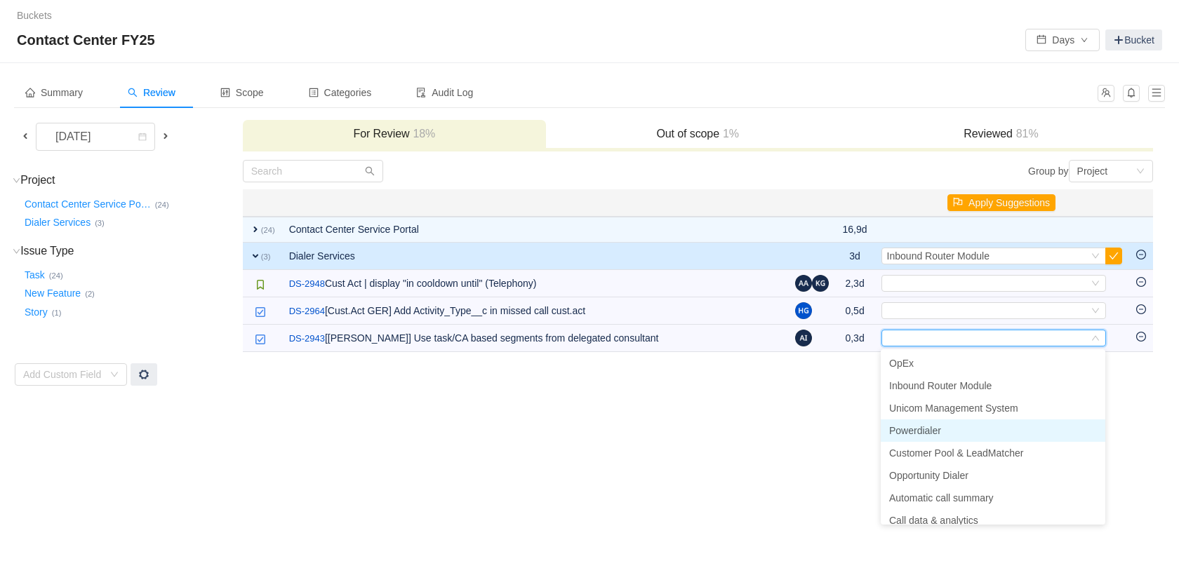
click at [988, 431] on li "Powerdialer" at bounding box center [992, 431] width 225 height 22
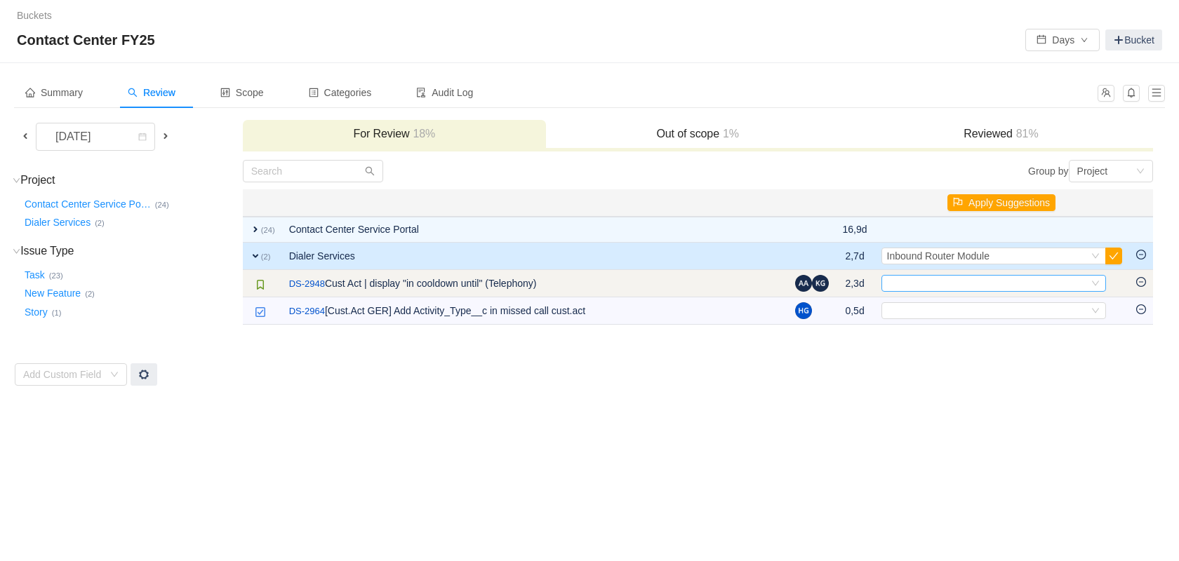
click at [1092, 284] on icon "icon: down" at bounding box center [1095, 283] width 8 height 8
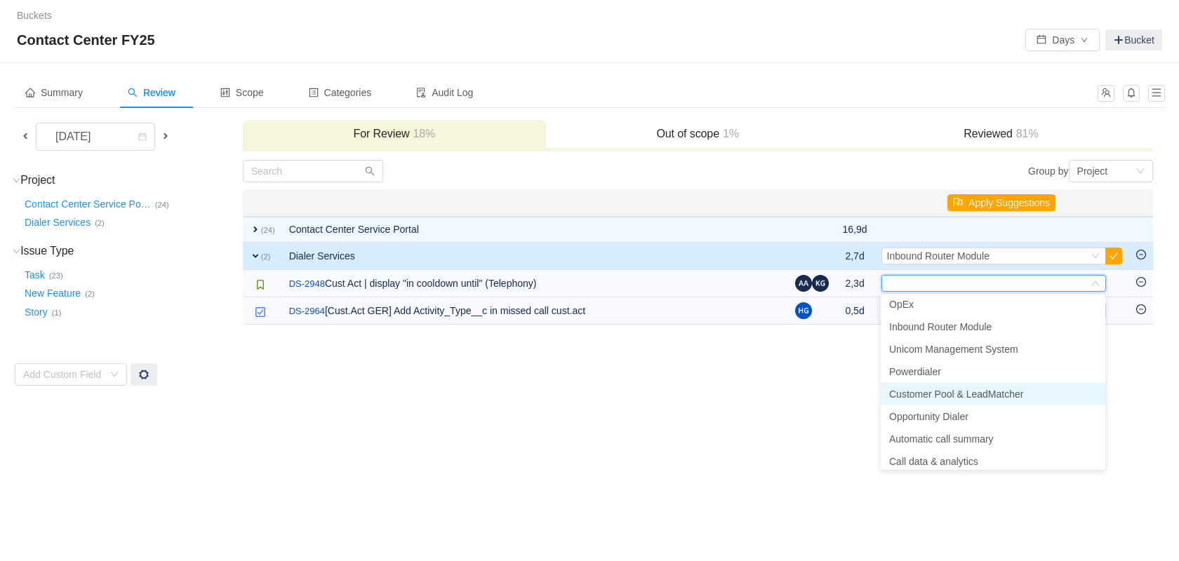
scroll to position [0, 0]
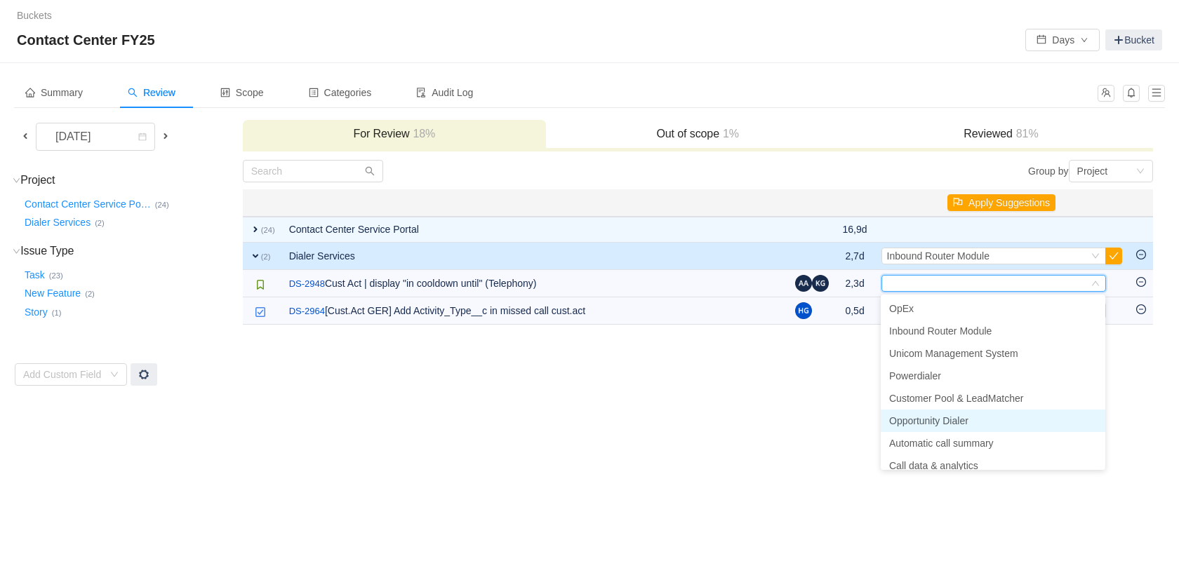
click at [993, 417] on li "Opportunity Dialer" at bounding box center [992, 421] width 225 height 22
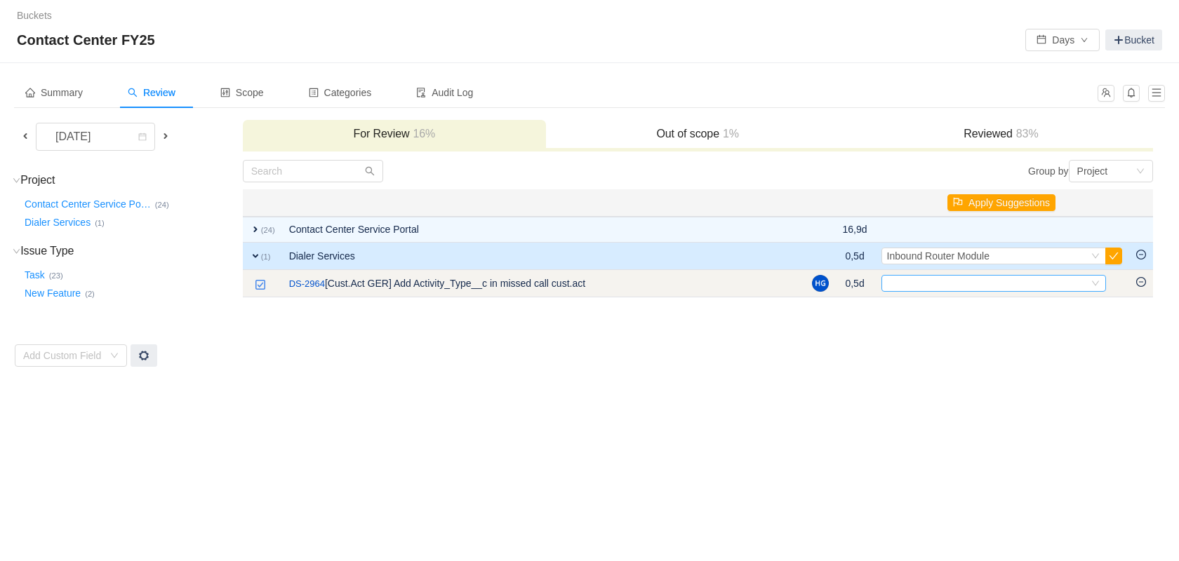
click at [1092, 280] on icon "icon: down" at bounding box center [1095, 283] width 8 height 8
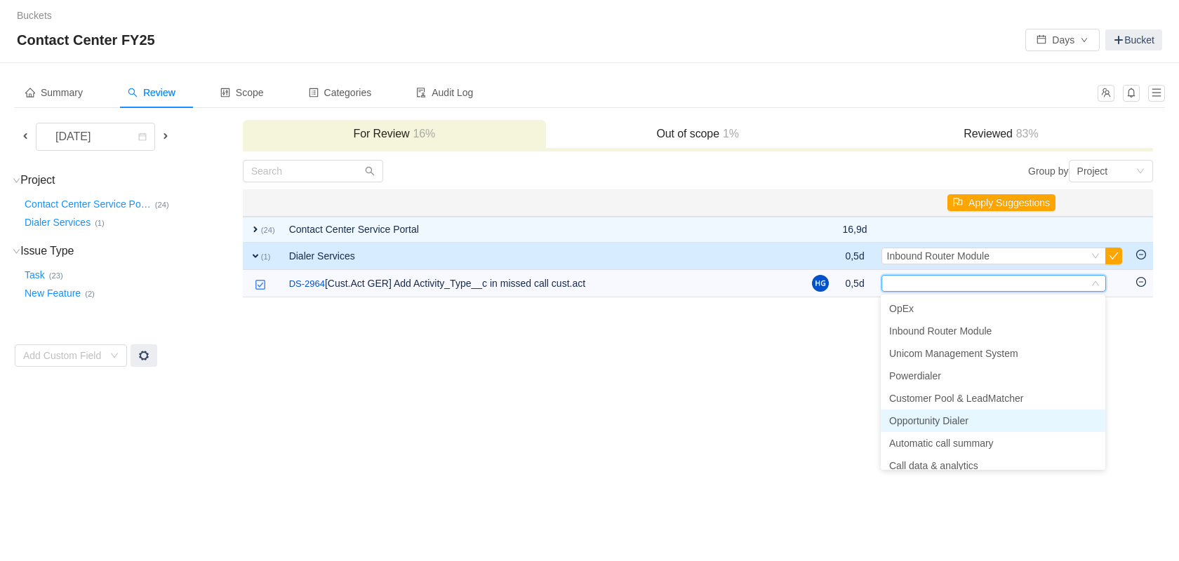
click at [947, 420] on span "Opportunity Dialer" at bounding box center [928, 420] width 79 height 11
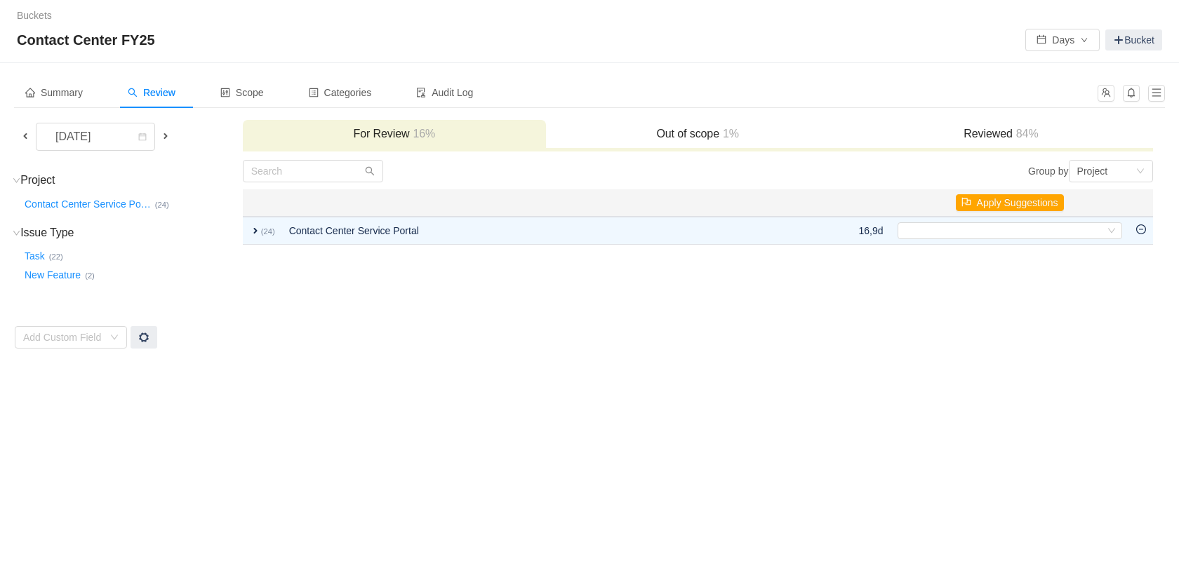
click at [699, 140] on h3 "Out of scope 1%" at bounding box center [697, 134] width 289 height 14
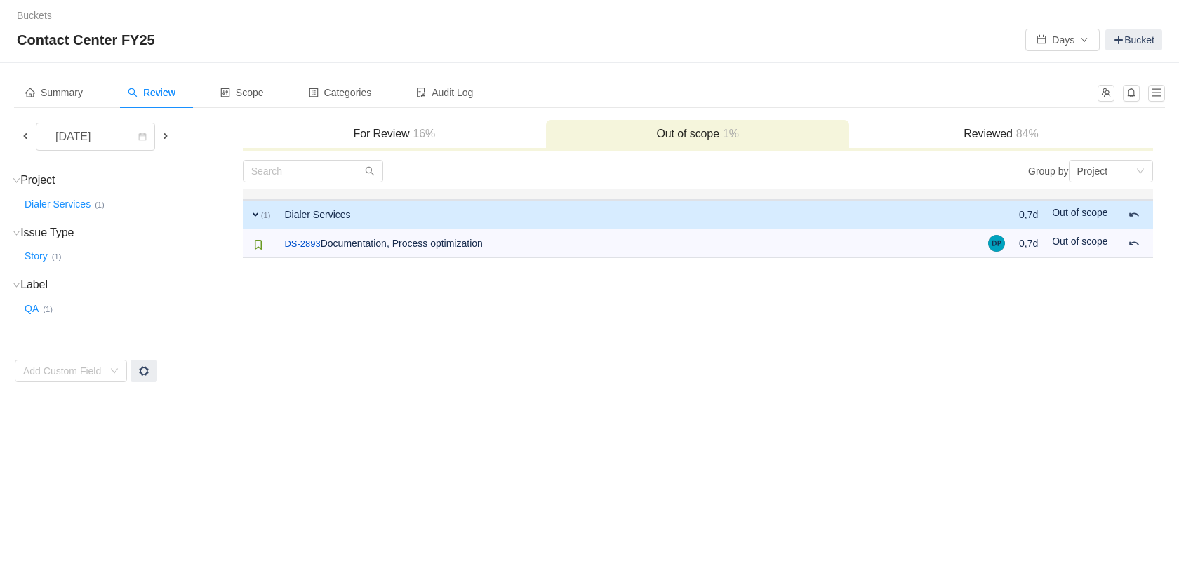
click at [943, 124] on div "Reviewed 84%" at bounding box center [1000, 135] width 303 height 30
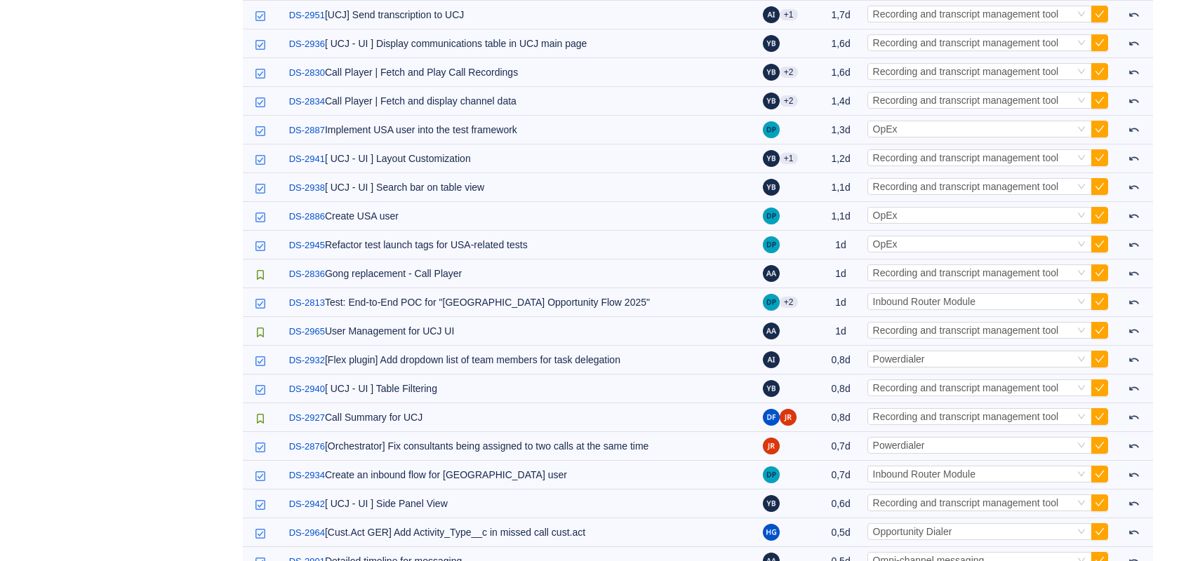
scroll to position [751, 0]
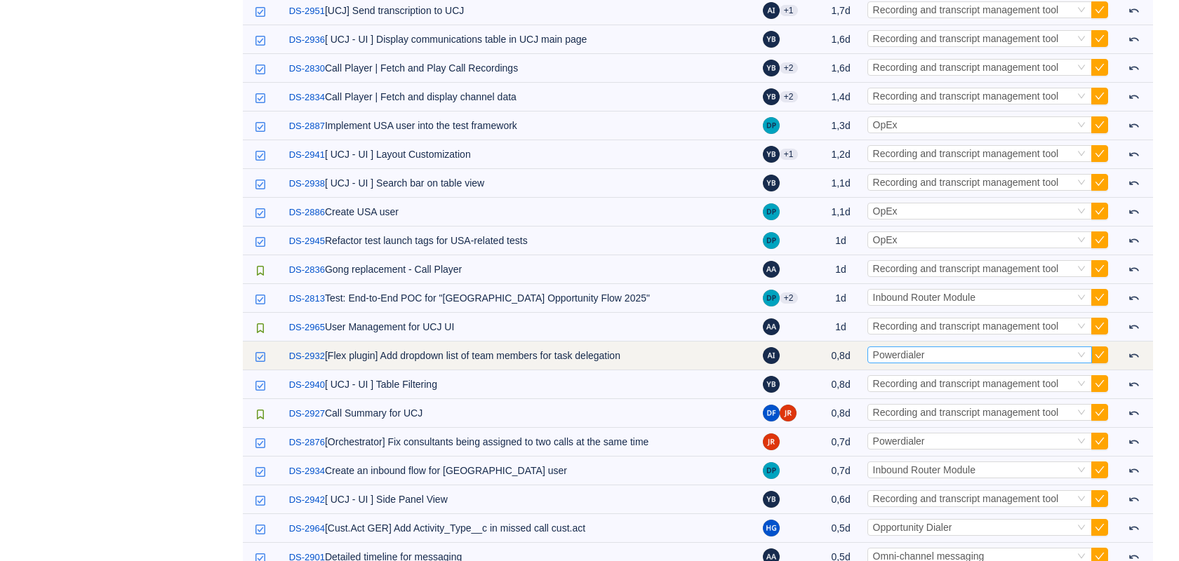
click at [1080, 358] on icon "icon: down" at bounding box center [1081, 355] width 7 height 5
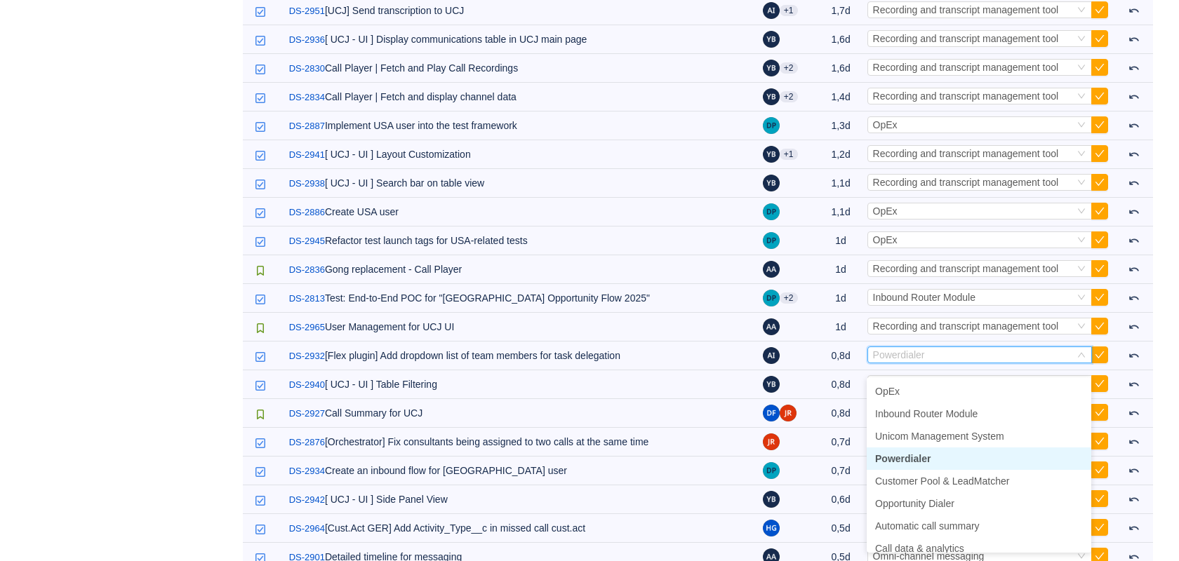
scroll to position [100, 0]
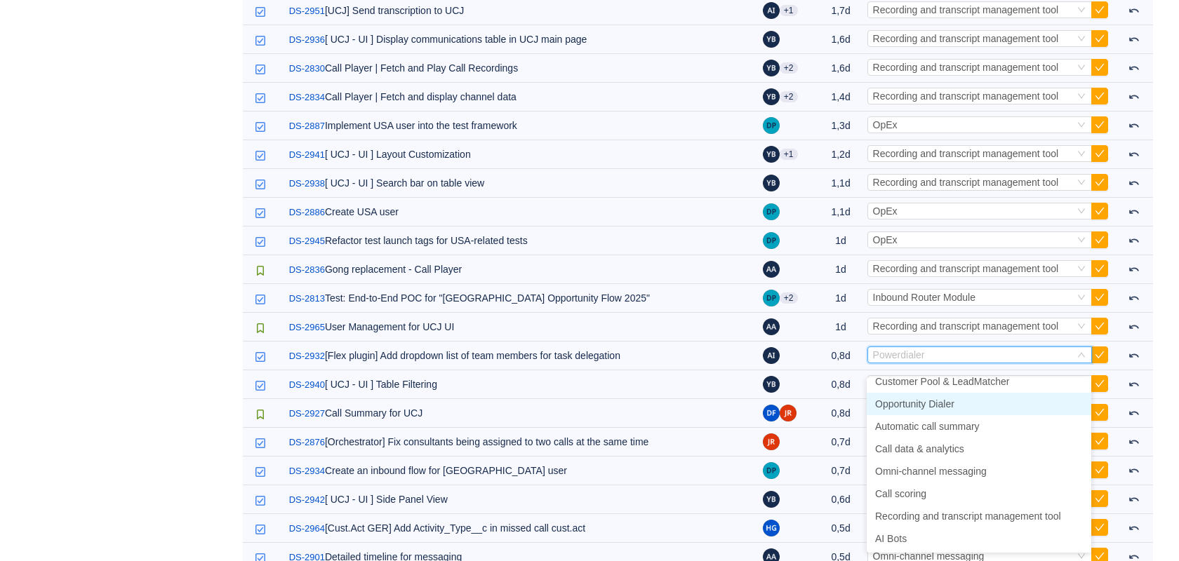
click at [981, 406] on li "Opportunity Dialer" at bounding box center [978, 404] width 225 height 22
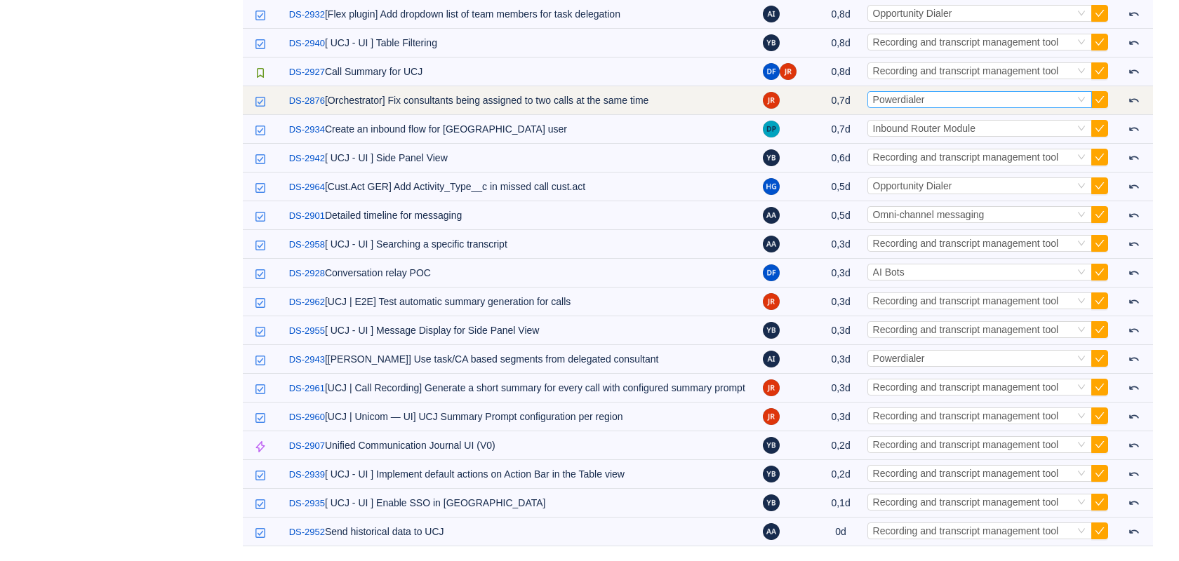
scroll to position [1116, 0]
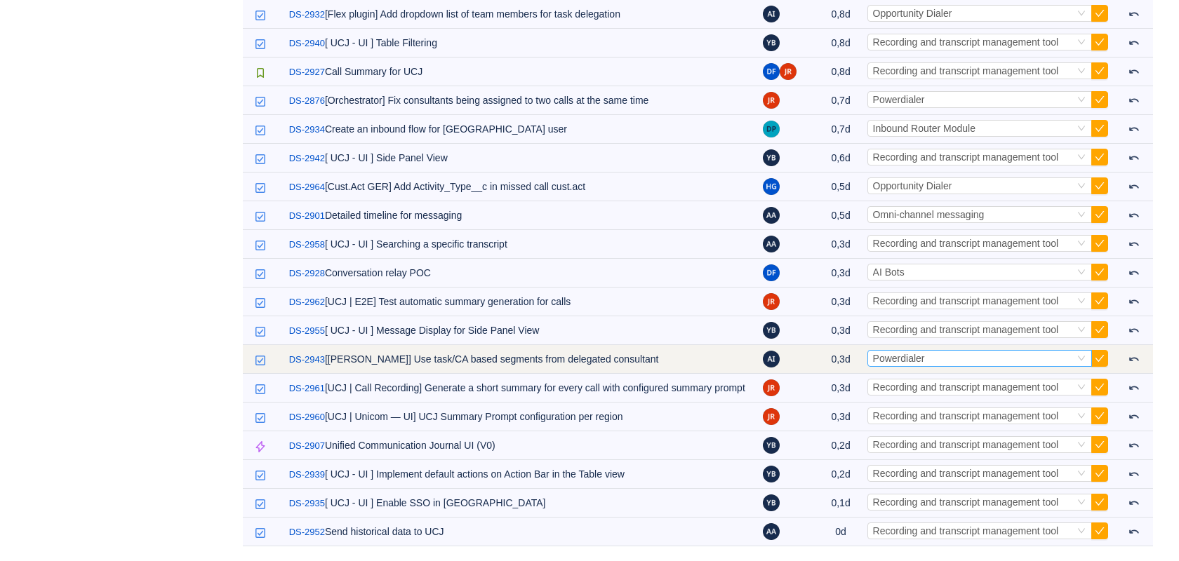
click at [980, 351] on div "Select Powerdialer" at bounding box center [973, 358] width 201 height 15
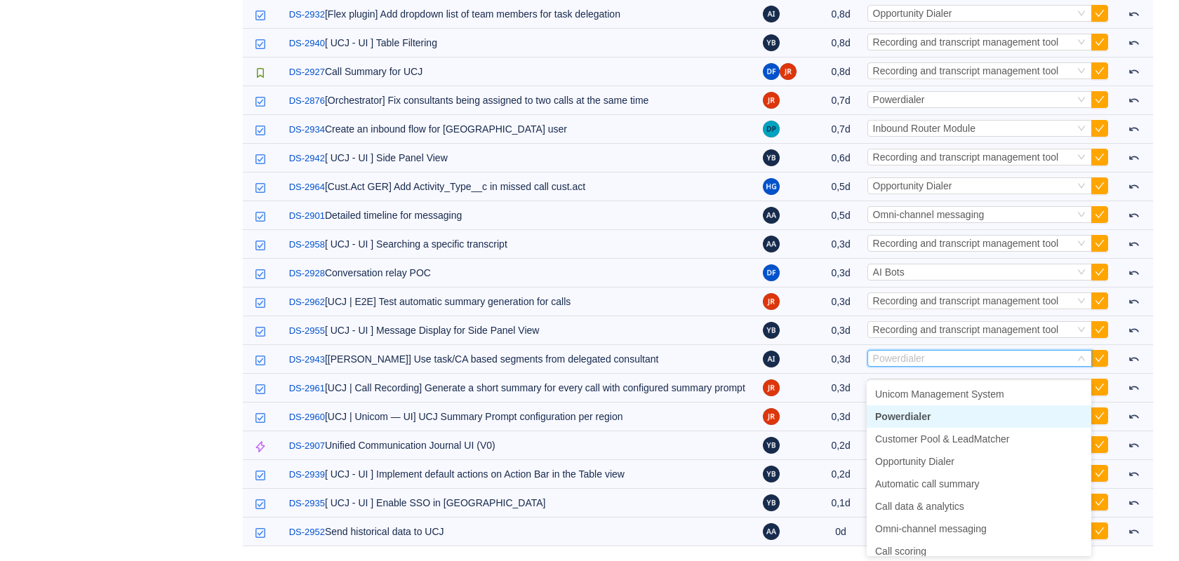
scroll to position [38, 0]
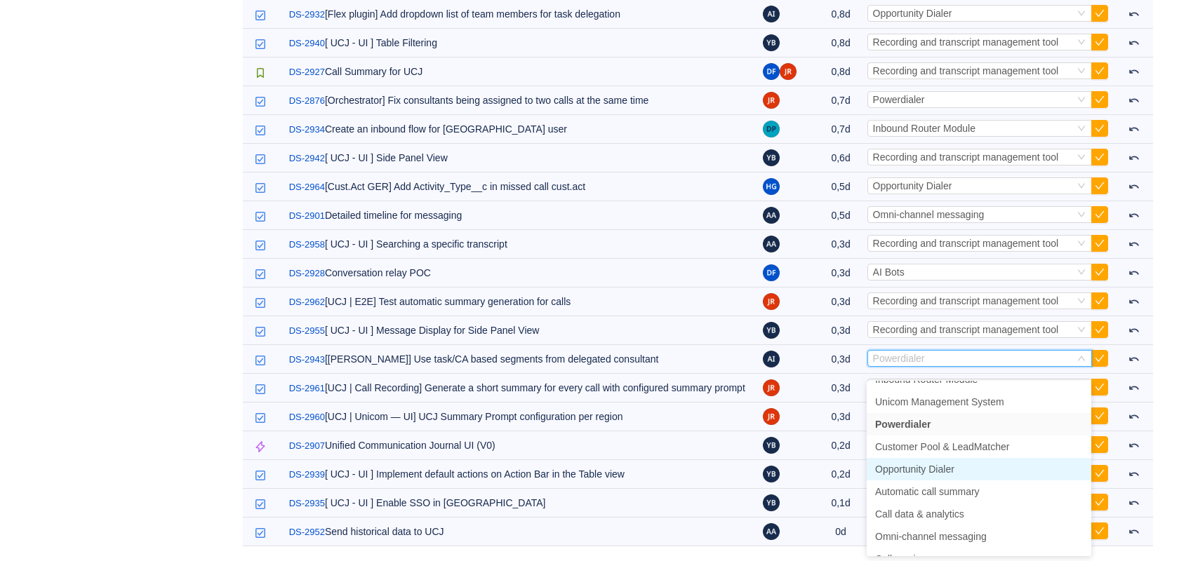
click at [954, 464] on span "Opportunity Dialer" at bounding box center [914, 469] width 79 height 11
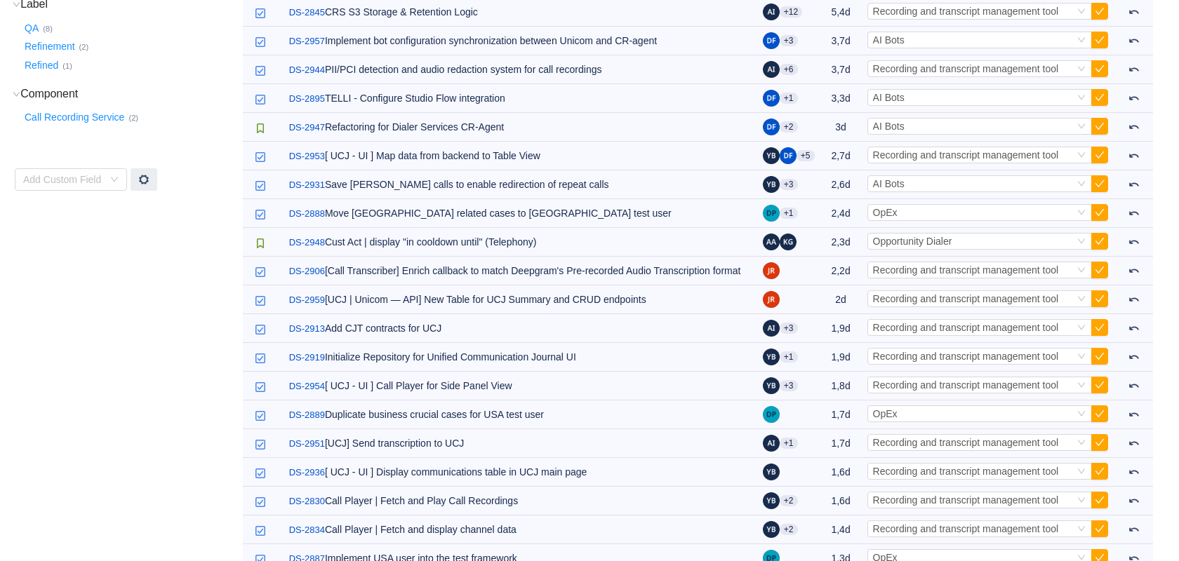
scroll to position [0, 0]
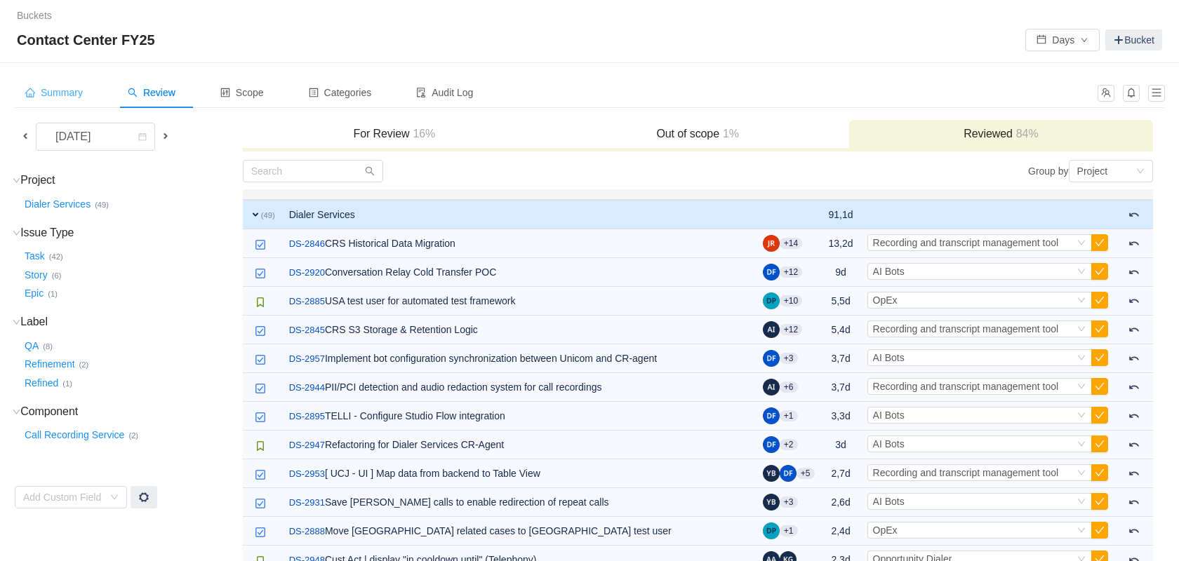
click at [53, 93] on span "Summary" at bounding box center [54, 92] width 58 height 11
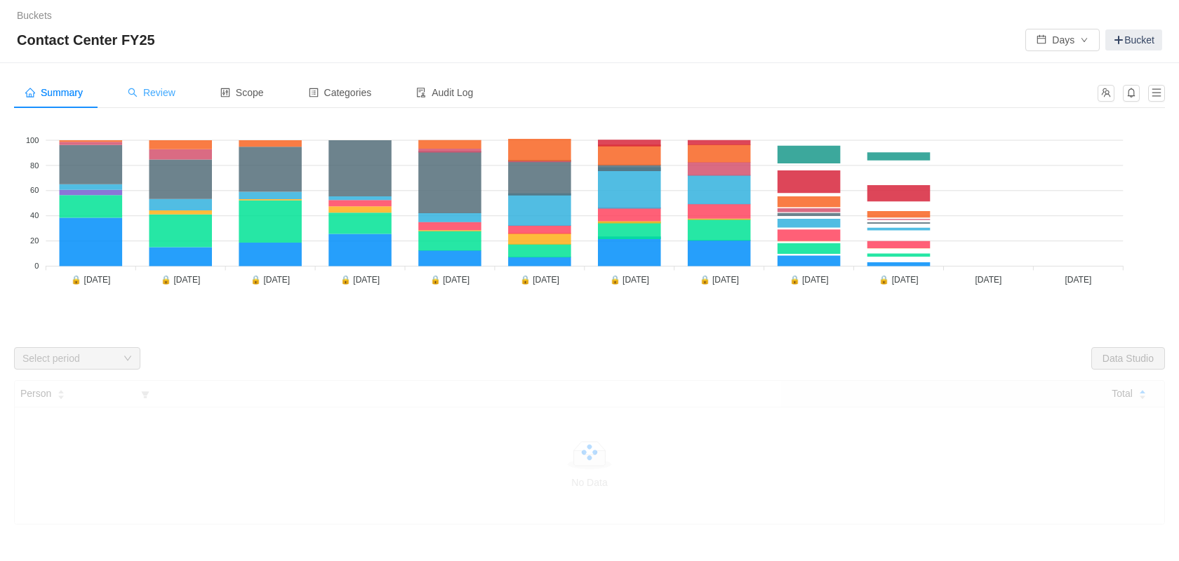
click at [147, 93] on span "Review" at bounding box center [152, 92] width 48 height 11
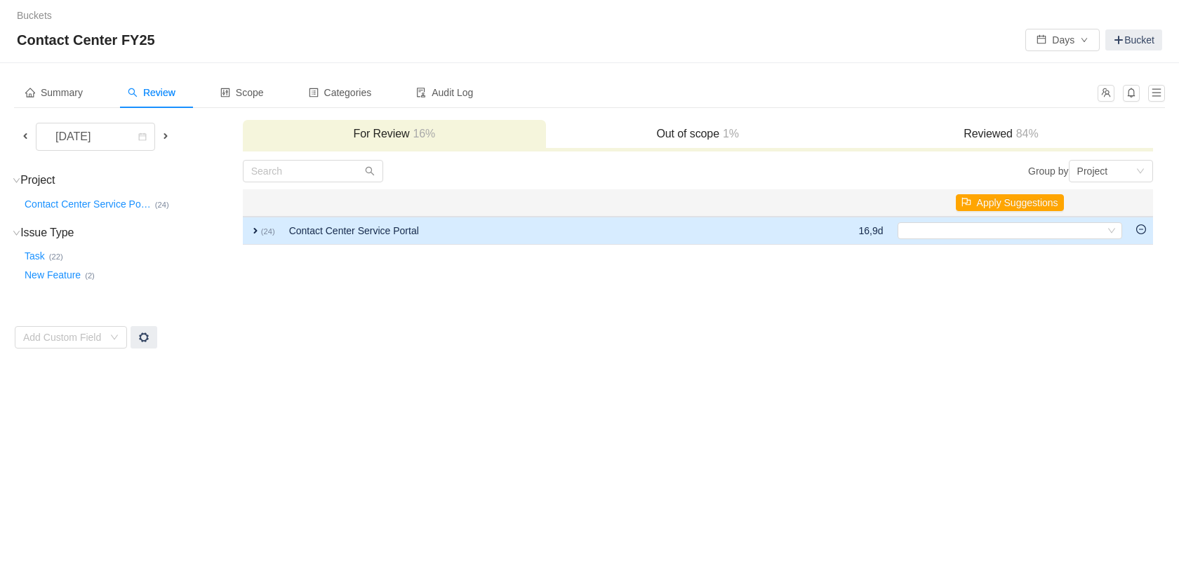
click at [387, 236] on td "Contact Center Service Portal" at bounding box center [541, 231] width 519 height 28
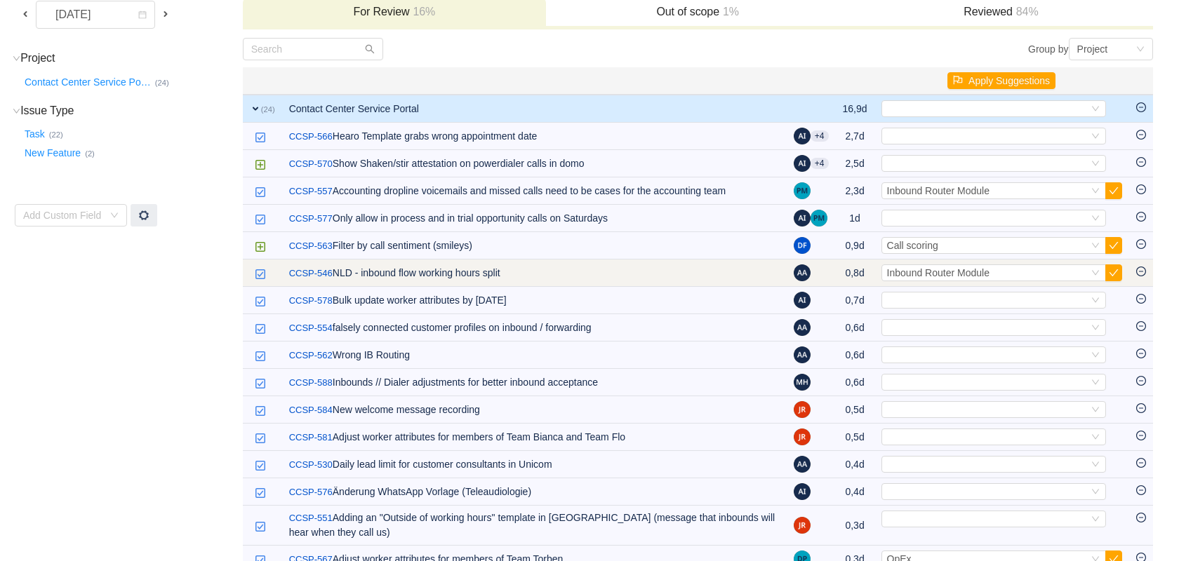
scroll to position [124, 0]
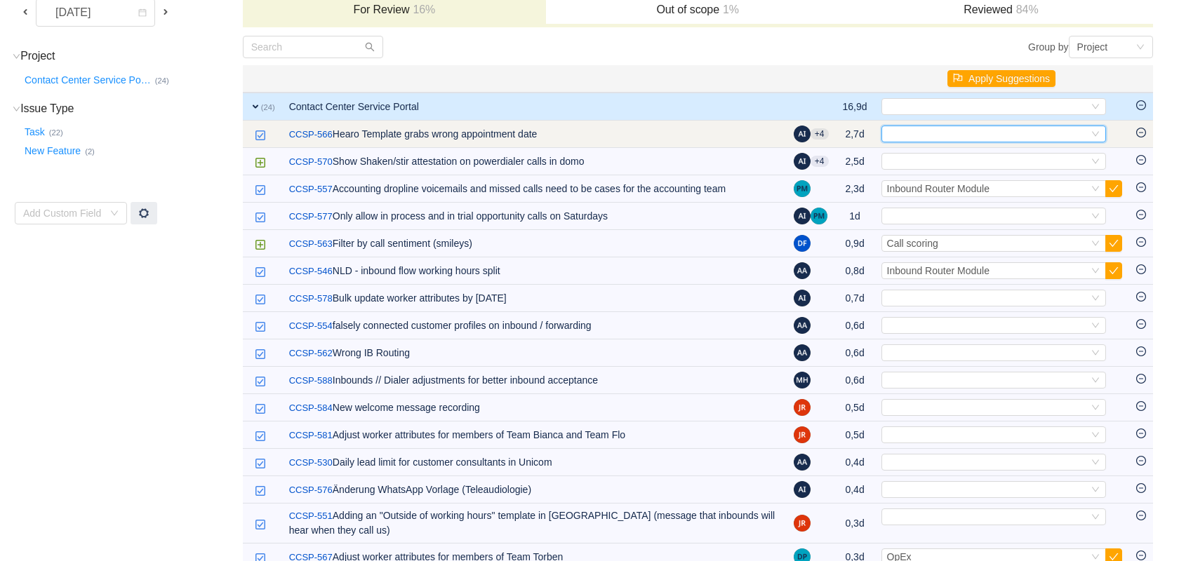
click at [1027, 130] on div "Select" at bounding box center [987, 133] width 201 height 15
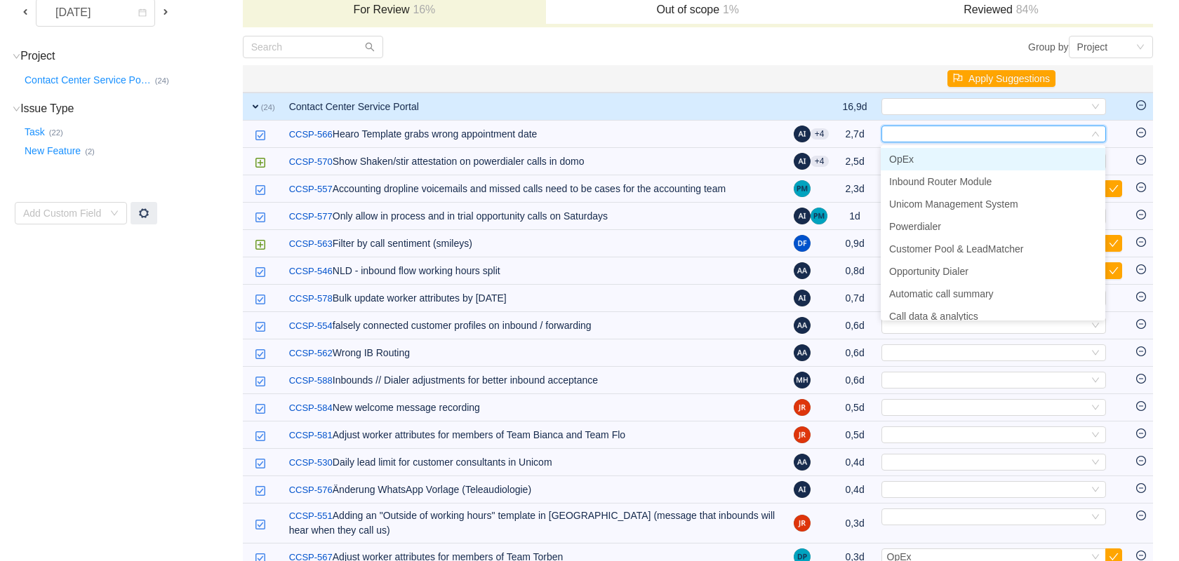
click at [940, 162] on li "OpEx" at bounding box center [992, 159] width 225 height 22
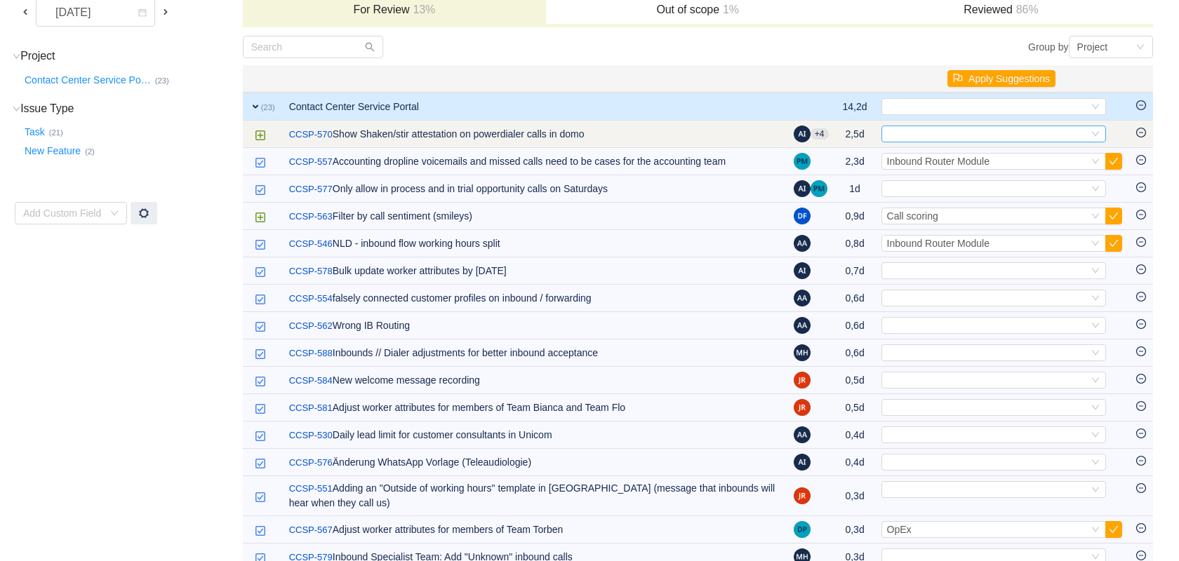
click at [1004, 129] on div "Select" at bounding box center [987, 133] width 201 height 15
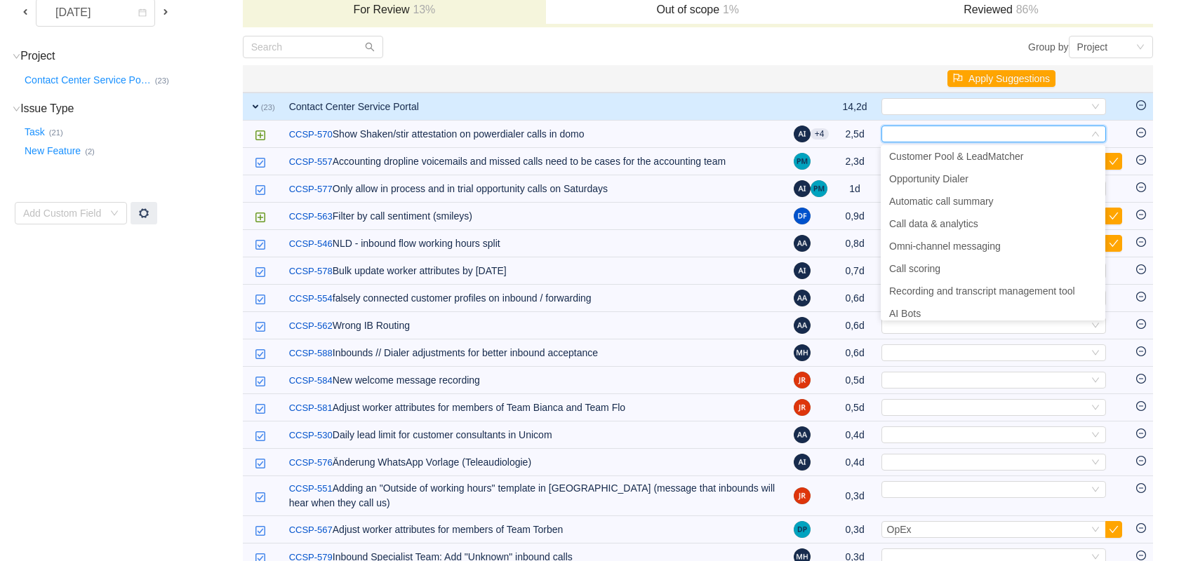
scroll to position [100, 0]
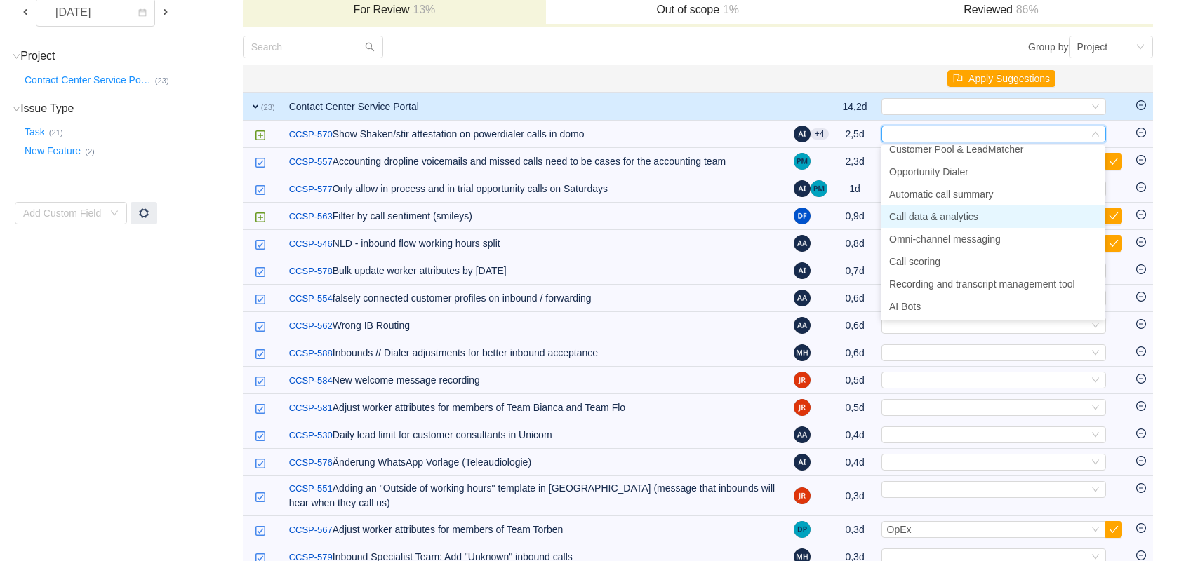
click at [970, 217] on span "Call data & analytics" at bounding box center [933, 216] width 89 height 11
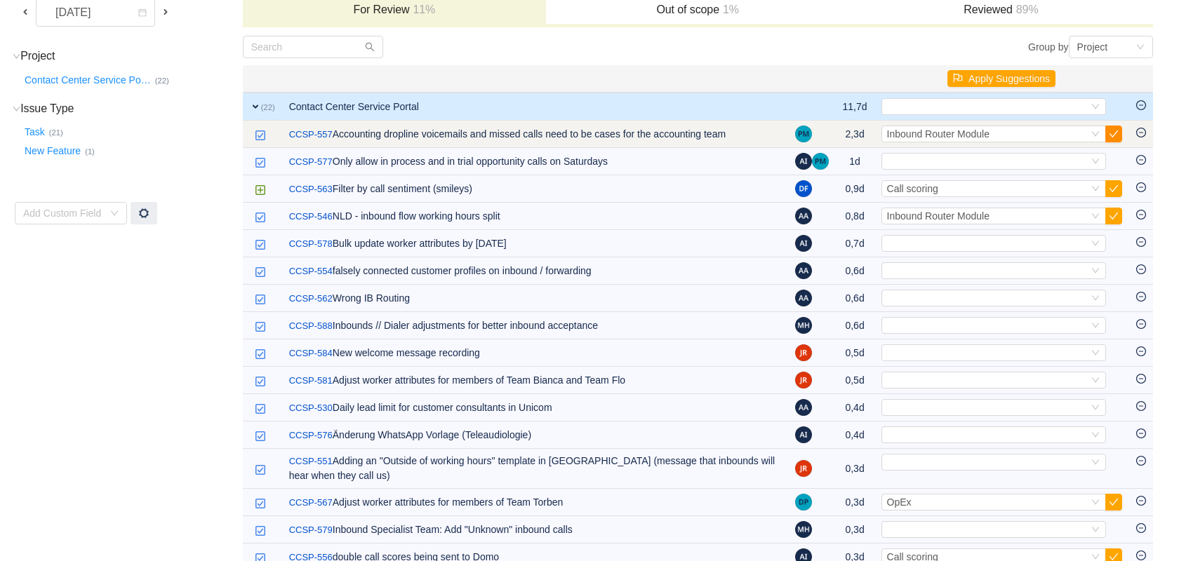
click at [1116, 132] on button "button" at bounding box center [1113, 134] width 17 height 17
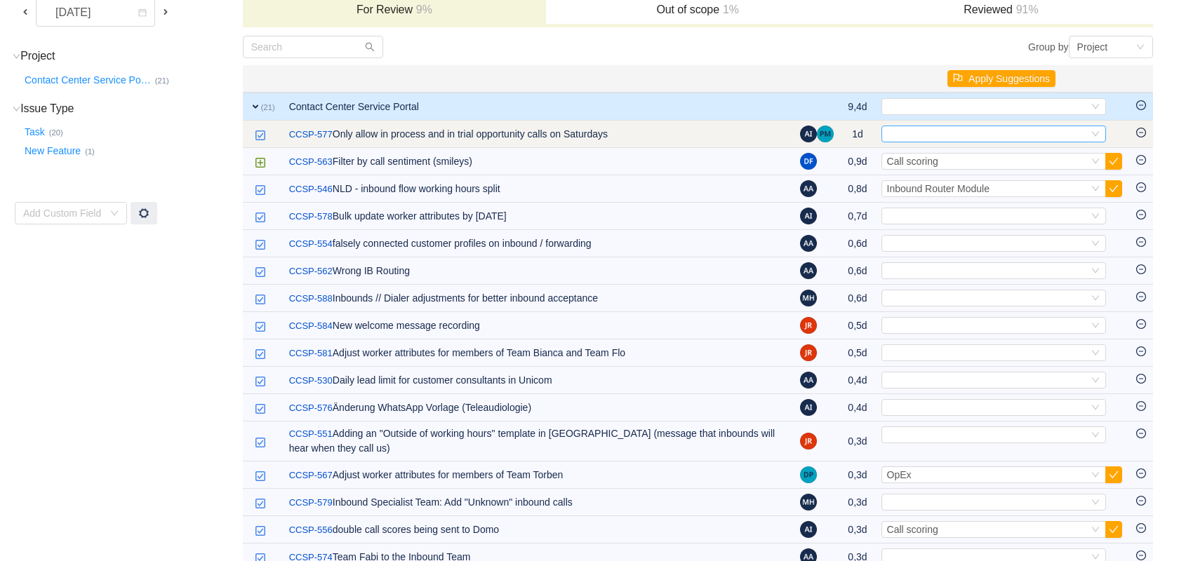
click at [1061, 131] on div "Select" at bounding box center [987, 133] width 201 height 15
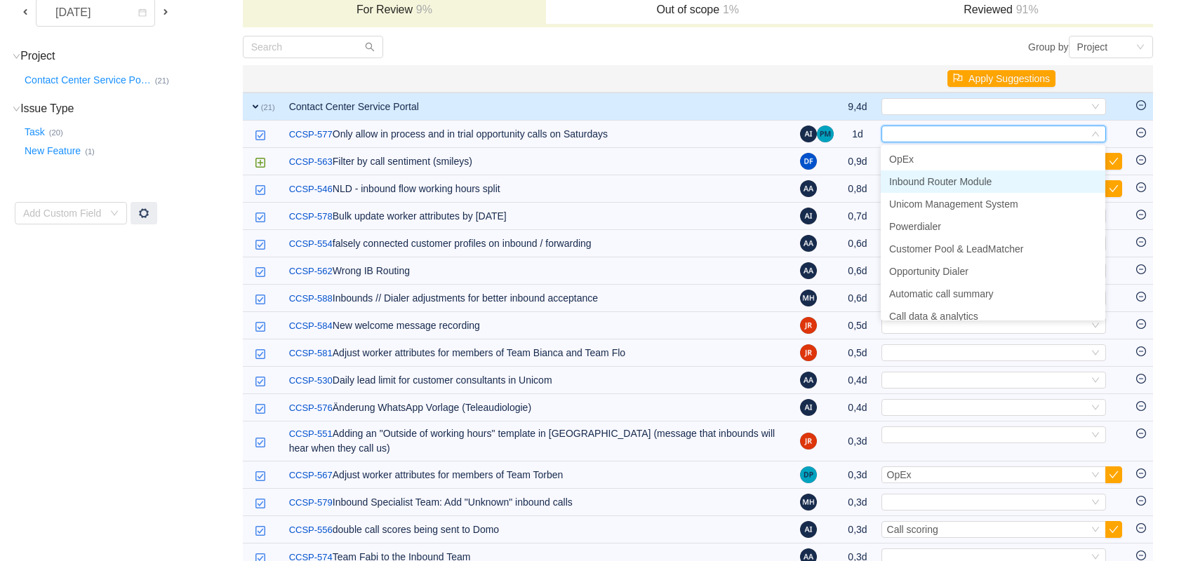
click at [984, 184] on span "Inbound Router Module" at bounding box center [940, 181] width 102 height 11
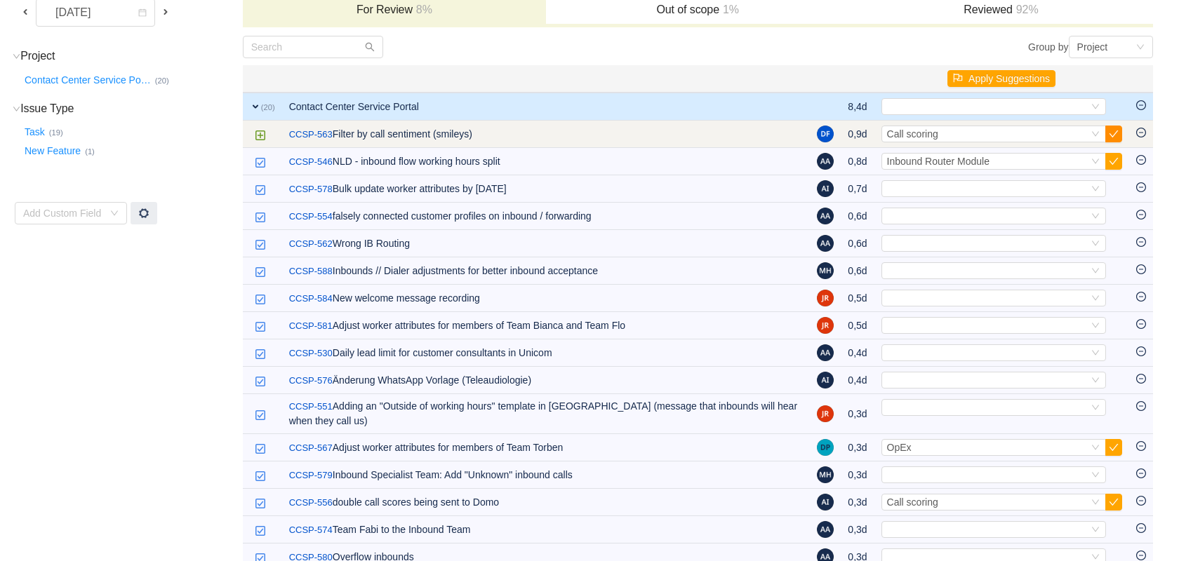
click at [1111, 135] on button "button" at bounding box center [1113, 134] width 17 height 17
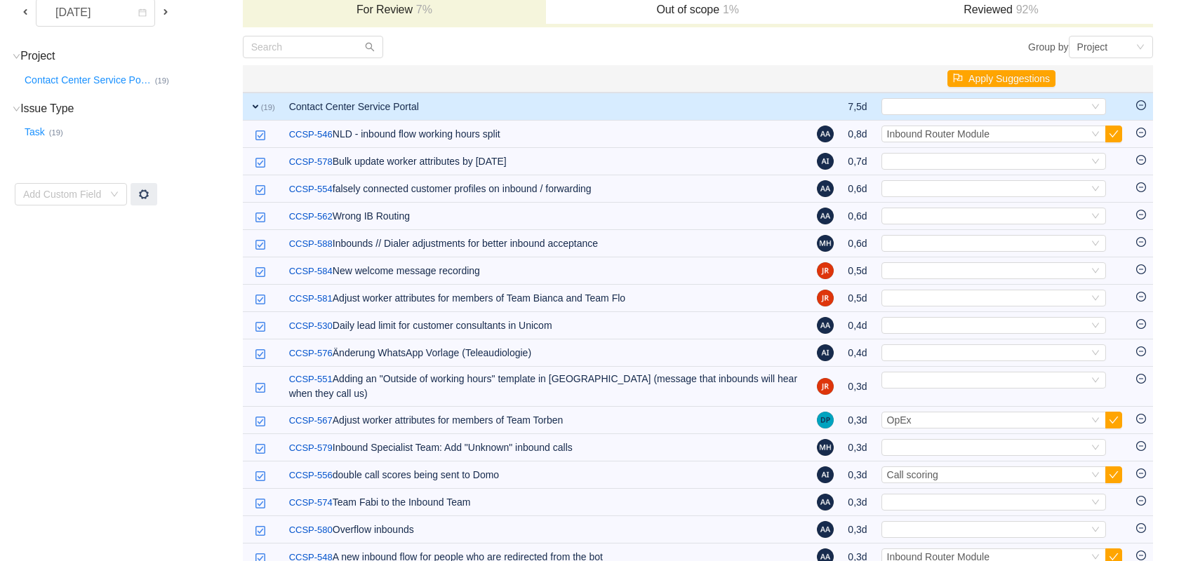
click at [1111, 135] on button "button" at bounding box center [1113, 134] width 17 height 17
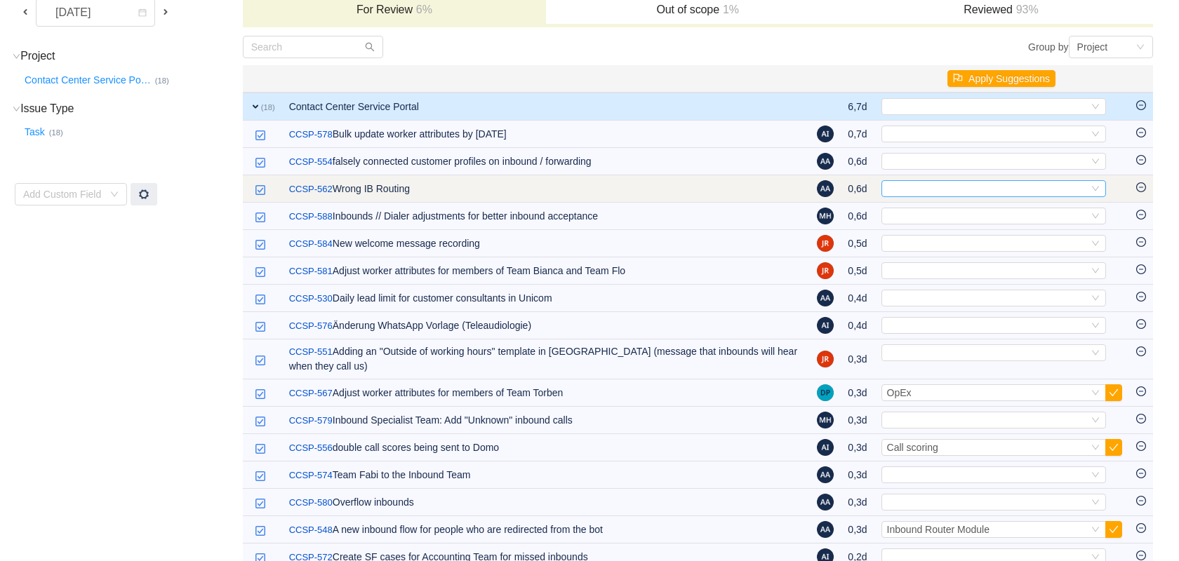
click at [1085, 187] on div "Select" at bounding box center [987, 188] width 201 height 15
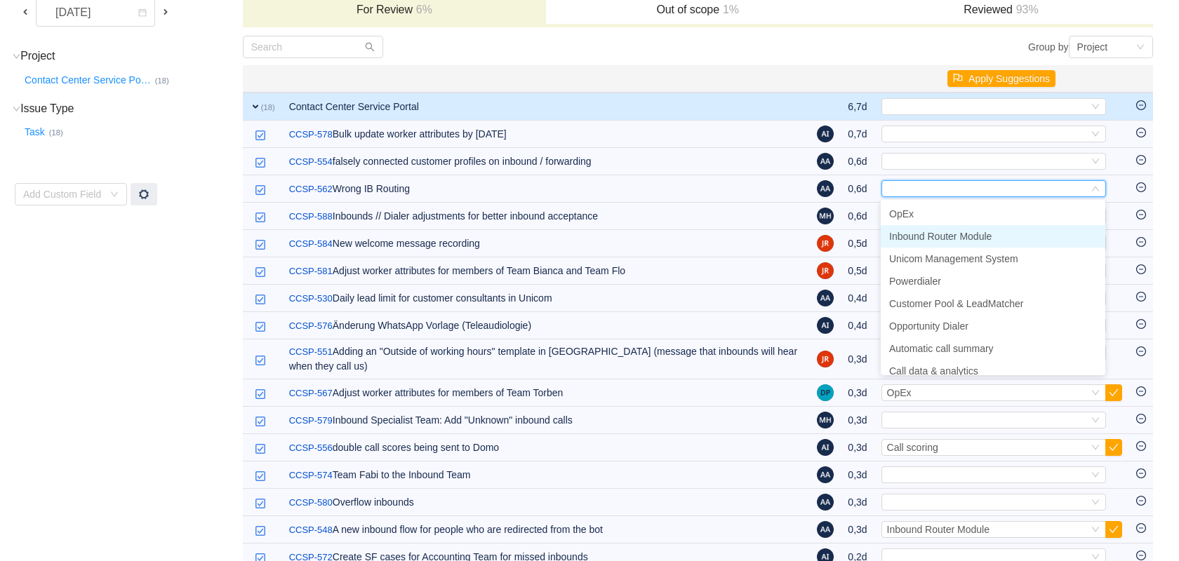
click at [1020, 232] on li "Inbound Router Module" at bounding box center [992, 236] width 225 height 22
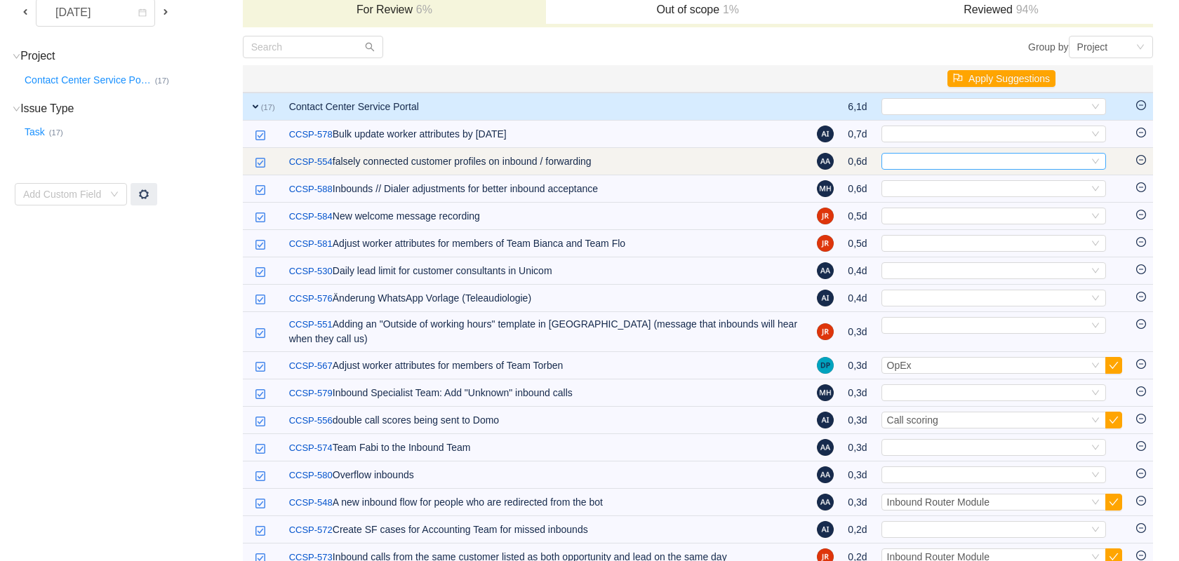
click at [1052, 163] on div "Select" at bounding box center [987, 161] width 201 height 15
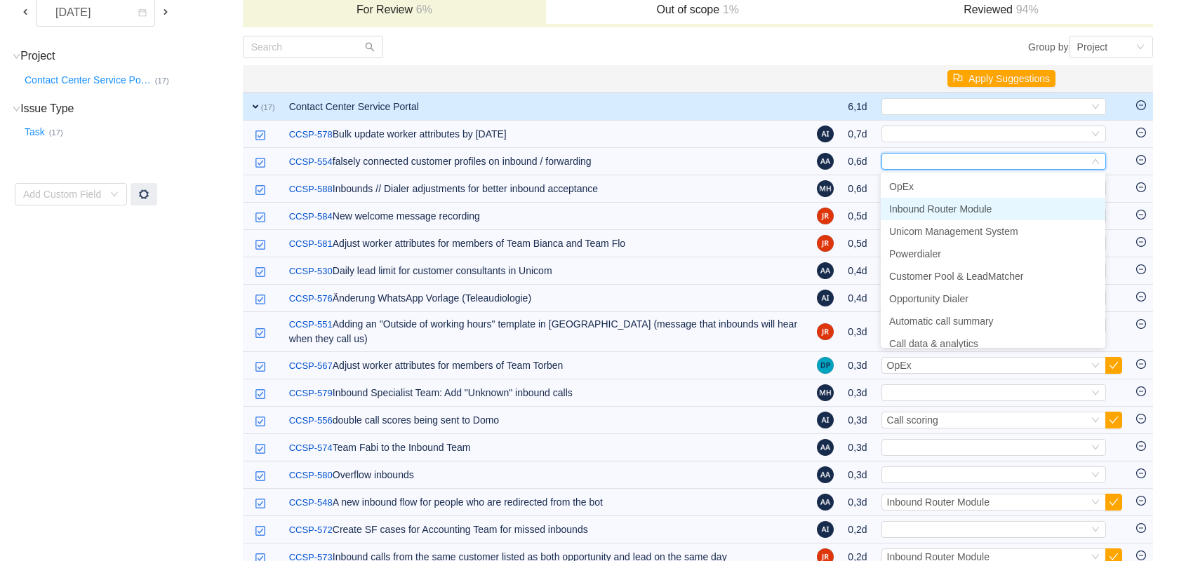
click at [1014, 210] on li "Inbound Router Module" at bounding box center [992, 209] width 225 height 22
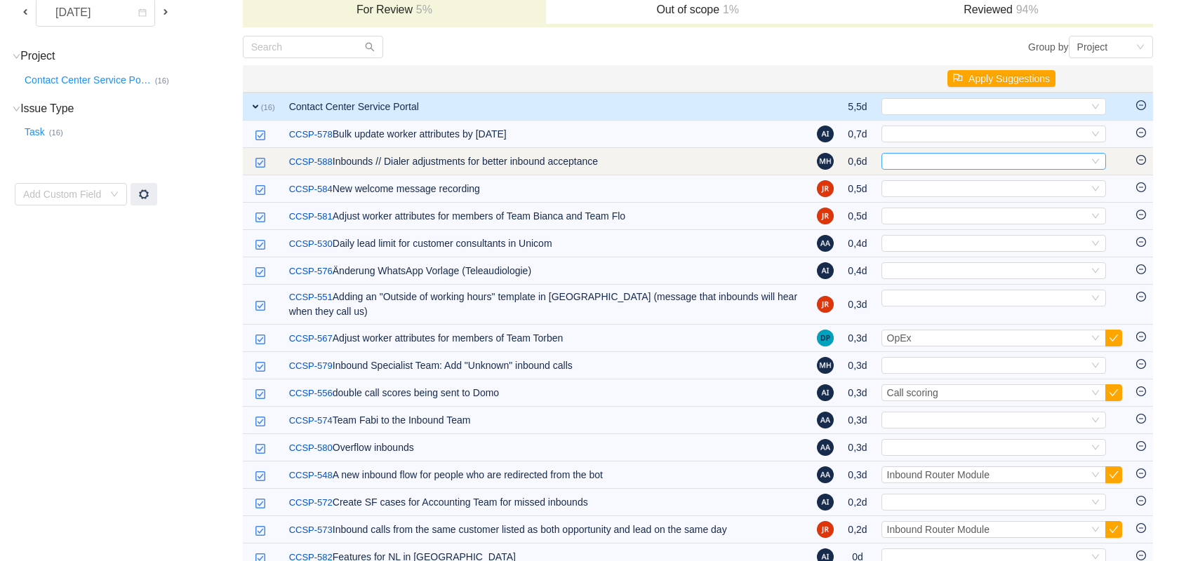
click at [1039, 163] on div "Select" at bounding box center [987, 161] width 201 height 15
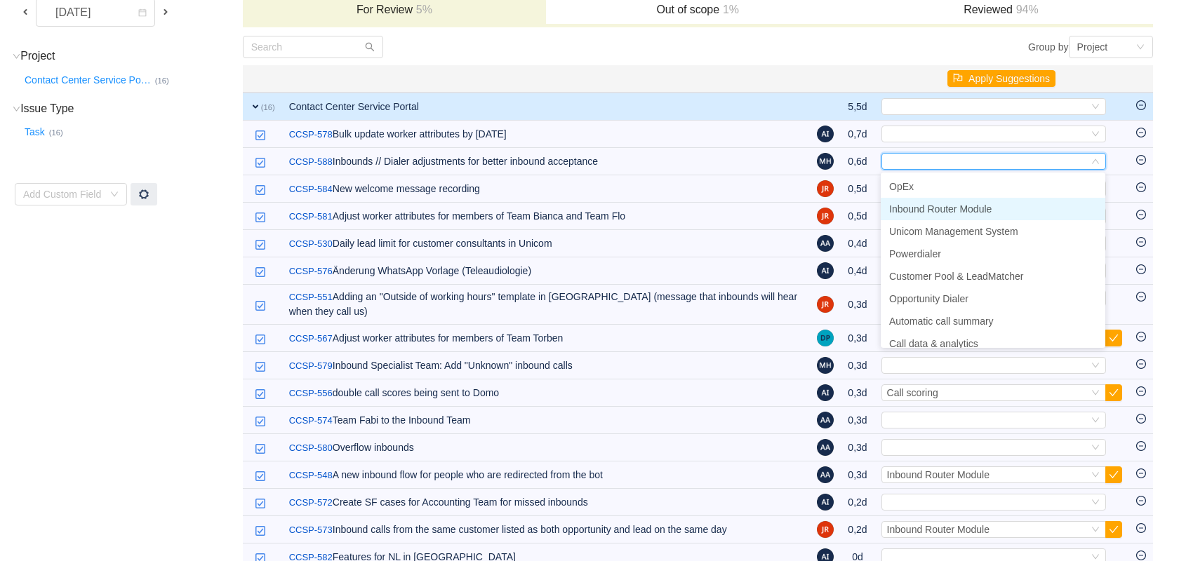
click at [999, 208] on li "Inbound Router Module" at bounding box center [992, 209] width 225 height 22
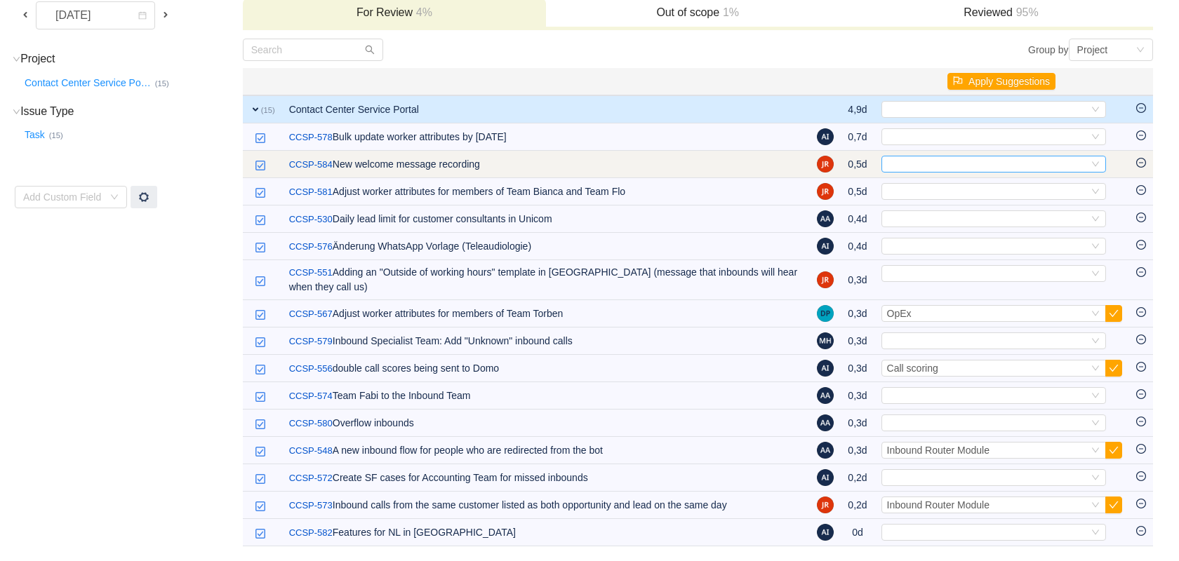
click at [1025, 156] on div "Select" at bounding box center [993, 164] width 225 height 17
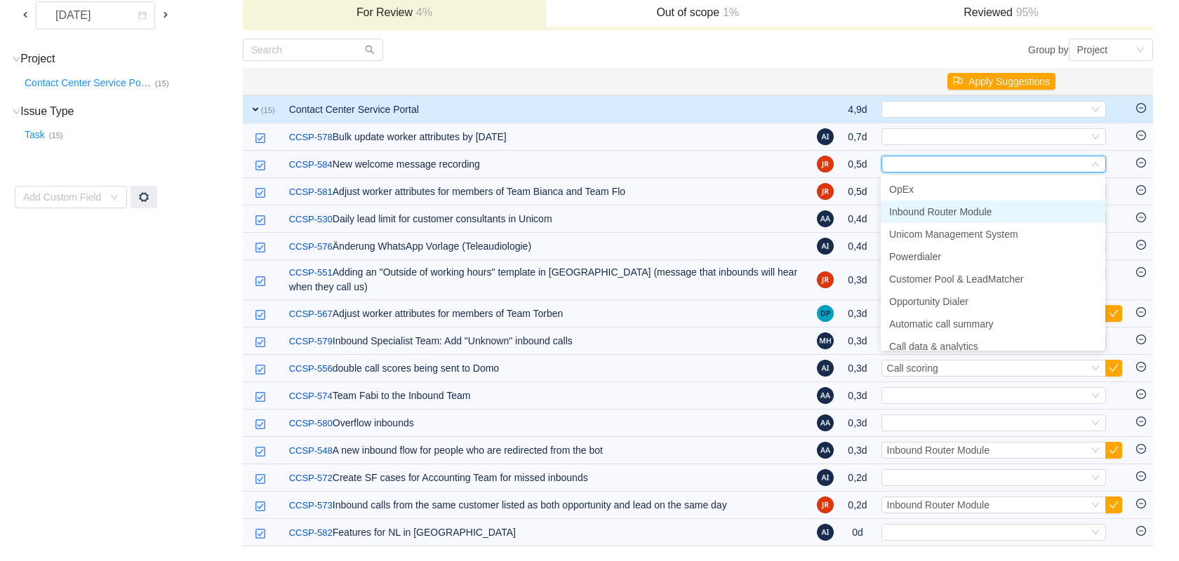
click at [991, 201] on li "Inbound Router Module" at bounding box center [992, 212] width 225 height 22
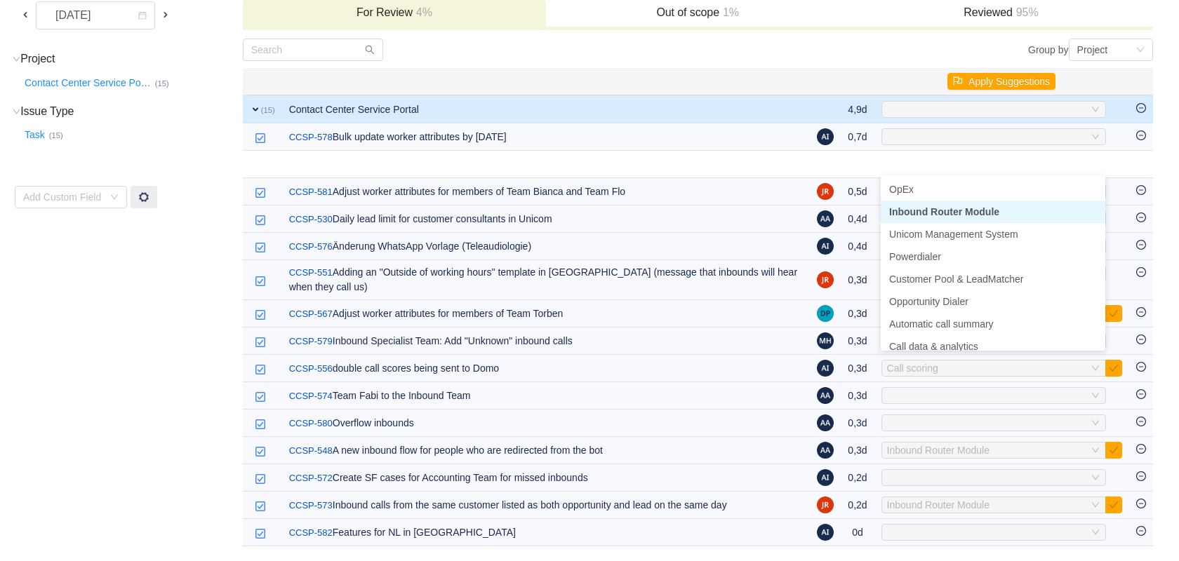
scroll to position [97, 0]
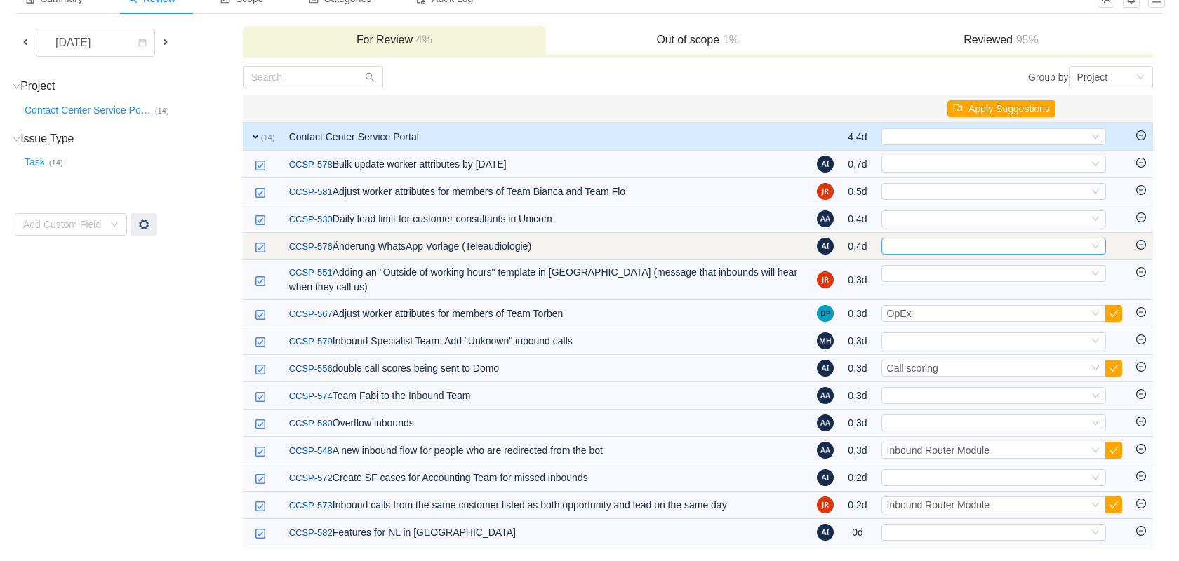
click at [967, 243] on div "Select" at bounding box center [987, 246] width 201 height 15
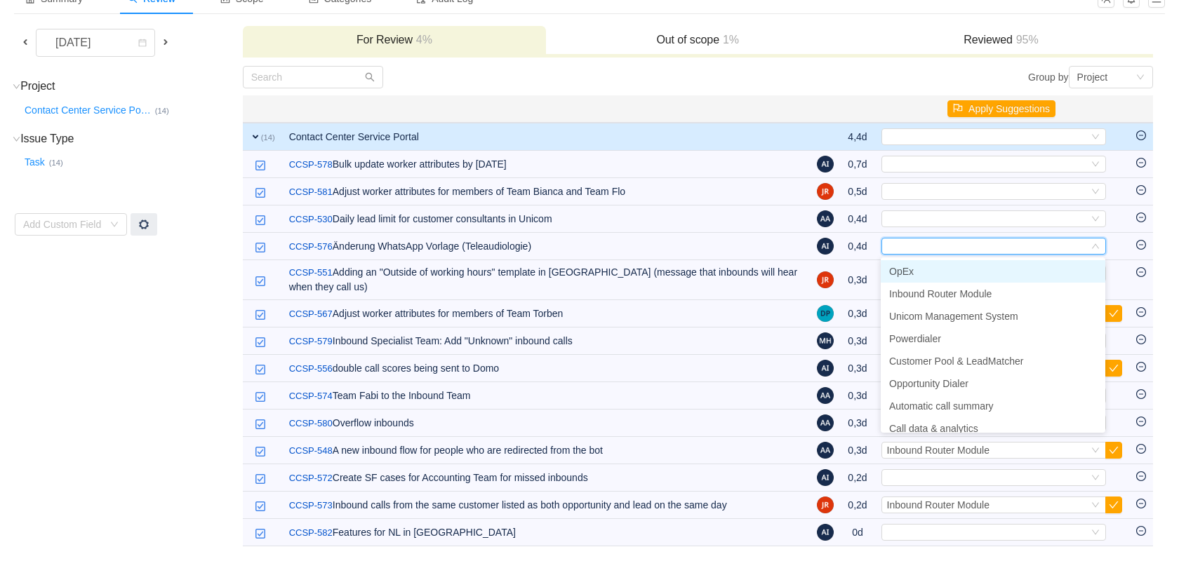
click at [946, 279] on li "OpEx" at bounding box center [992, 271] width 225 height 22
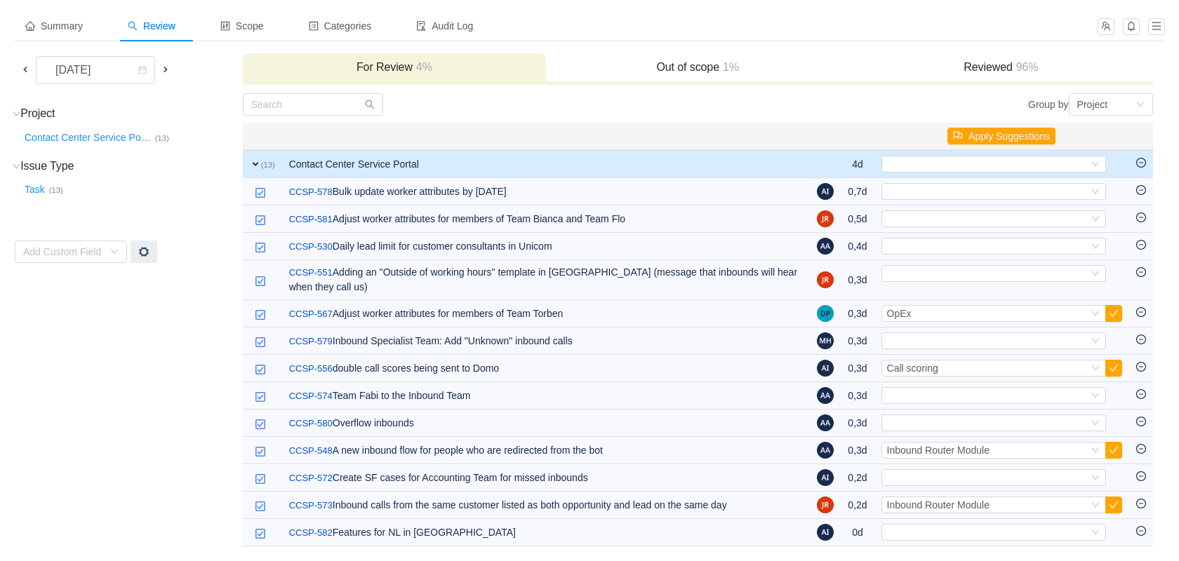
scroll to position [69, 0]
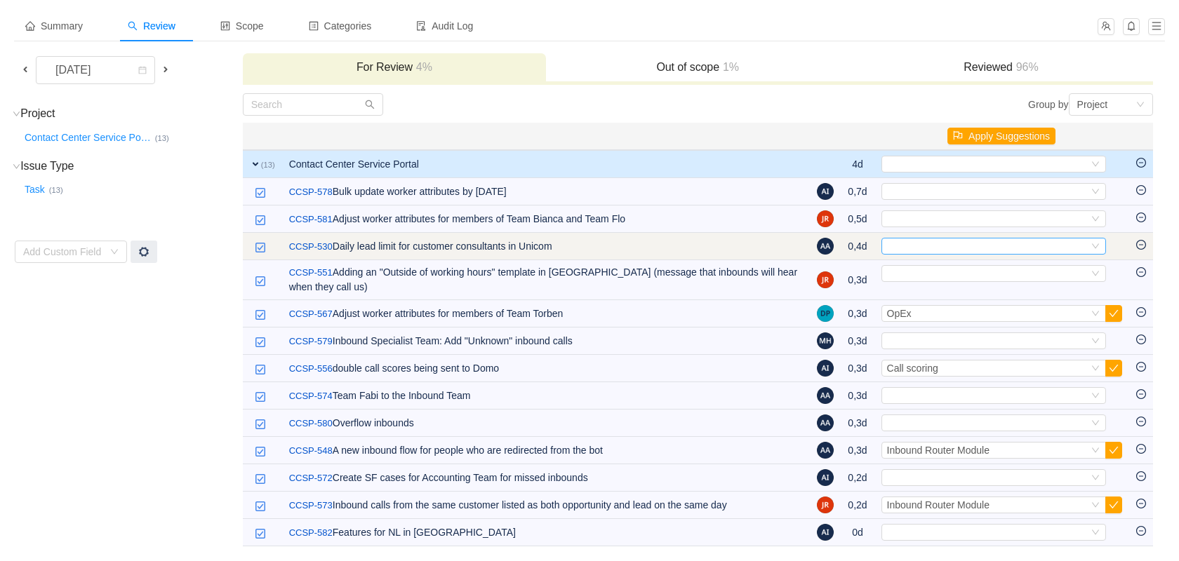
click at [960, 240] on div "Select" at bounding box center [987, 246] width 201 height 15
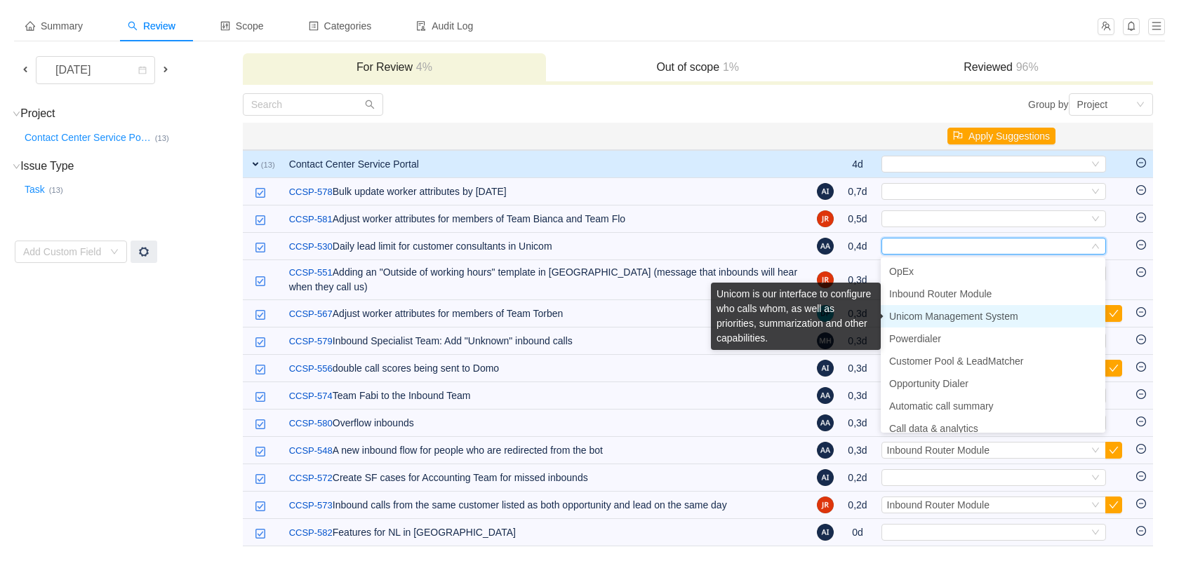
click at [944, 311] on span "Unicom Management System" at bounding box center [953, 316] width 129 height 11
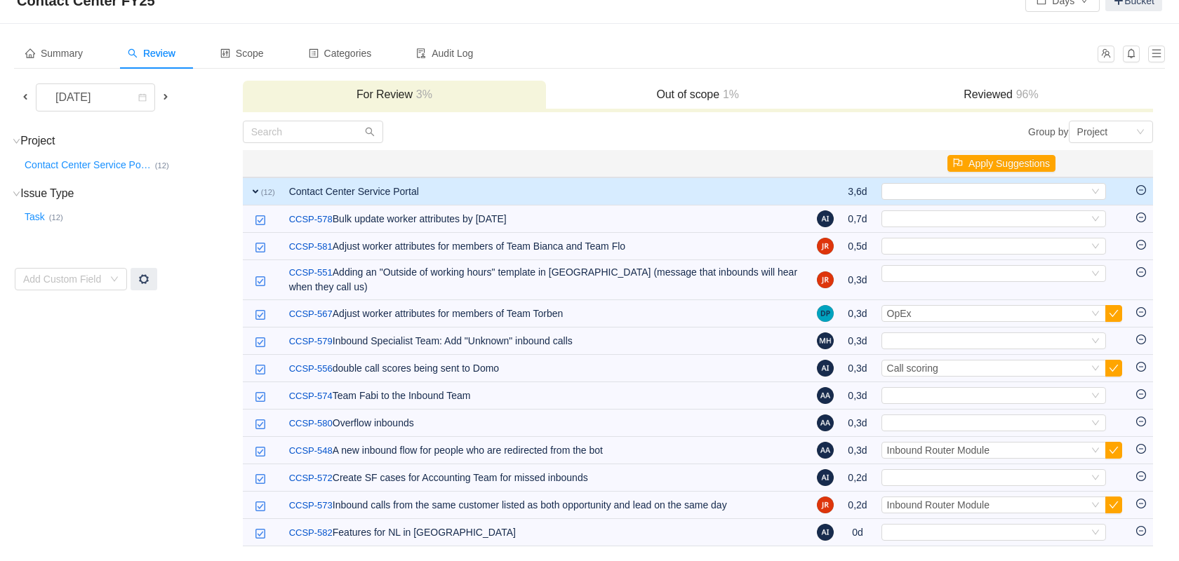
scroll to position [41, 0]
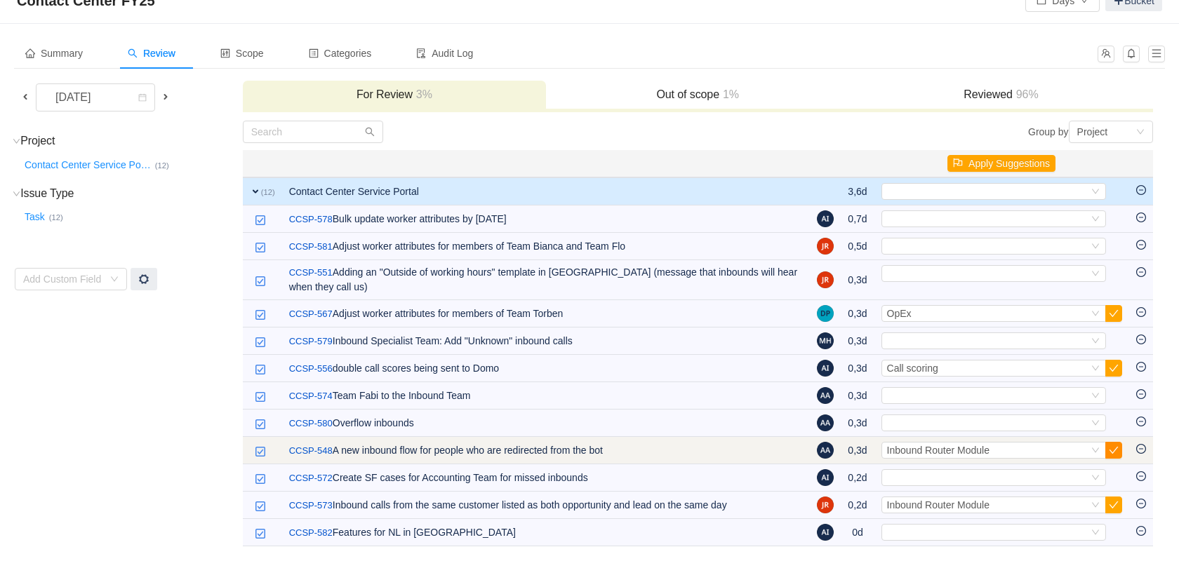
click at [1114, 451] on button "button" at bounding box center [1113, 450] width 17 height 17
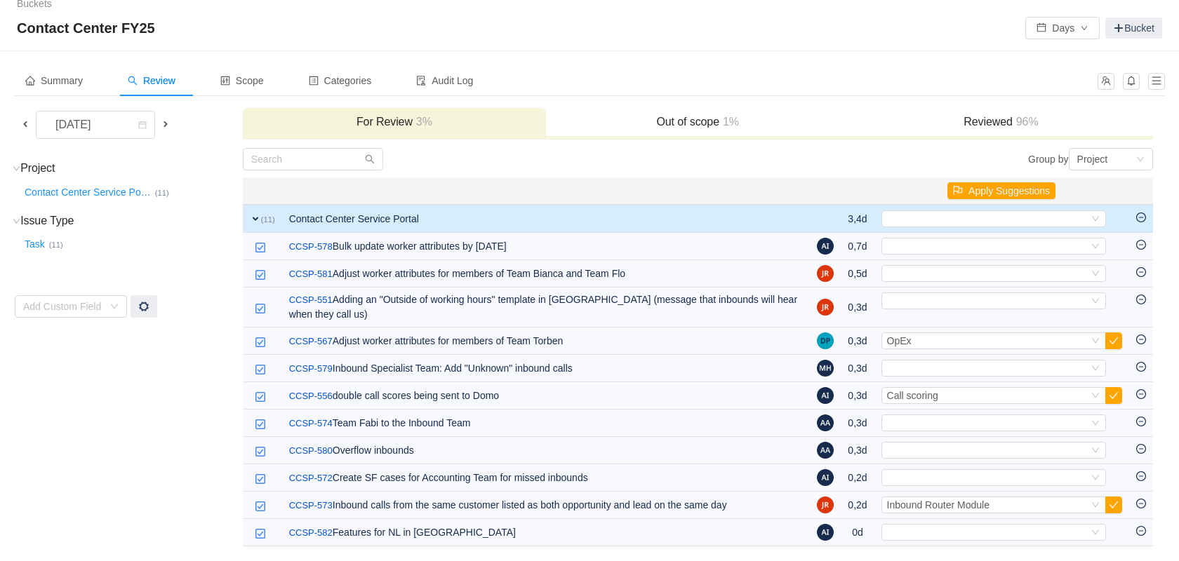
scroll to position [14, 0]
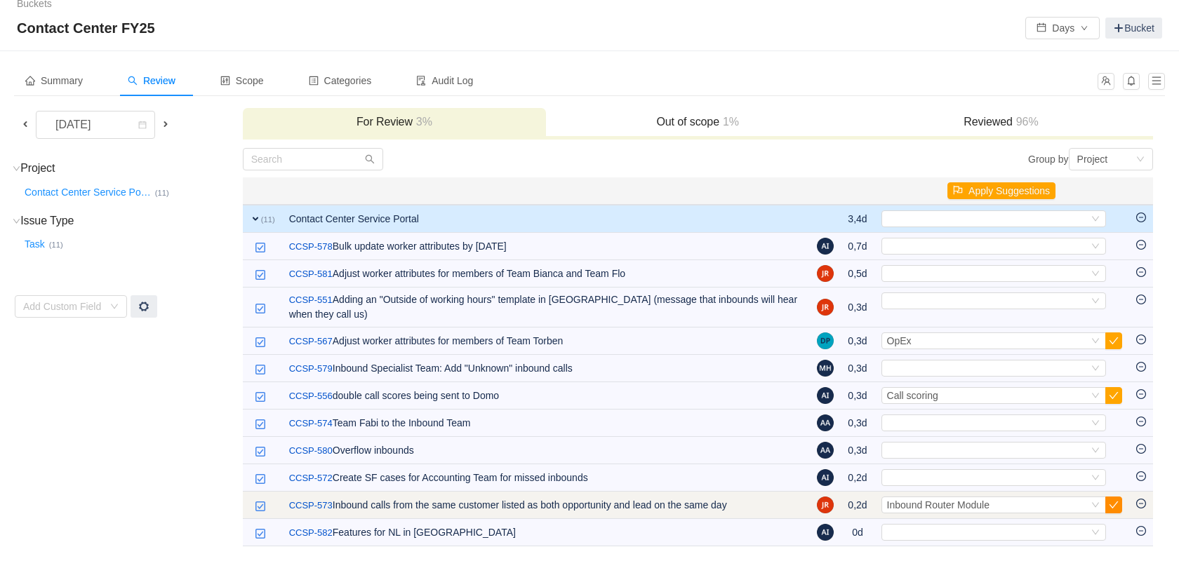
click at [1115, 504] on button "button" at bounding box center [1113, 505] width 17 height 17
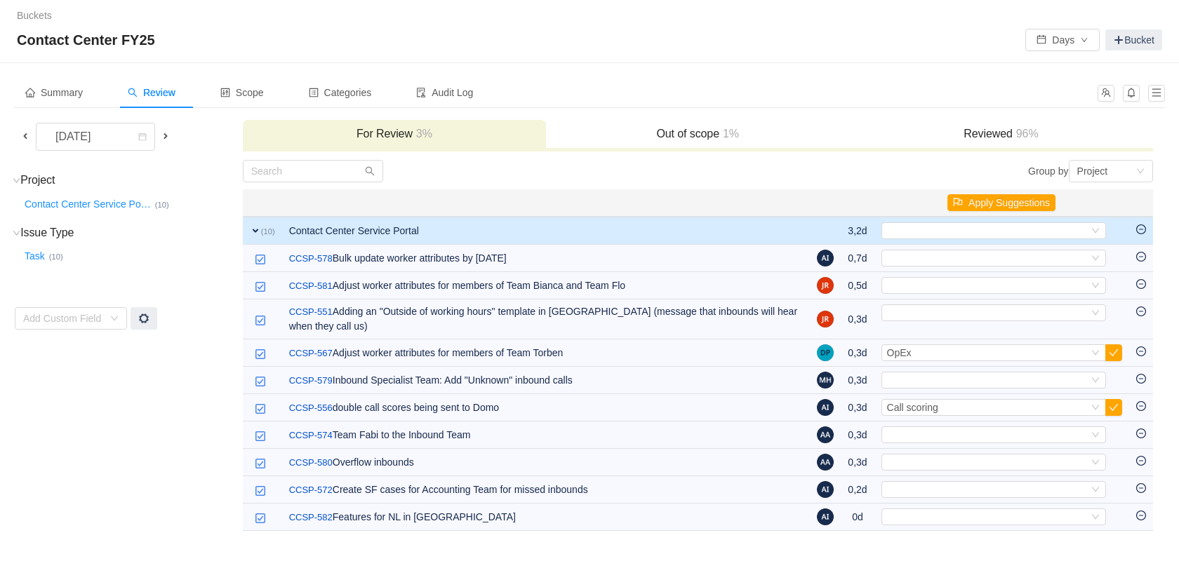
scroll to position [0, 0]
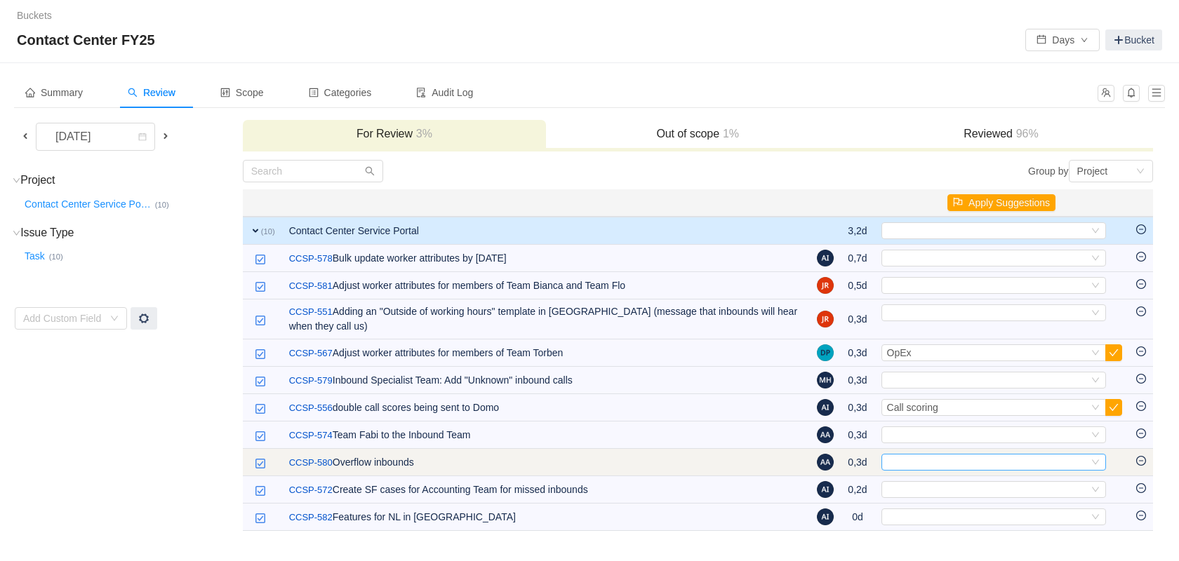
click at [952, 460] on div "Select" at bounding box center [987, 462] width 201 height 15
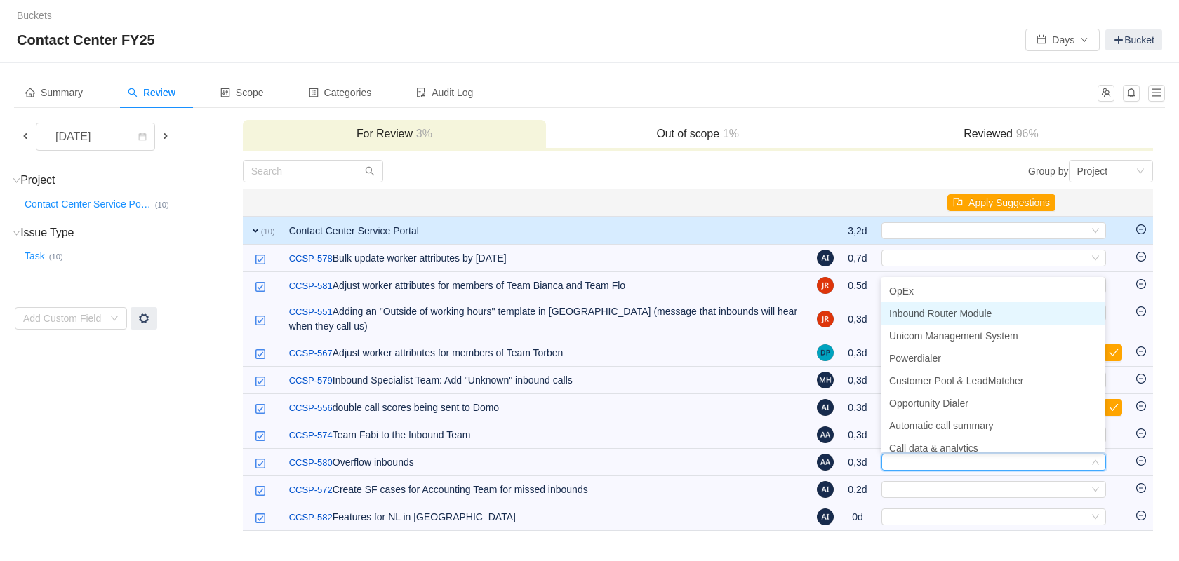
click at [934, 317] on span "Inbound Router Module" at bounding box center [940, 313] width 102 height 11
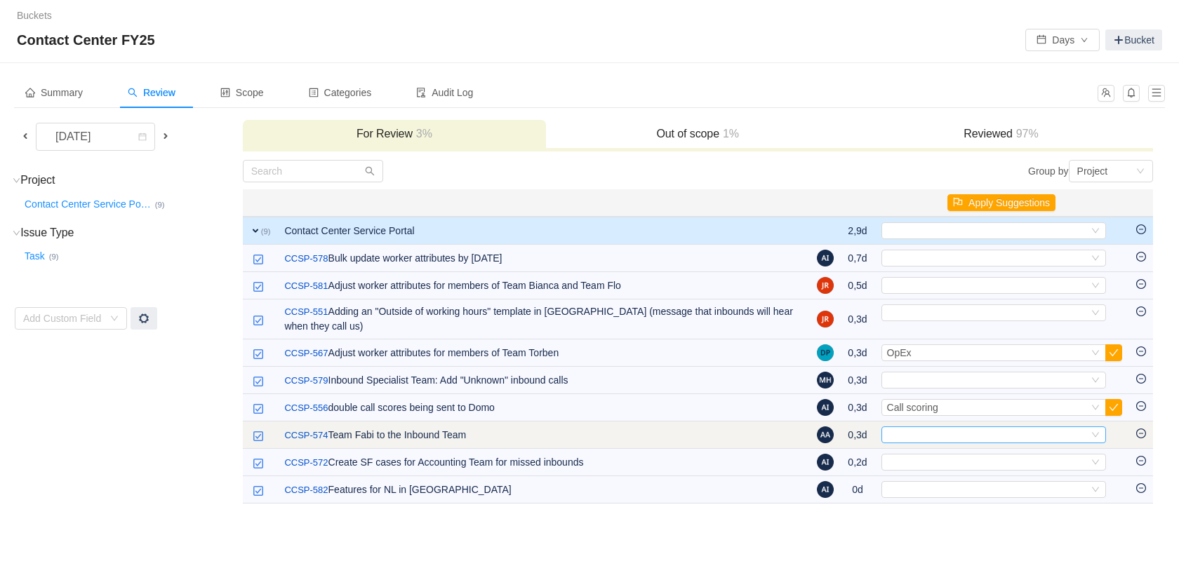
click at [1065, 434] on div "Select" at bounding box center [987, 434] width 201 height 15
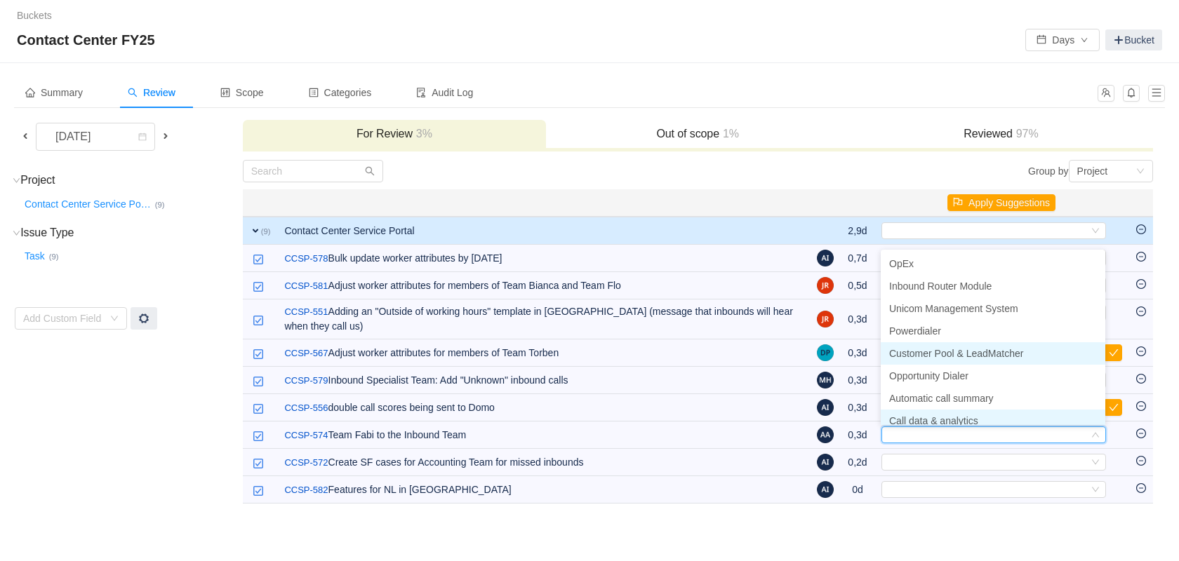
scroll to position [7, 0]
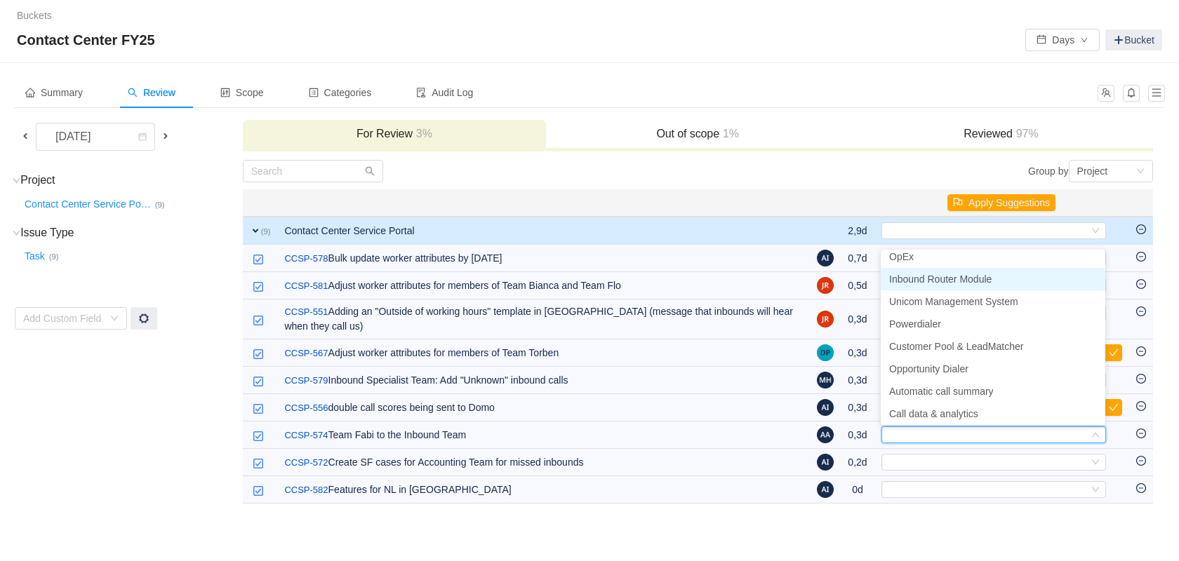
click at [1010, 282] on li "Inbound Router Module" at bounding box center [992, 279] width 225 height 22
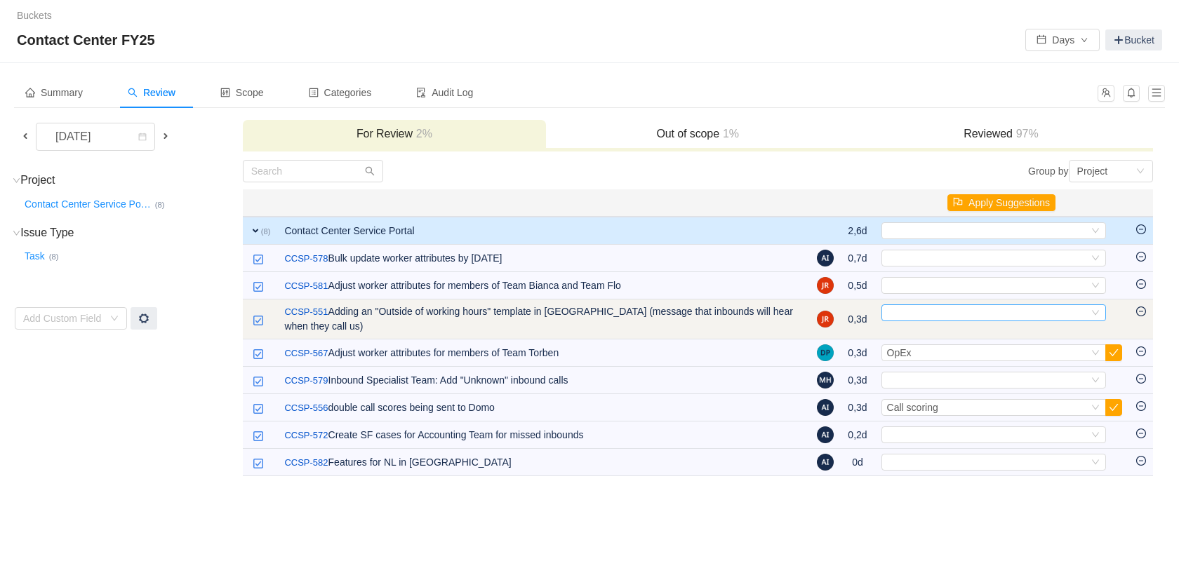
click at [1050, 316] on div "Select" at bounding box center [987, 312] width 201 height 15
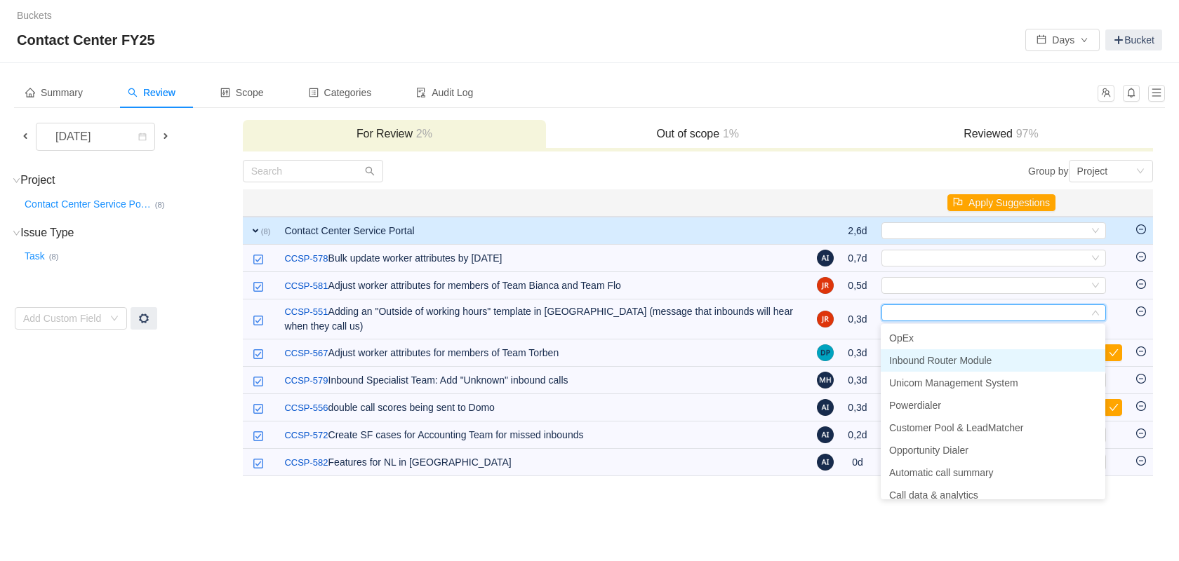
click at [1002, 359] on li "Inbound Router Module" at bounding box center [992, 360] width 225 height 22
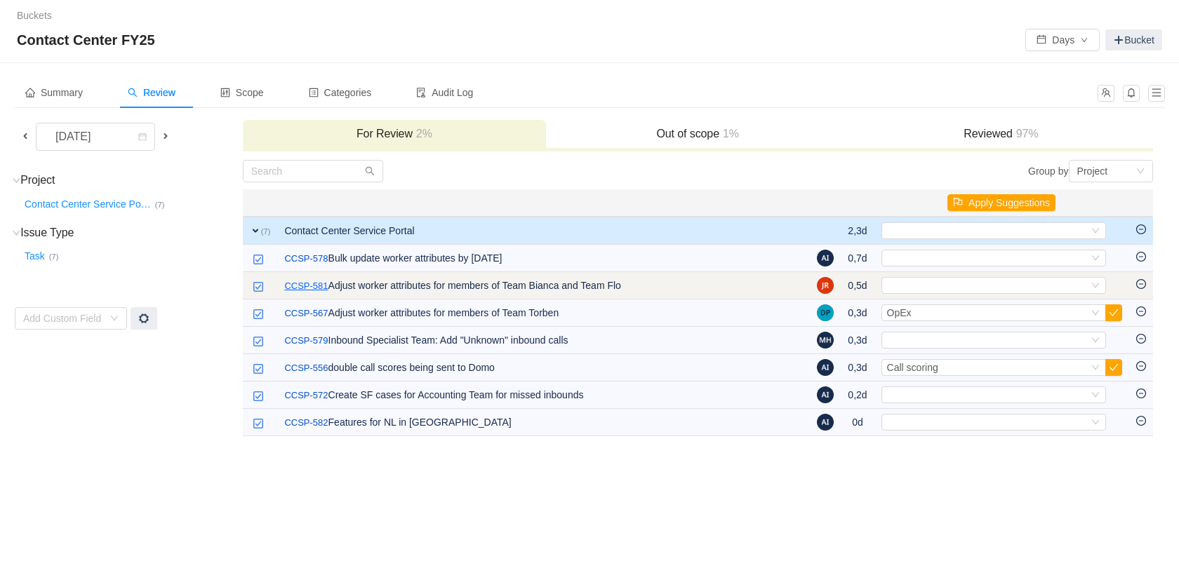
click at [299, 283] on link "CCSP-581" at bounding box center [305, 286] width 43 height 14
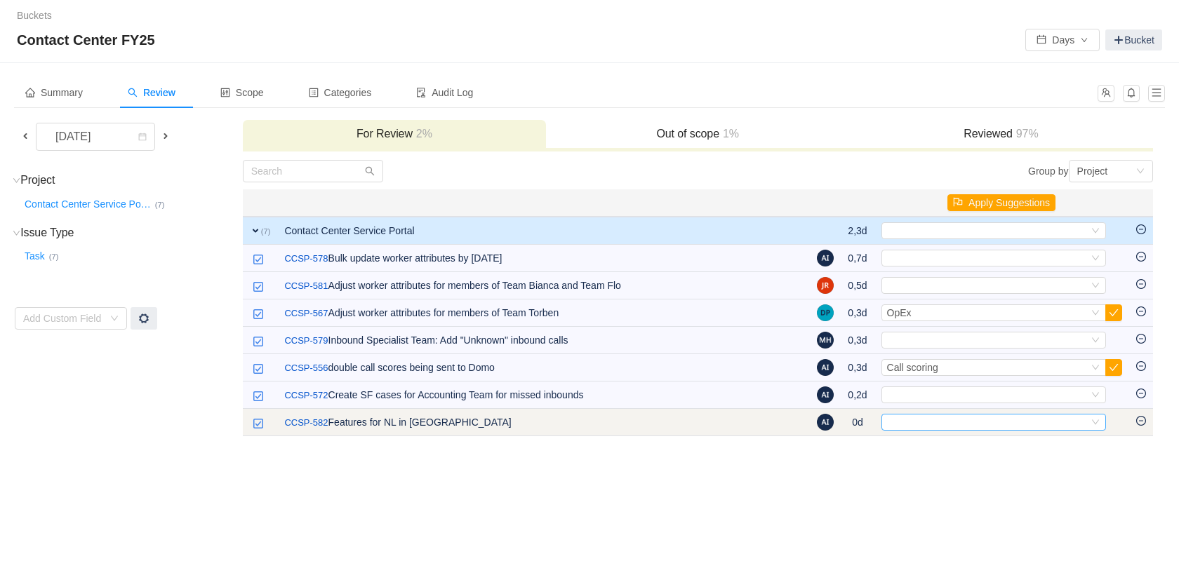
click at [915, 417] on div "Select" at bounding box center [987, 422] width 201 height 15
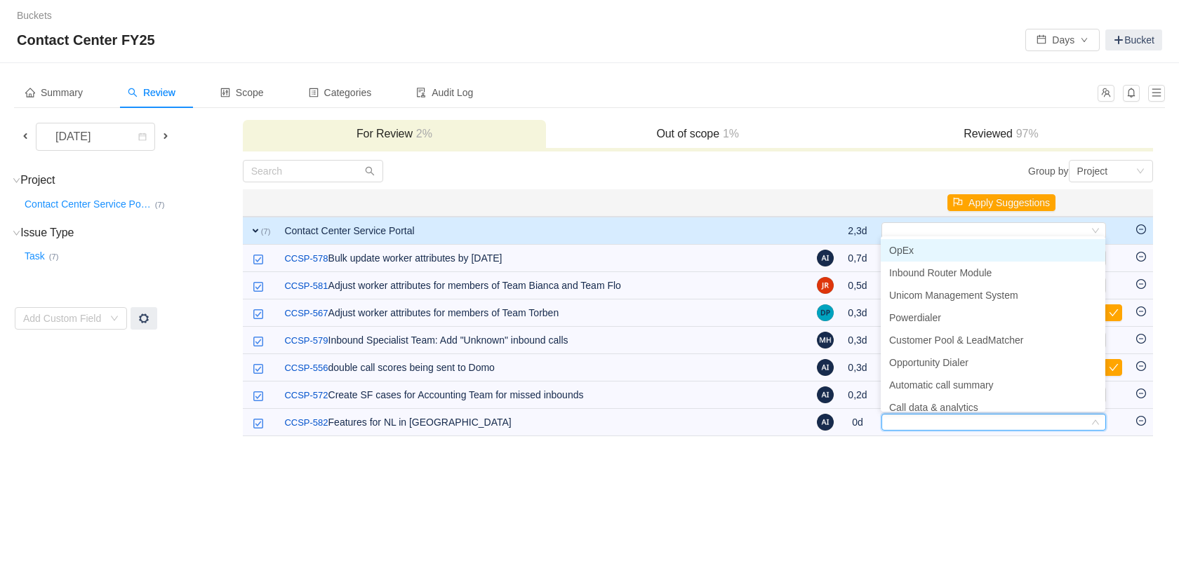
click at [953, 250] on li "OpEx" at bounding box center [992, 250] width 225 height 22
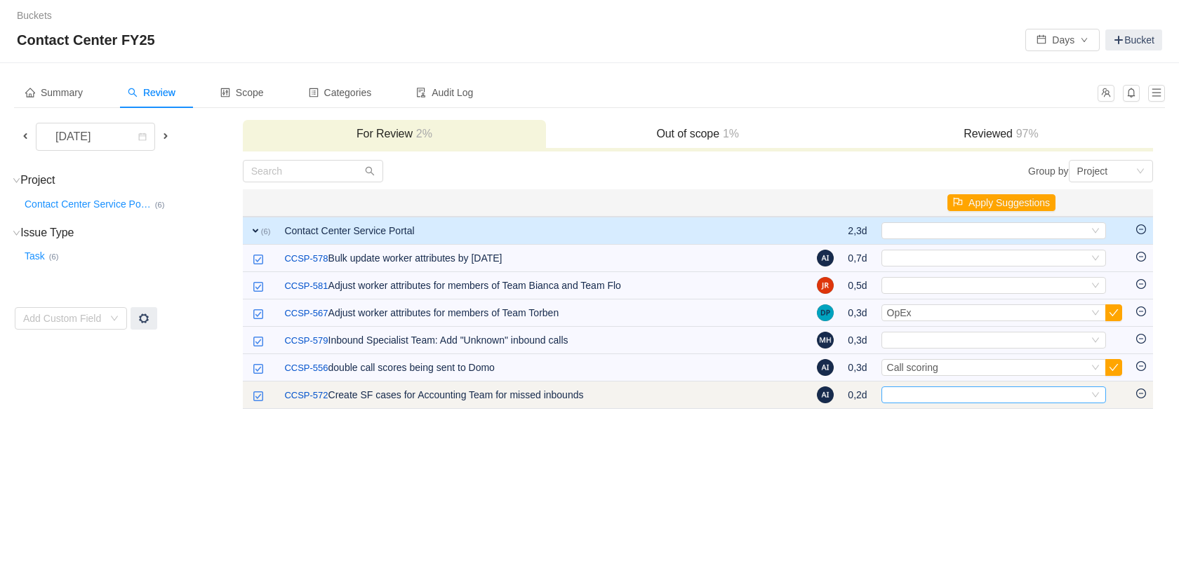
click at [943, 394] on div "Select" at bounding box center [987, 394] width 201 height 15
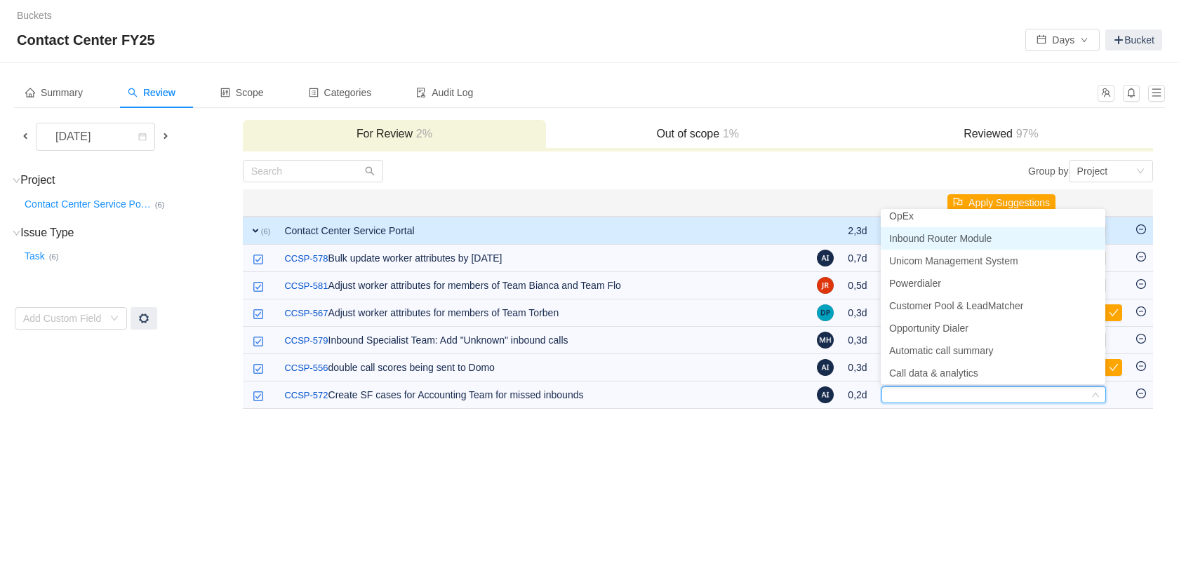
click at [984, 241] on span "Inbound Router Module" at bounding box center [940, 238] width 102 height 11
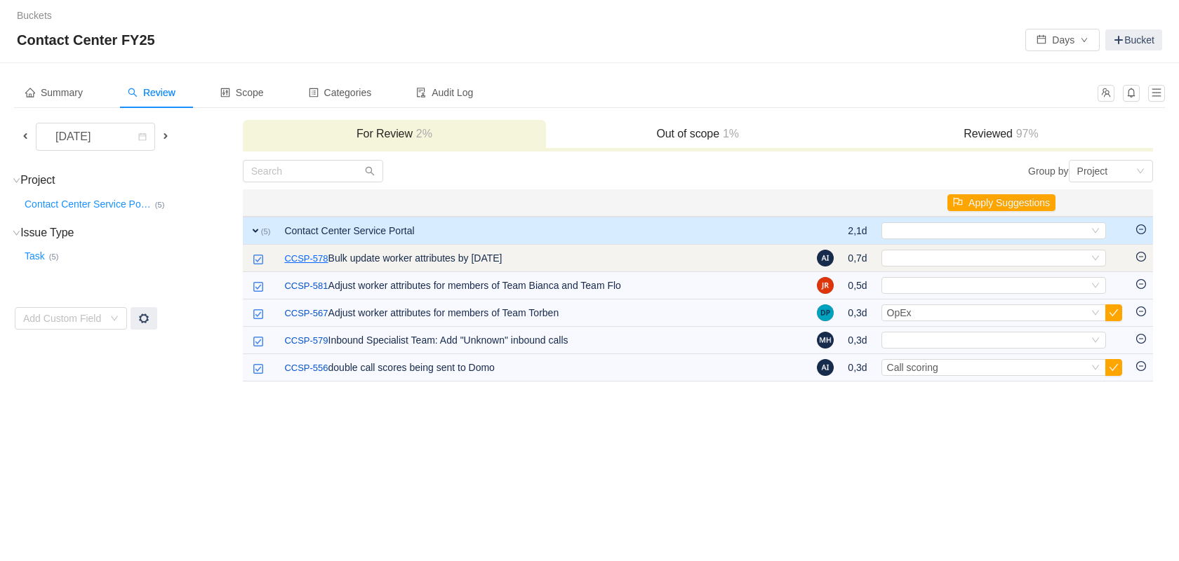
click at [321, 254] on link "CCSP-578" at bounding box center [305, 259] width 43 height 14
click at [1097, 260] on icon "icon: down" at bounding box center [1095, 258] width 8 height 8
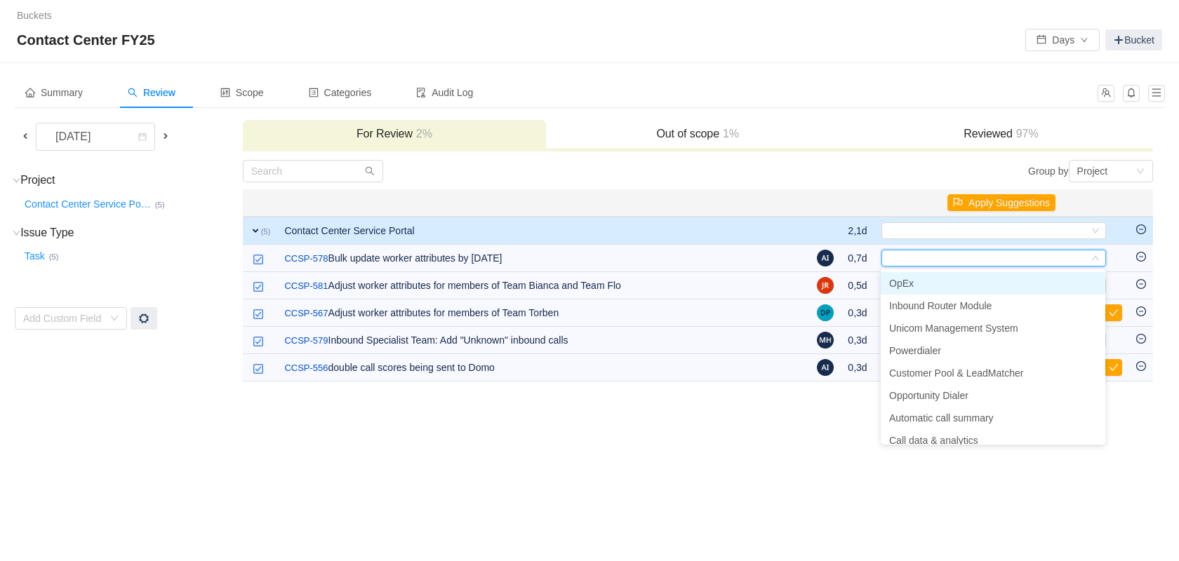
click at [1019, 280] on li "OpEx" at bounding box center [992, 283] width 225 height 22
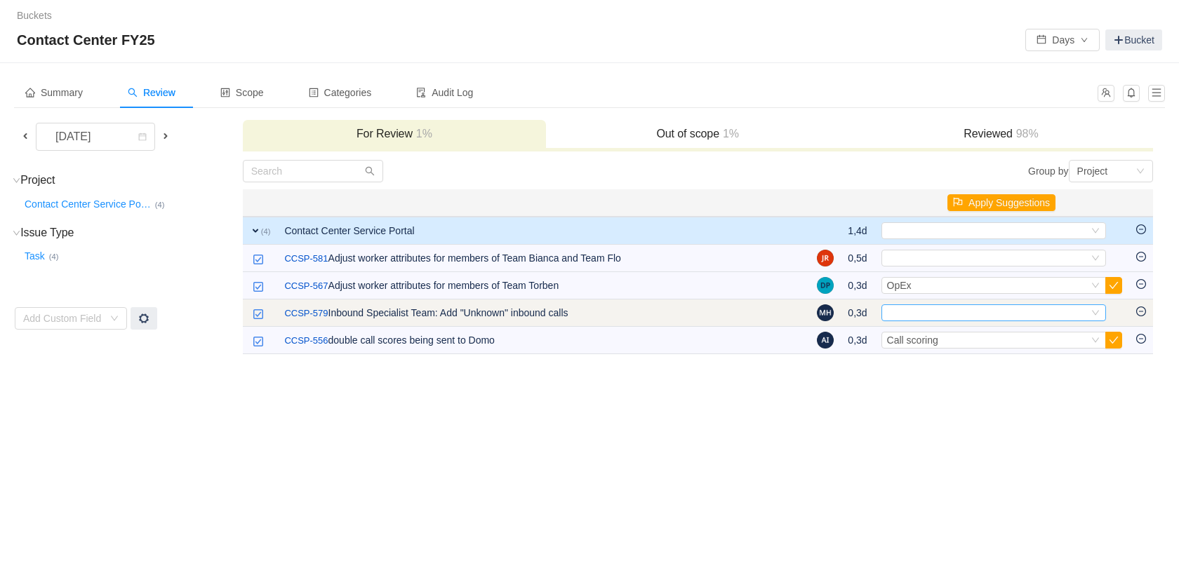
click at [1031, 315] on div "Select" at bounding box center [987, 312] width 201 height 15
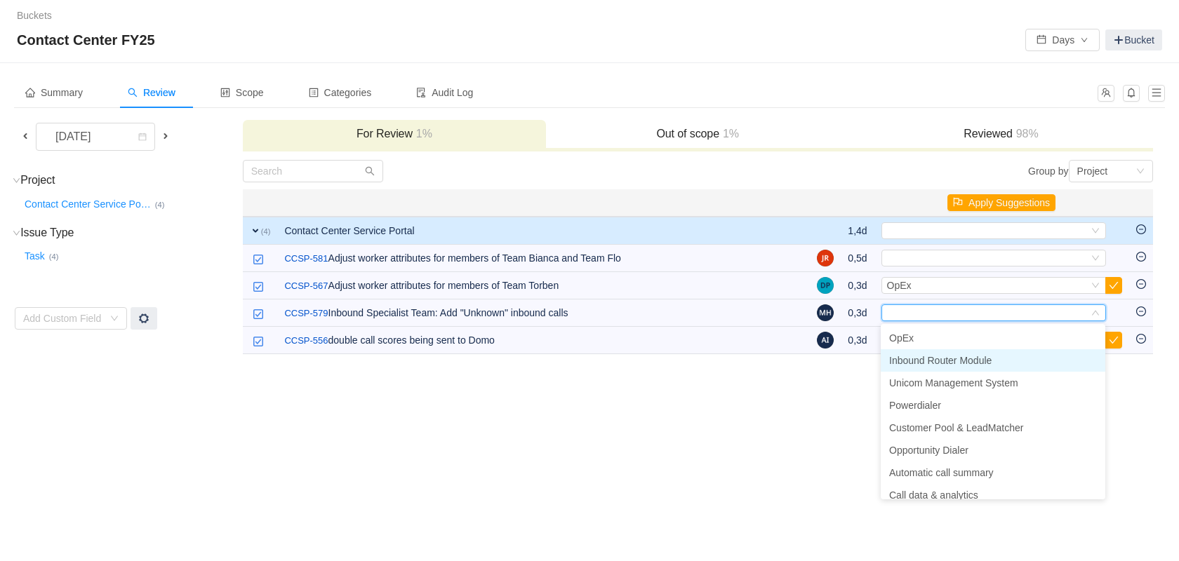
click at [1009, 361] on li "Inbound Router Module" at bounding box center [992, 360] width 225 height 22
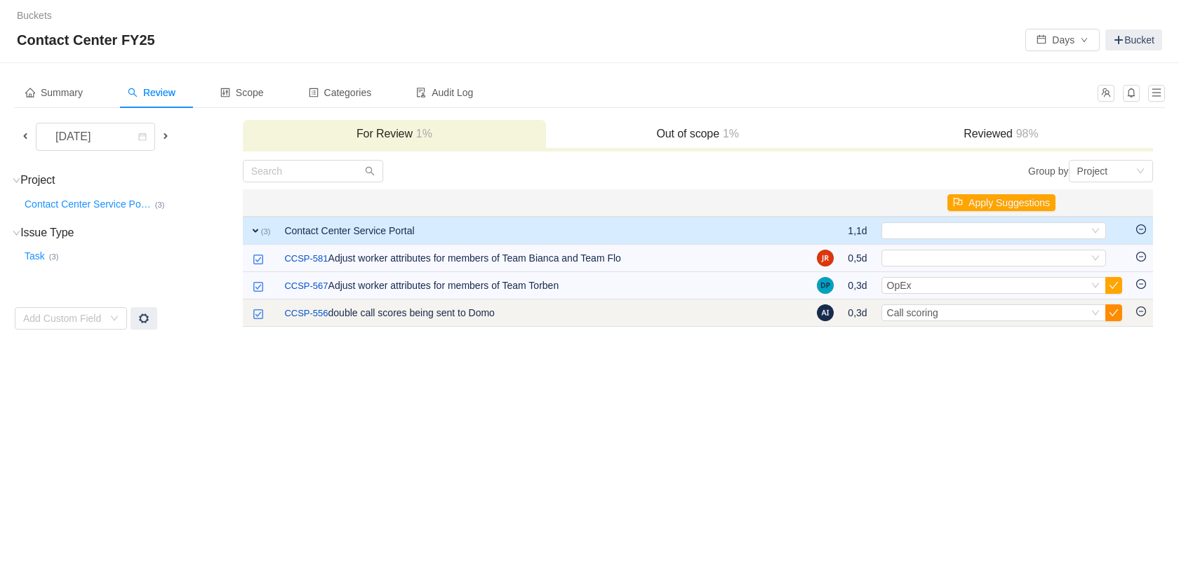
click at [1113, 314] on button "button" at bounding box center [1113, 312] width 17 height 17
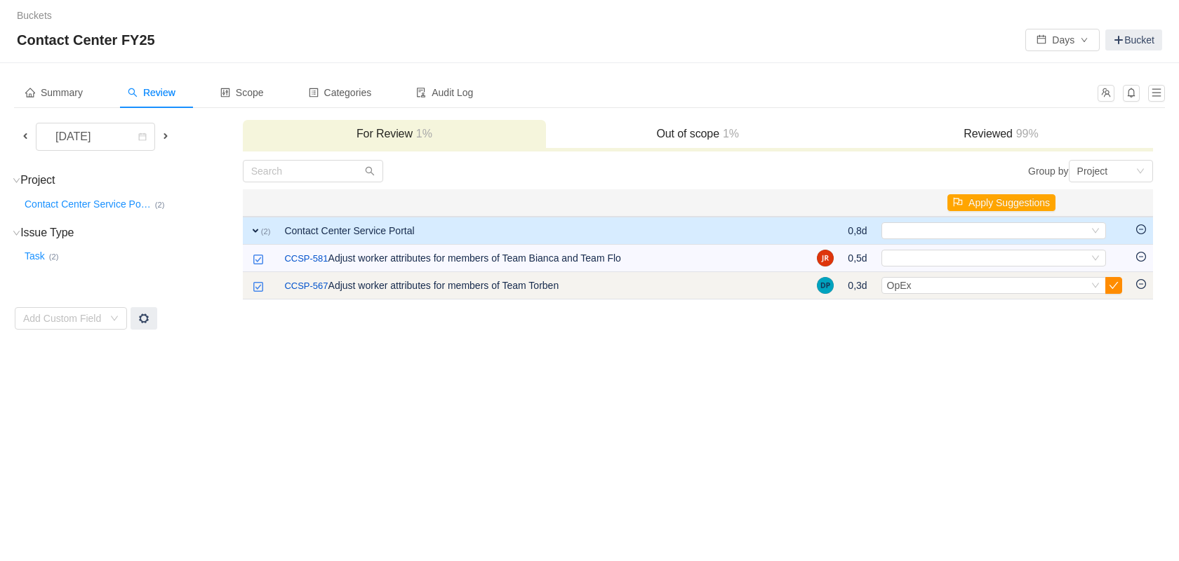
click at [1113, 283] on button "button" at bounding box center [1113, 285] width 17 height 17
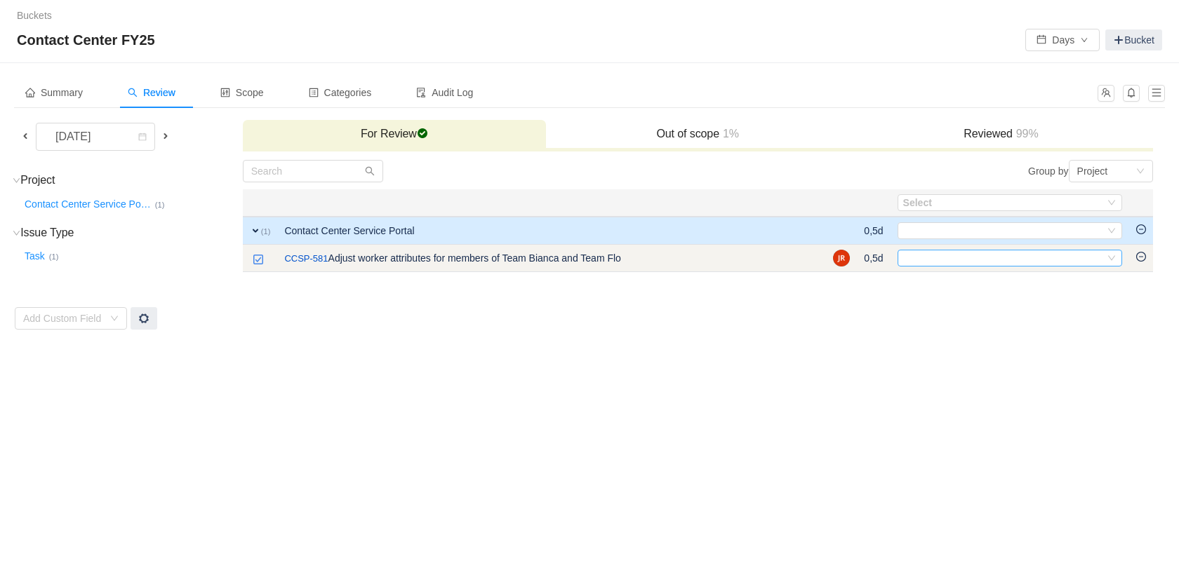
click at [1047, 257] on div "Select" at bounding box center [1003, 257] width 201 height 15
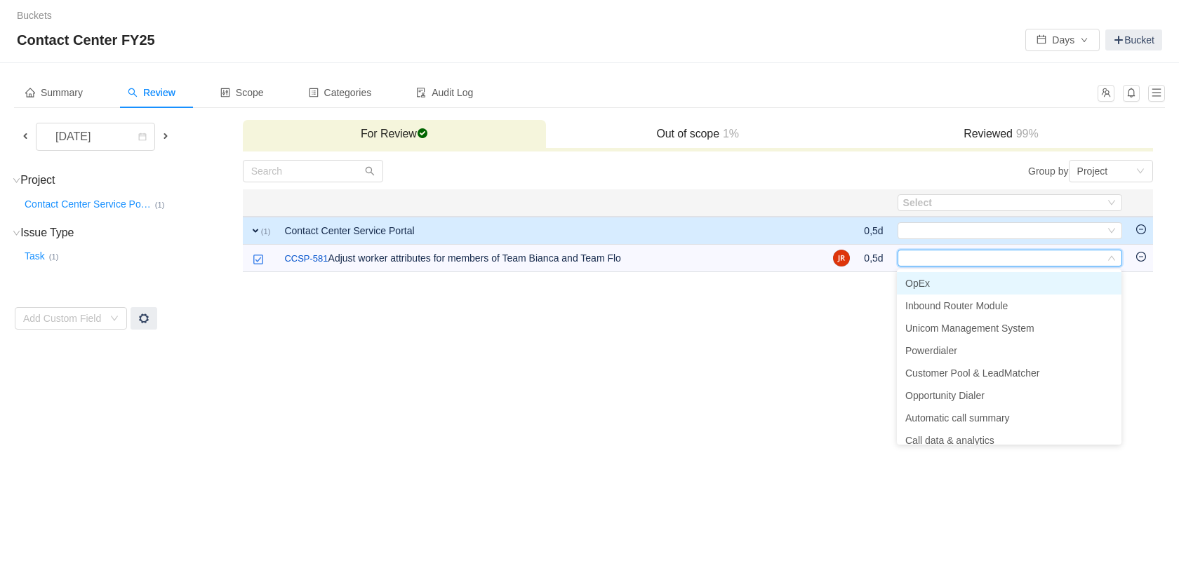
click at [1008, 285] on li "OpEx" at bounding box center [1009, 283] width 225 height 22
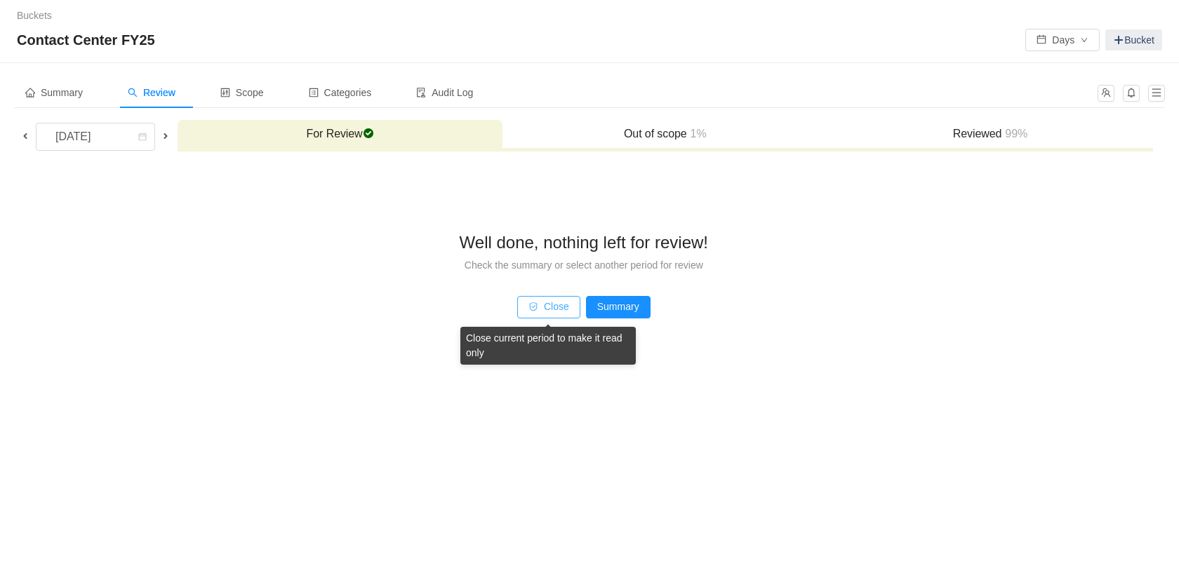
click at [556, 311] on button "Close" at bounding box center [548, 307] width 63 height 22
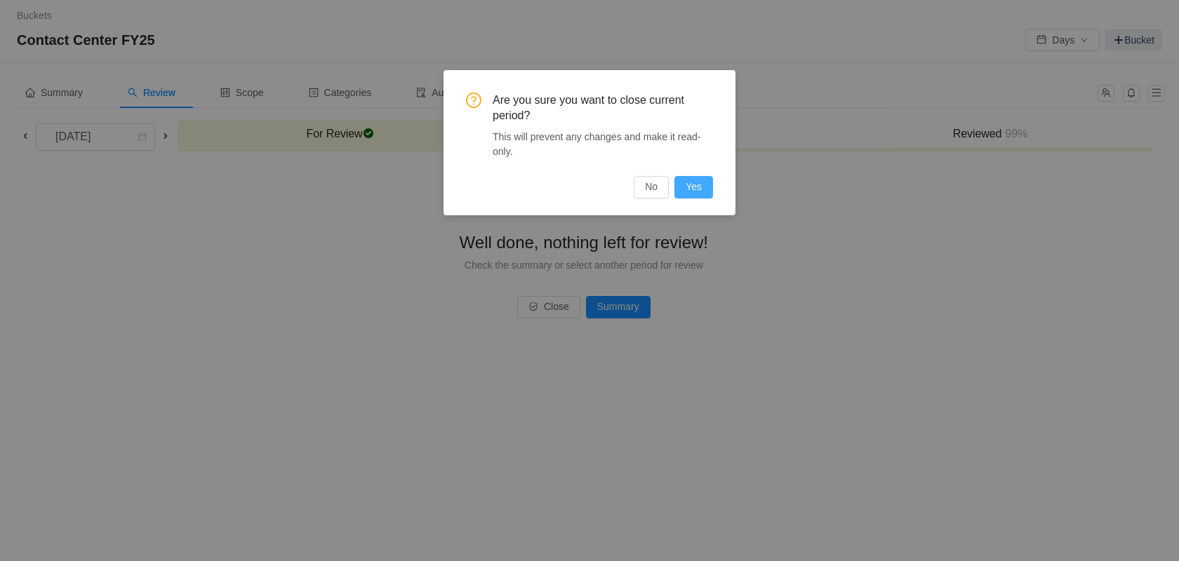
click at [698, 184] on button "Yes" at bounding box center [693, 187] width 39 height 22
